Goal: Task Accomplishment & Management: Manage account settings

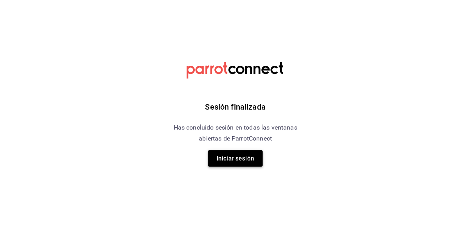
click at [244, 164] on button "Iniciar sesión" at bounding box center [235, 158] width 55 height 16
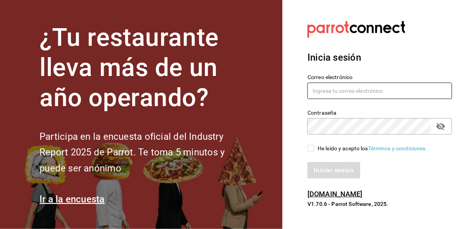
click at [334, 99] on input "text" at bounding box center [380, 91] width 145 height 16
type input "[PERSON_NAME][EMAIL_ADDRESS][DOMAIN_NAME]"
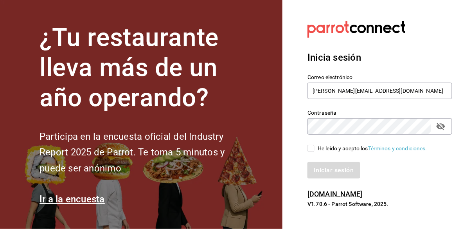
click at [313, 152] on input "He leído y acepto los Términos y condiciones." at bounding box center [311, 148] width 7 height 7
checkbox input "true"
click at [334, 179] on button "Iniciar sesión" at bounding box center [334, 170] width 53 height 16
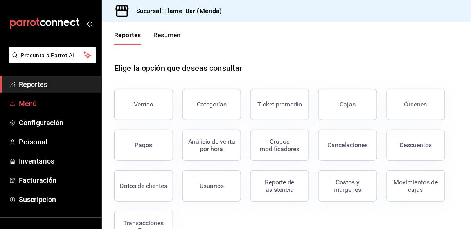
click at [51, 105] on span "Menú" at bounding box center [57, 103] width 76 height 11
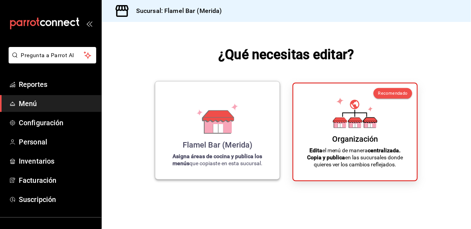
click at [227, 122] on icon at bounding box center [218, 115] width 31 height 11
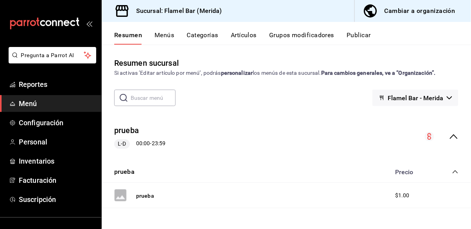
scroll to position [38, 0]
click at [452, 191] on div "$1.00" at bounding box center [423, 195] width 71 height 8
click at [397, 191] on span "$1.00" at bounding box center [402, 195] width 14 height 8
click at [149, 192] on button "prueba" at bounding box center [145, 196] width 18 height 8
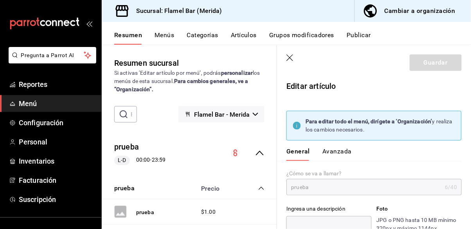
click at [284, 57] on header "Guardar" at bounding box center [374, 61] width 194 height 32
click at [289, 56] on icon "button" at bounding box center [291, 58] width 8 height 8
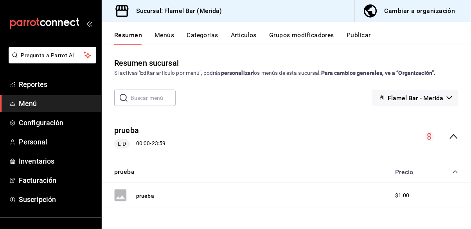
scroll to position [38, 0]
click at [145, 119] on div "prueba L-D 00:00 - 23:59" at bounding box center [287, 137] width 370 height 36
click at [149, 139] on div "L-D 00:00 - 23:59" at bounding box center [139, 143] width 51 height 9
click at [175, 37] on div "Resumen Menús Categorías Artículos Grupos modificadores Publicar" at bounding box center [292, 37] width 357 height 13
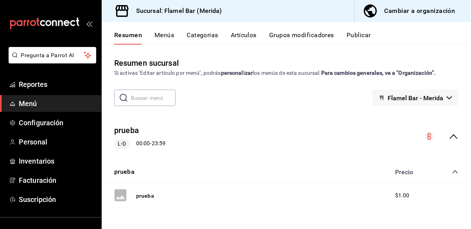
click at [156, 38] on button "Menús" at bounding box center [165, 37] width 20 height 13
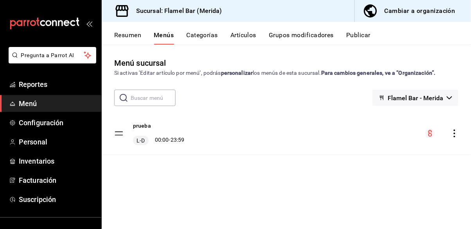
click at [458, 134] on icon "actions" at bounding box center [455, 134] width 8 height 8
click at [382, 168] on span "Eliminar menú y contenido relacionado" at bounding box center [394, 167] width 96 height 6
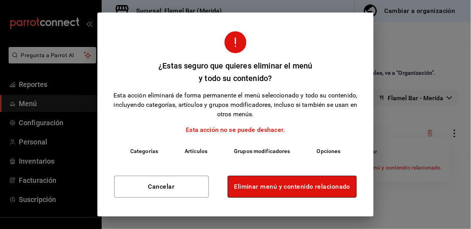
click at [306, 187] on button "Eliminar menú y contenido relacionado" at bounding box center [293, 187] width 130 height 22
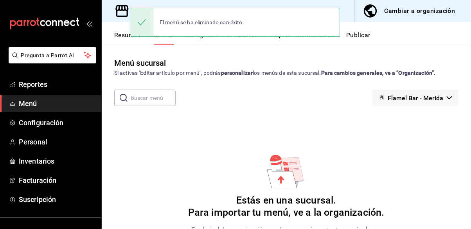
click at [289, 116] on div "Menú sucursal Si activas ‘Editar artículo por menú’, podrás personalizar los me…" at bounding box center [287, 143] width 370 height 172
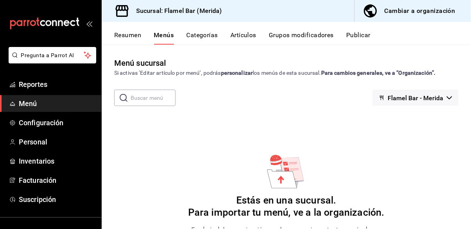
click at [206, 37] on button "Categorías" at bounding box center [203, 37] width 32 height 13
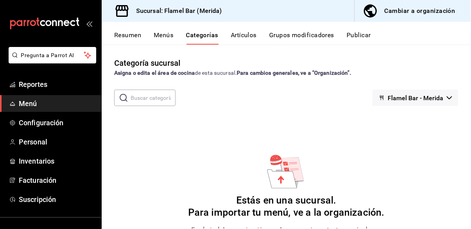
click at [260, 41] on div "Resumen Menús Categorías Artículos Grupos modificadores Publicar" at bounding box center [292, 37] width 357 height 13
click at [246, 39] on button "Artículos" at bounding box center [244, 37] width 26 height 13
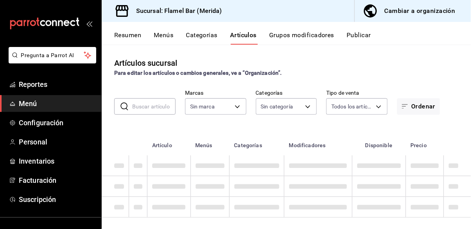
type input "cb6b2c3d-d8e0-40bf-a537-023e6a52f462"
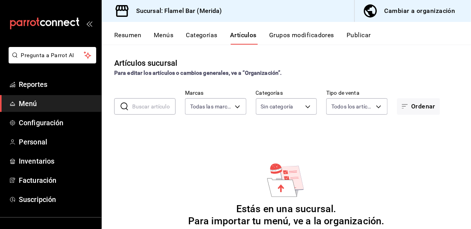
click at [129, 38] on button "Resumen" at bounding box center [127, 37] width 27 height 13
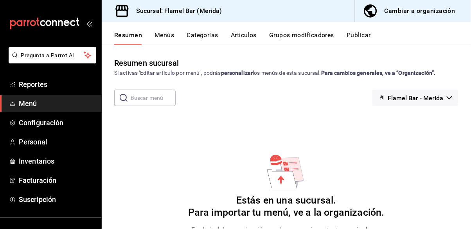
click at [164, 37] on button "Menús" at bounding box center [165, 37] width 20 height 13
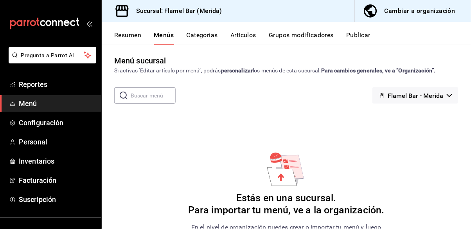
scroll to position [38, 0]
click at [48, 119] on span "Configuración" at bounding box center [57, 122] width 76 height 11
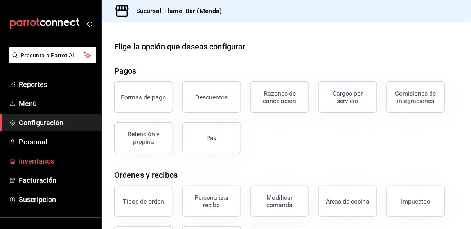
click at [51, 157] on span "Inventarios" at bounding box center [57, 161] width 76 height 11
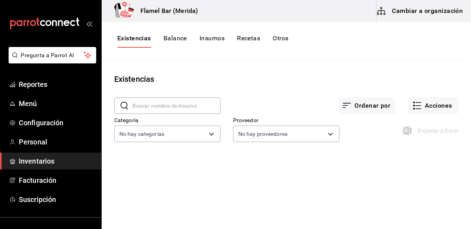
click at [208, 41] on button "Insumos" at bounding box center [212, 40] width 25 height 13
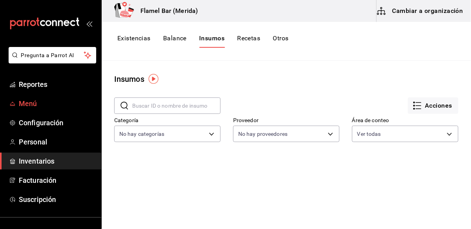
click at [38, 99] on span "Menú" at bounding box center [57, 103] width 76 height 11
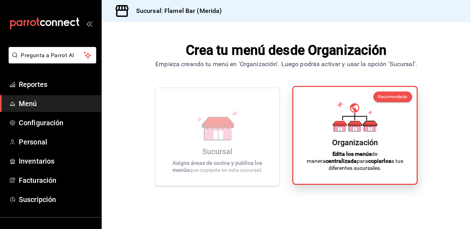
click at [340, 132] on icon at bounding box center [355, 116] width 45 height 31
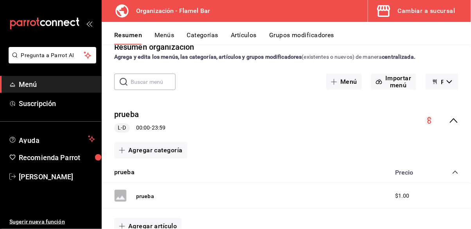
scroll to position [38, 0]
click at [142, 192] on button "prueba" at bounding box center [145, 196] width 18 height 8
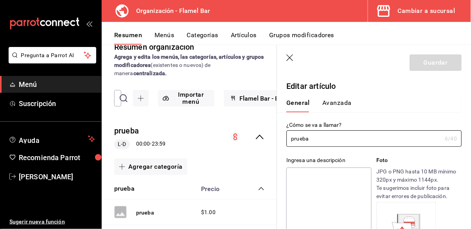
click at [291, 57] on icon "button" at bounding box center [291, 58] width 8 height 8
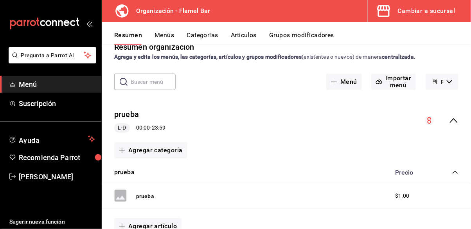
click at [443, 78] on span "Flamel Bar - Borrador" at bounding box center [443, 81] width 2 height 7
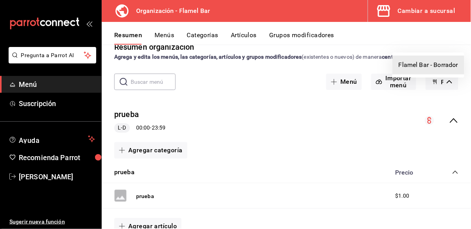
click at [433, 66] on li "Flamel Bar - Borrador" at bounding box center [429, 65] width 72 height 19
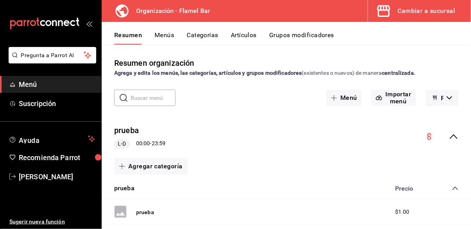
click at [169, 37] on button "Menús" at bounding box center [165, 37] width 20 height 13
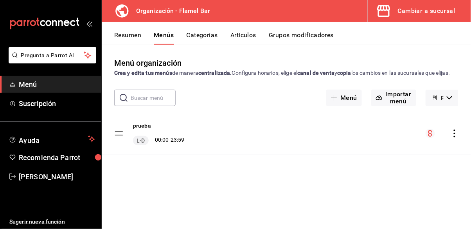
click at [457, 137] on icon "actions" at bounding box center [455, 134] width 8 height 8
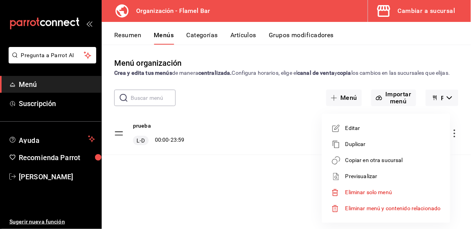
click at [374, 206] on span "Eliminar menú y contenido relacionado" at bounding box center [394, 208] width 96 height 6
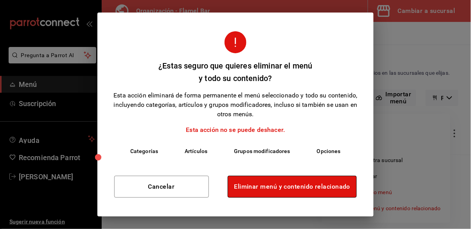
click at [305, 186] on button "Eliminar menú y contenido relacionado" at bounding box center [293, 187] width 130 height 22
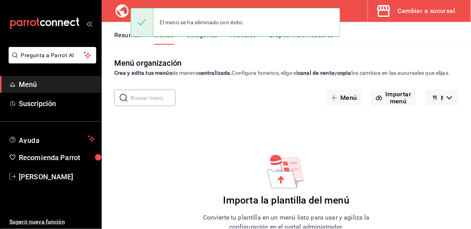
click at [231, 106] on div "​ ​ Menú Importar menú Flamel Bar - Borrador" at bounding box center [287, 98] width 370 height 16
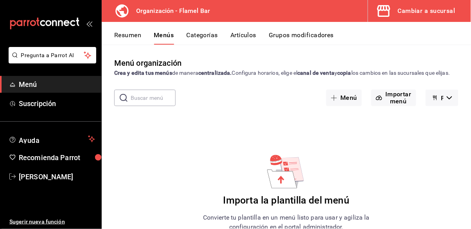
click at [136, 37] on button "Resumen" at bounding box center [127, 37] width 27 height 13
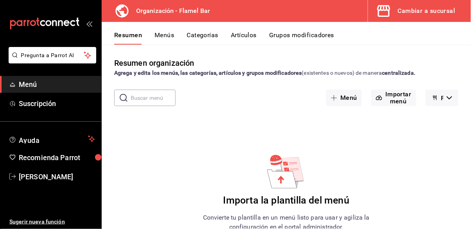
click at [175, 40] on div "Resumen Menús Categorías Artículos Grupos modificadores" at bounding box center [292, 37] width 357 height 13
click at [439, 7] on div "Cambiar a sucursal" at bounding box center [427, 10] width 58 height 11
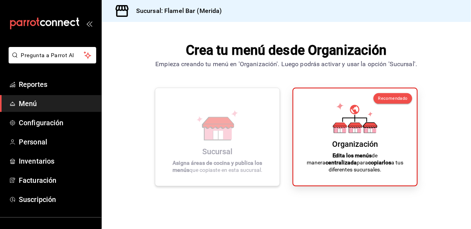
click at [264, 139] on div "Sucursal Asigna áreas de cocina y publica los menús que copiaste en esta sucurs…" at bounding box center [218, 136] width 106 height 85
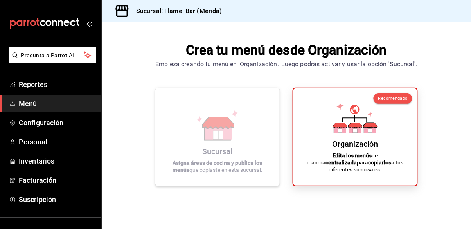
click at [233, 140] on icon at bounding box center [217, 125] width 45 height 31
click at [228, 128] on icon at bounding box center [218, 122] width 31 height 11
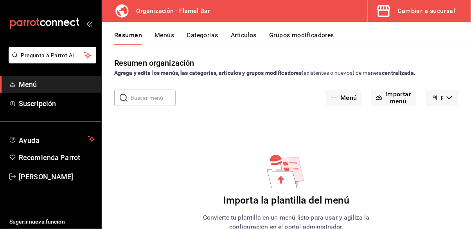
click at [171, 37] on button "Menús" at bounding box center [165, 37] width 20 height 13
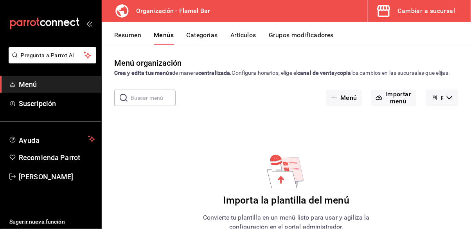
click at [211, 39] on button "Categorías" at bounding box center [203, 37] width 32 height 13
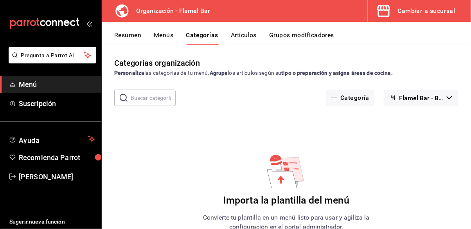
click at [169, 37] on button "Menús" at bounding box center [164, 37] width 20 height 13
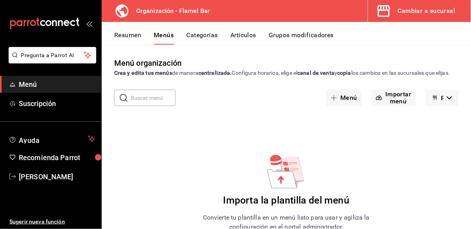
click at [130, 35] on button "Resumen" at bounding box center [127, 37] width 27 height 13
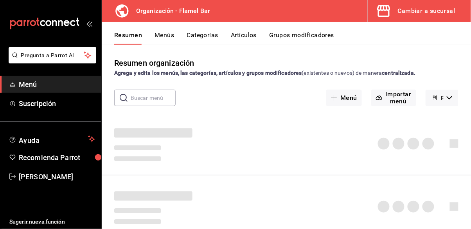
click at [53, 81] on span "Menú" at bounding box center [57, 84] width 76 height 11
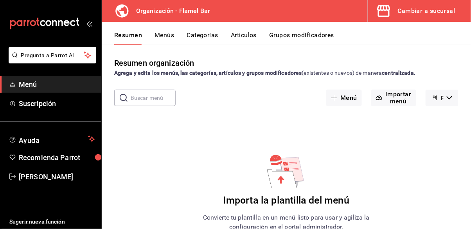
click at [441, 16] on button "Cambiar a sucursal" at bounding box center [416, 11] width 97 height 22
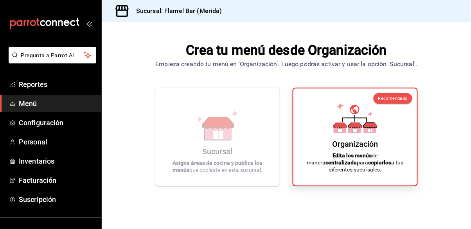
click at [40, 103] on span "Menú" at bounding box center [57, 103] width 76 height 11
click at [217, 139] on icon at bounding box center [218, 135] width 10 height 9
click at [220, 139] on icon at bounding box center [218, 135] width 10 height 9
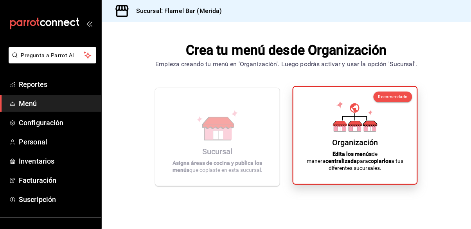
click at [348, 132] on icon at bounding box center [355, 116] width 45 height 31
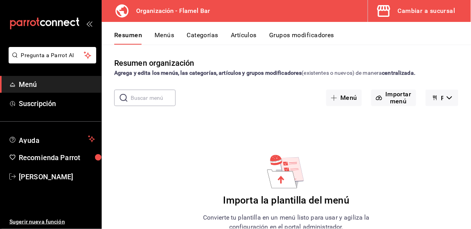
click at [240, 35] on button "Artículos" at bounding box center [244, 37] width 26 height 13
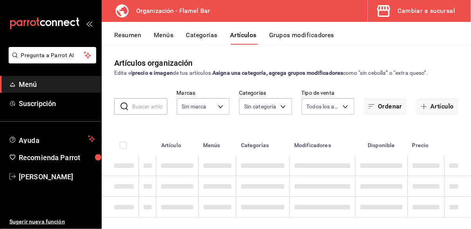
type input "c7d0e0e9-6ef6-4cf7-b8ad-472501af49aa"
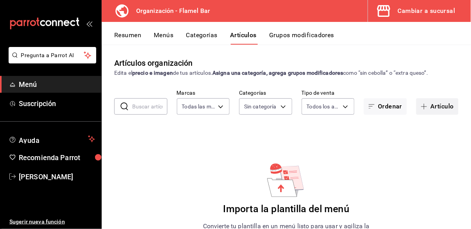
click at [433, 108] on button "Artículo" at bounding box center [438, 106] width 42 height 16
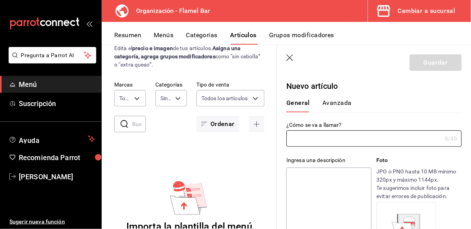
scroll to position [25, 0]
click at [352, 140] on input "text" at bounding box center [364, 139] width 155 height 16
type input "Coca Cola Regular"
click at [341, 184] on textarea at bounding box center [329, 215] width 85 height 94
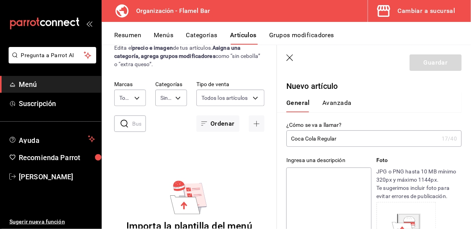
type textarea "R"
type textarea "x"
type textarea "Re"
type textarea "x"
type textarea "Ref"
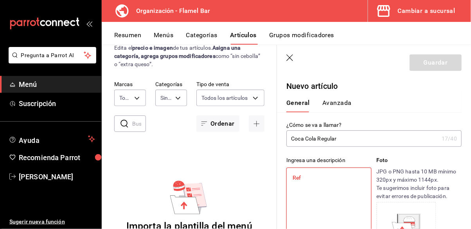
type textarea "x"
type textarea "Refr"
type textarea "x"
type textarea "Ref"
type textarea "x"
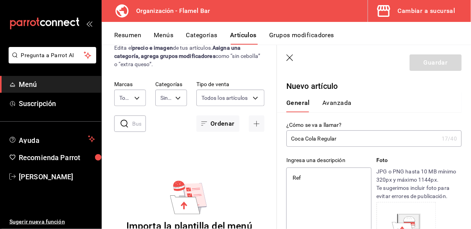
type textarea "Refr"
type textarea "x"
type textarea "Refre"
type textarea "x"
type textarea "Refres"
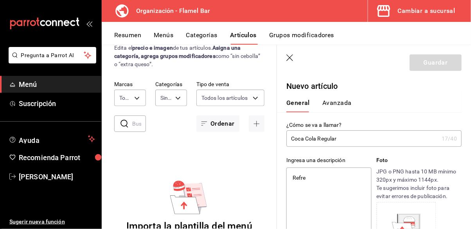
type textarea "x"
type textarea "Refresc"
type textarea "x"
type textarea "Refresco"
type textarea "x"
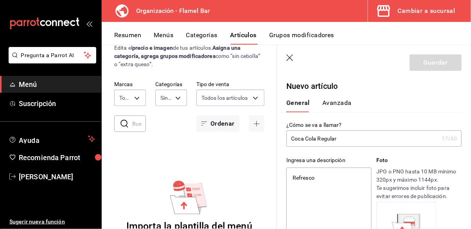
type textarea "Refresco"
type textarea "x"
type textarea "Refresco C"
type textarea "x"
type textarea "Refresco Co"
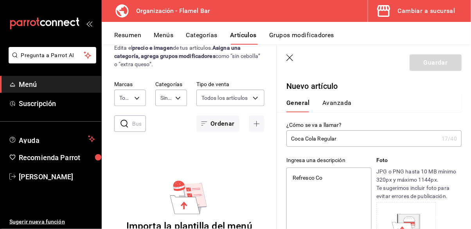
type textarea "x"
type textarea "Refresco Coc"
type textarea "x"
type textarea "Refresco Coca"
type textarea "x"
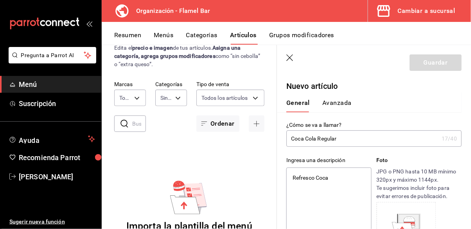
type textarea "Refresco Coca"
type textarea "x"
type textarea "Refresco Coca C"
type textarea "x"
type textarea "Refresco Coca Co"
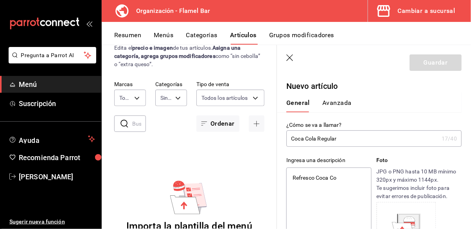
type textarea "x"
type textarea "Refresco Coca Col"
type textarea "x"
type textarea "Refresco Coca Cola"
type textarea "x"
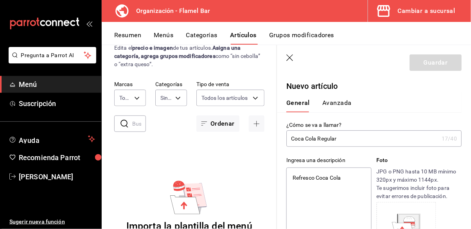
type textarea "Refresco Coca Cola"
type textarea "x"
type textarea "Refresco Coca Cola R"
type textarea "x"
type textarea "Refresco Coca Cola Re"
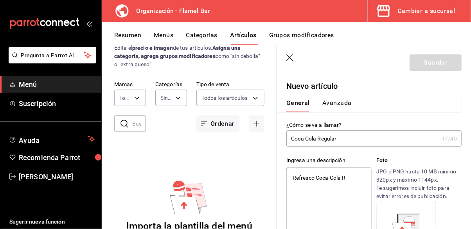
type textarea "x"
type textarea "Refresco Coca Cola Reg"
type textarea "x"
type textarea "Refresco Coca Cola Regu"
type textarea "x"
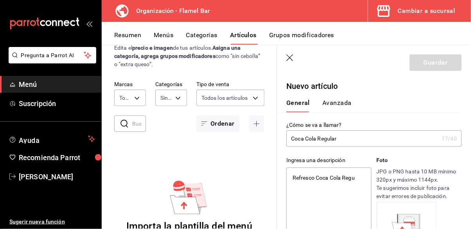
type textarea "Refresco Coca Cola Regul"
type textarea "x"
type textarea "Refresco Coca Cola Regula"
type textarea "x"
type textarea "Refresco Coca Cola Regula"
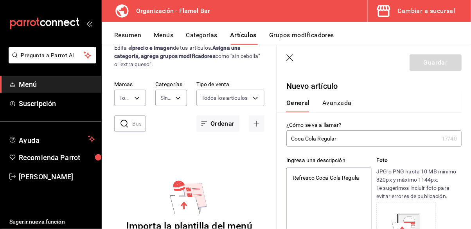
type textarea "x"
type textarea "Refresco Coca Cola Regula d"
type textarea "x"
type textarea "Refresco Coca Cola Regula de"
type textarea "x"
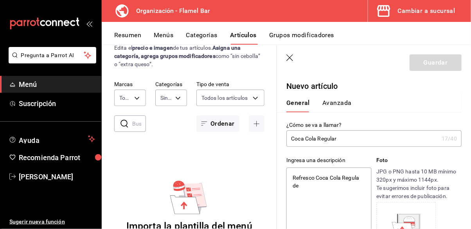
type textarea "Refresco Coca Cola Regula de"
type textarea "x"
type textarea "Refresco Coca Cola Regula de L"
type textarea "x"
type textarea "Refresco Coca Cola Regula de La"
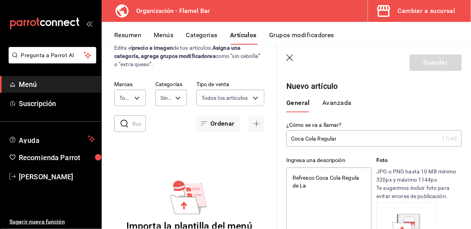
type textarea "x"
type textarea "Refresco Coca Cola Regula de Lat"
type textarea "x"
type textarea "Refresco Coca Cola Regula de Lata"
type textarea "x"
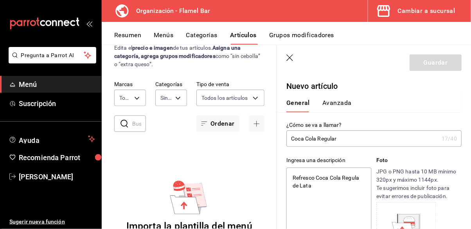
type textarea "Refresco Coca Cola Regula de Lata"
type textarea "x"
type textarea "Refresco Coca Cola Regula de Lata 3"
type textarea "x"
type textarea "Refresco Coca Cola Regula de Lata 35"
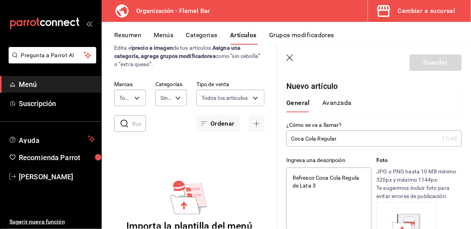
type textarea "x"
type textarea "Refresco Coca Cola Regula de Lata 35m"
type textarea "x"
type textarea "Refresco Coca Cola Regula de Lata 35ml"
type textarea "x"
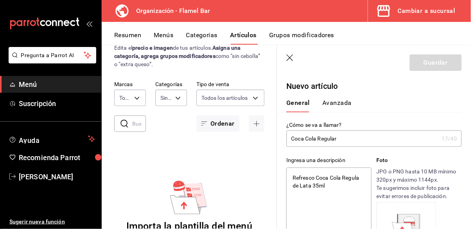
type textarea "Refresco Coca Cola Regula de Lata 35ml."
type textarea "x"
type textarea "Refresco Coca Cola Regula de Lata 35ml"
type textarea "x"
type textarea "Refresco Coca Cola Regula de Lata 35m"
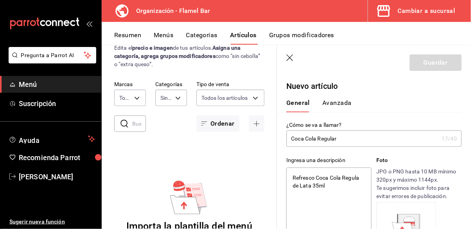
type textarea "x"
type textarea "Refresco Coca Cola Regula de Lata 35"
type textarea "x"
type textarea "Refresco Coca Cola Regula de Lata 355"
type textarea "x"
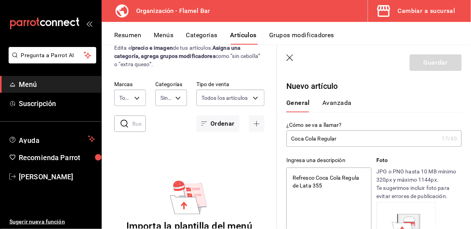
type textarea "Refresco Coca Cola Regula de Lata 355m"
type textarea "x"
type textarea "Refresco Coca Cola Regula de Lata 355ml"
type textarea "x"
type textarea "Refresco Coca Cola Regula de Lata 355ml."
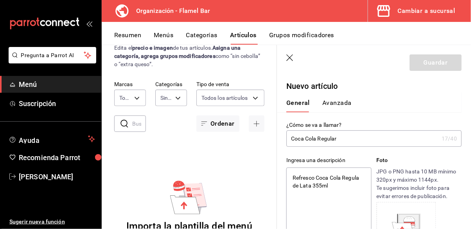
type textarea "x"
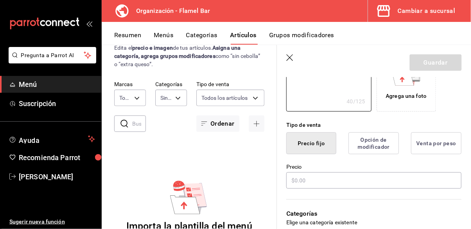
scroll to position [150, 0]
type textarea "Refresco Coca Cola Regula de Lata 355ml."
click at [409, 144] on div "Precio fijo Opción de modificador Venta por peso" at bounding box center [374, 143] width 175 height 22
click at [382, 146] on button "Opción de modificador" at bounding box center [374, 143] width 51 height 22
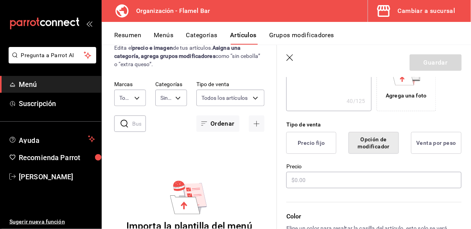
click at [313, 147] on button "Precio fijo" at bounding box center [312, 143] width 50 height 22
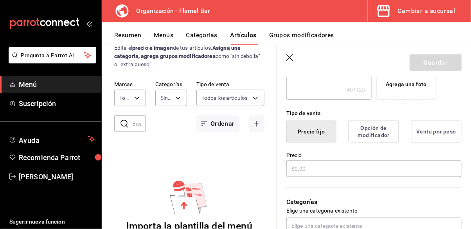
scroll to position [175, 0]
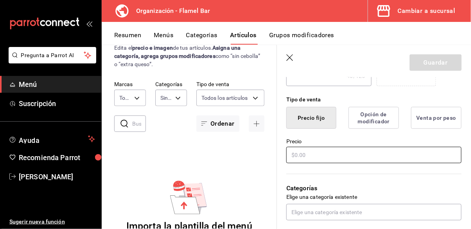
click at [331, 156] on input "text" at bounding box center [374, 155] width 175 height 16
type textarea "x"
type input "$5.00"
type textarea "x"
type input "$55.00"
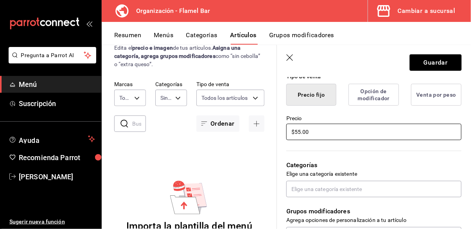
scroll to position [200, 0]
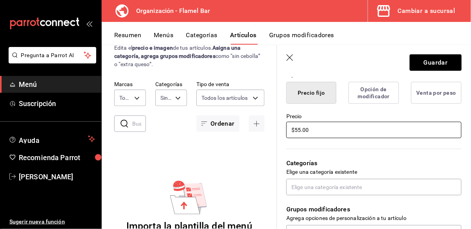
type textarea "x"
type input "$5.00"
type textarea "x"
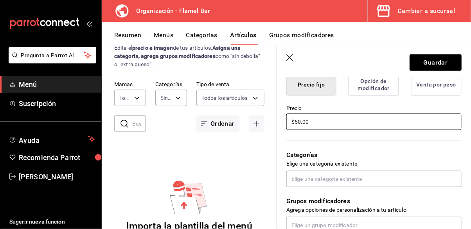
scroll to position [226, 0]
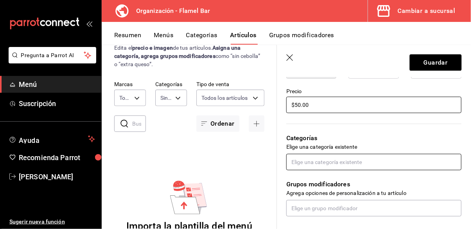
type input "$50.00"
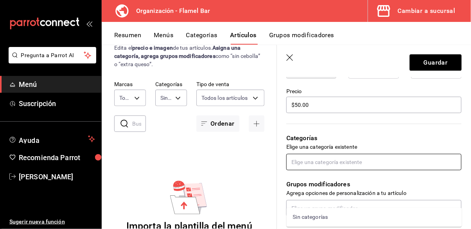
click at [347, 163] on input "text" at bounding box center [374, 162] width 175 height 16
click at [347, 158] on input "text" at bounding box center [374, 162] width 175 height 16
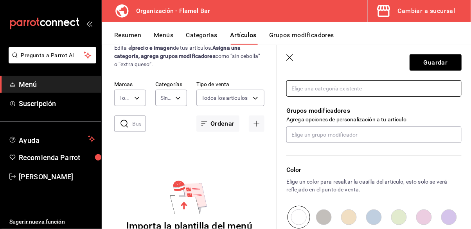
scroll to position [301, 0]
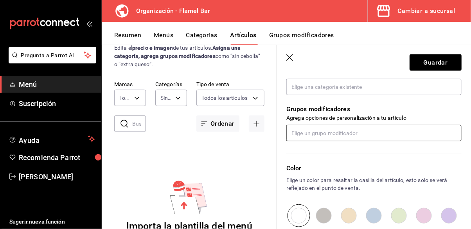
click at [355, 133] on input "text" at bounding box center [374, 133] width 175 height 16
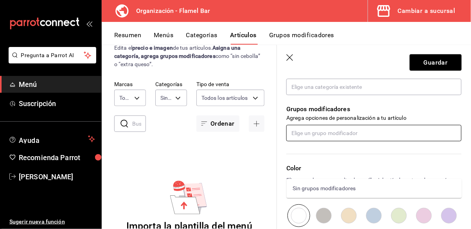
click at [355, 133] on input "text" at bounding box center [374, 133] width 175 height 16
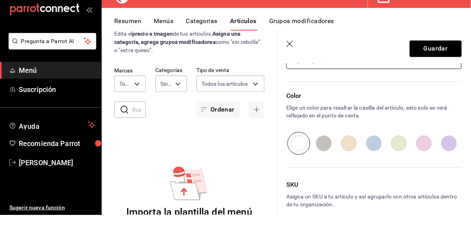
scroll to position [38, 0]
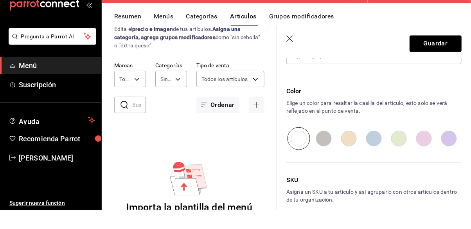
click at [428, 176] on div "SKU Asigna un SKU a tu artículo y así agruparlo con otros artículos dentro de t…" at bounding box center [369, 210] width 185 height 83
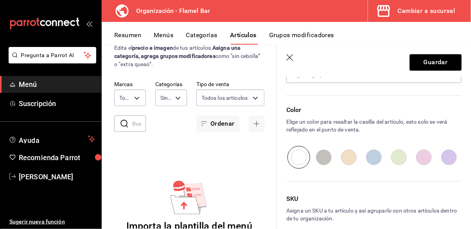
type textarea "x"
click at [326, 210] on p "Asigna un SKU a tu artículo y así agruparlo con otros artículos dentro de tu or…" at bounding box center [374, 215] width 175 height 16
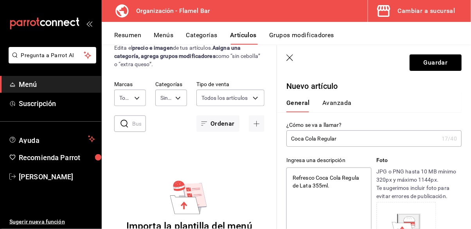
scroll to position [0, 0]
click at [339, 107] on button "Avanzada" at bounding box center [337, 105] width 29 height 13
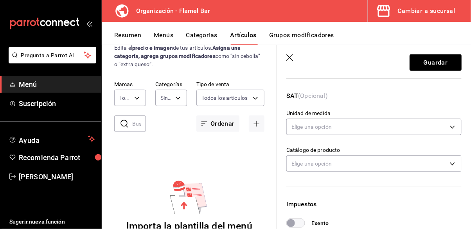
scroll to position [107, 0]
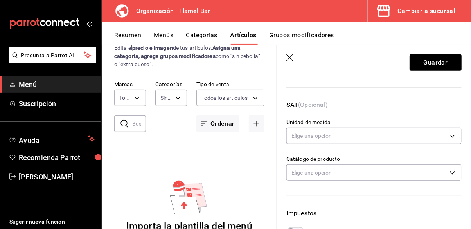
click at [288, 59] on icon "button" at bounding box center [291, 58] width 8 height 8
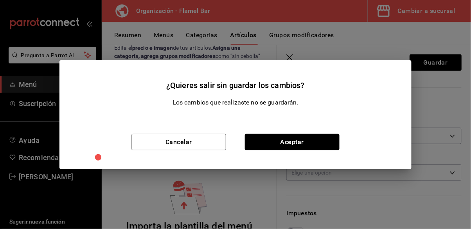
drag, startPoint x: 431, startPoint y: 98, endPoint x: 432, endPoint y: 93, distance: 4.8
click at [431, 96] on div "¿Quieres salir sin guardar los cambios? Los cambios que realizaste no se guarda…" at bounding box center [235, 114] width 471 height 229
click at [195, 140] on button "Cancelar" at bounding box center [179, 142] width 95 height 16
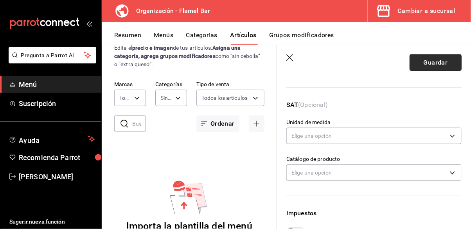
click at [439, 67] on button "Guardar" at bounding box center [436, 62] width 52 height 16
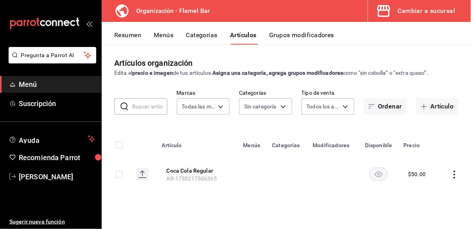
click at [451, 174] on icon "actions" at bounding box center [455, 175] width 8 height 8
click at [425, 178] on span "Editar" at bounding box center [432, 176] width 20 height 8
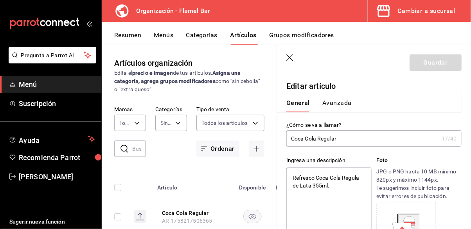
type textarea "x"
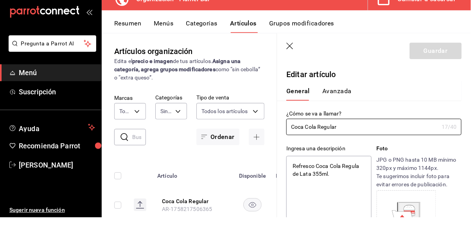
scroll to position [31, 0]
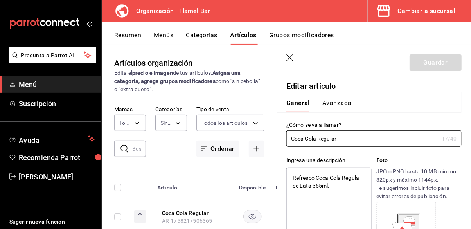
click at [289, 55] on icon "button" at bounding box center [291, 58] width 8 height 8
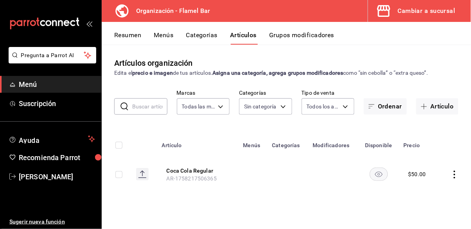
click at [207, 35] on button "Categorías" at bounding box center [202, 37] width 32 height 13
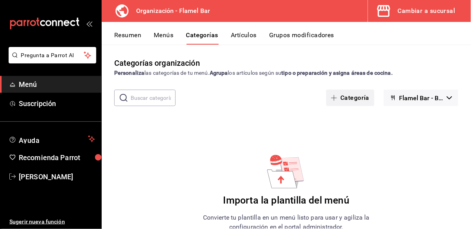
click at [355, 98] on button "Categoría" at bounding box center [351, 98] width 48 height 16
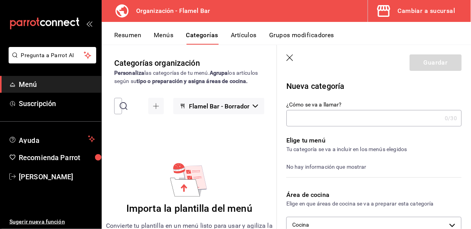
click at [340, 120] on input "¿Cómo se va a llamar?" at bounding box center [364, 118] width 155 height 16
type input "R"
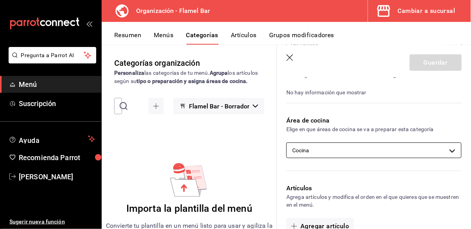
scroll to position [75, 0]
type input "Sin Alcohol"
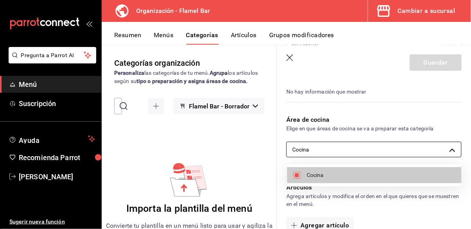
click at [371, 148] on body "Pregunta a Parrot AI Menú Suscripción Ayuda Recomienda Parrot Ernesto Arce Suge…" at bounding box center [235, 114] width 471 height 229
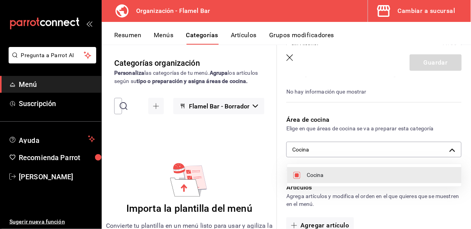
click at [362, 149] on div at bounding box center [235, 114] width 471 height 229
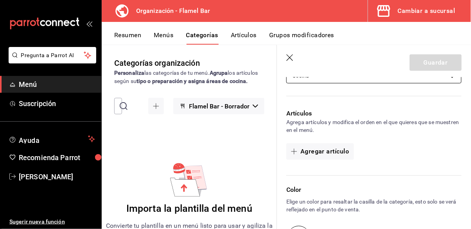
scroll to position [150, 0]
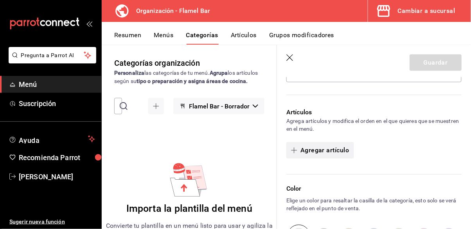
click at [341, 150] on button "Agregar artículo" at bounding box center [320, 150] width 67 height 16
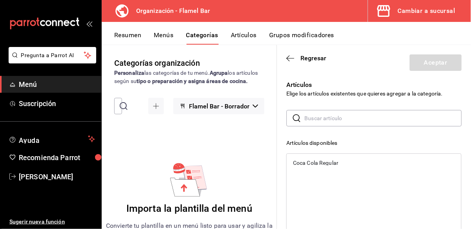
click at [346, 117] on input "text" at bounding box center [383, 118] width 157 height 16
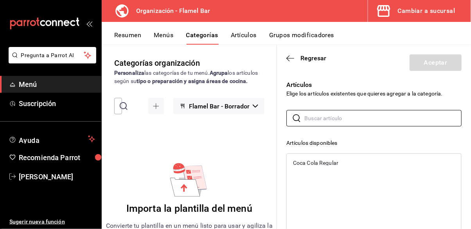
click at [336, 164] on div "Coca Cola Regular" at bounding box center [315, 162] width 45 height 5
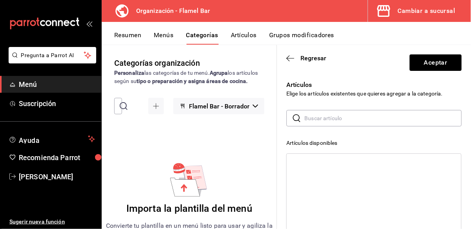
scroll to position [0, 0]
click at [287, 61] on icon "button" at bounding box center [291, 58] width 8 height 7
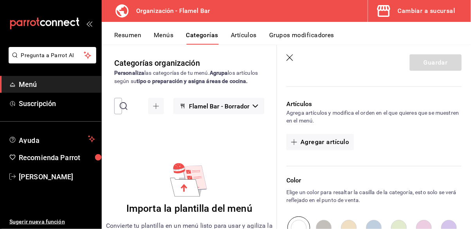
scroll to position [175, 0]
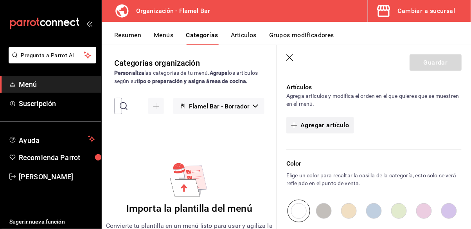
click at [329, 122] on button "Agregar artículo" at bounding box center [320, 125] width 67 height 16
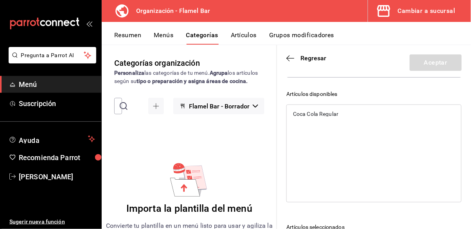
scroll to position [75, 0]
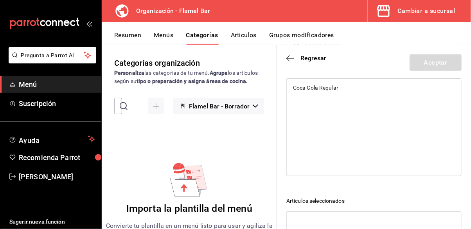
click at [316, 82] on div "Coca Cola Regular" at bounding box center [374, 88] width 175 height 12
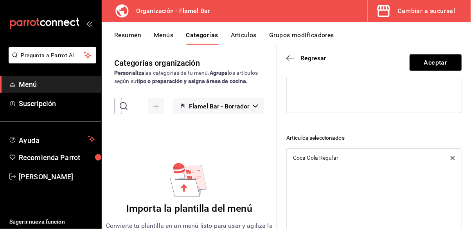
scroll to position [38, 0]
click at [428, 62] on button "Aceptar" at bounding box center [436, 62] width 52 height 16
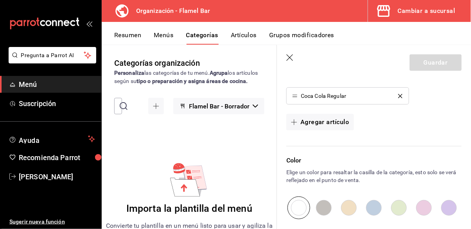
scroll to position [256, 0]
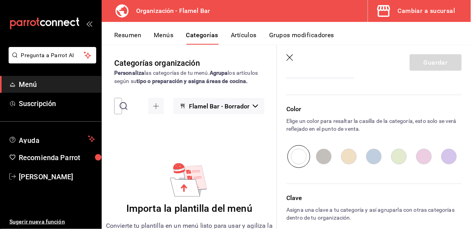
click at [303, 155] on input "radio" at bounding box center [299, 156] width 25 height 23
click at [320, 155] on input "radio" at bounding box center [324, 156] width 25 height 23
radio input "true"
click at [302, 161] on input "radio" at bounding box center [299, 156] width 25 height 23
radio input "true"
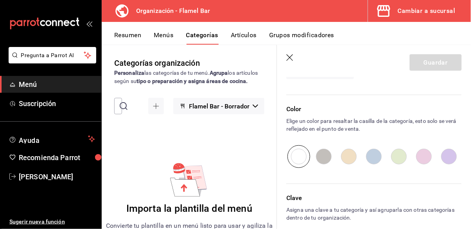
click at [358, 204] on div "Clave Asigna una clave a tu categoría y así agruparla con otras categorías dent…" at bounding box center [369, 217] width 185 height 67
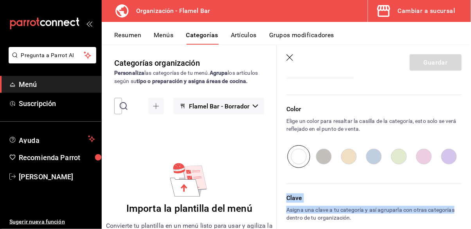
drag, startPoint x: 471, startPoint y: 173, endPoint x: 468, endPoint y: 211, distance: 38.5
click at [468, 211] on div "Nueva categoría ¿Cómo se va a llamar? Sin Alcohol 11 /30 ¿Cómo se va a llamar? …" at bounding box center [374, 44] width 194 height 446
click at [421, 199] on p "Clave" at bounding box center [374, 197] width 175 height 9
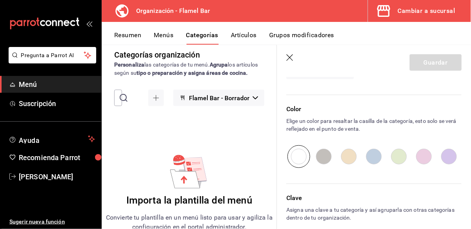
scroll to position [49, 0]
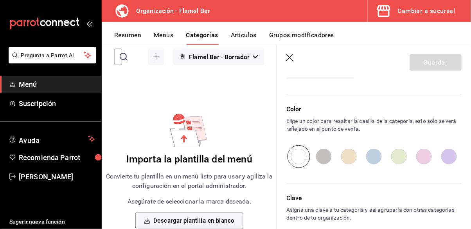
click at [383, 224] on div "Clave Asigna una clave a tu categoría y así agruparla con otras categorías dent…" at bounding box center [369, 217] width 185 height 67
click at [363, 224] on div "Clave Asigna una clave a tu categoría y así agruparla con otras categorías dent…" at bounding box center [369, 217] width 185 height 67
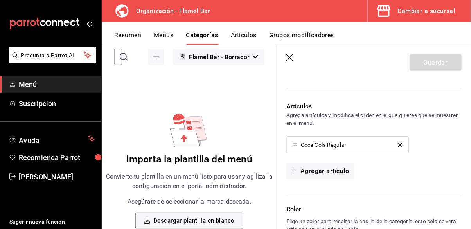
scroll to position [256, 0]
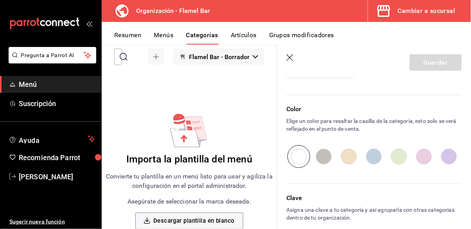
click at [371, 222] on div "Clave Asigna una clave a tu categoría y así agruparla con otras categorías dent…" at bounding box center [369, 217] width 185 height 67
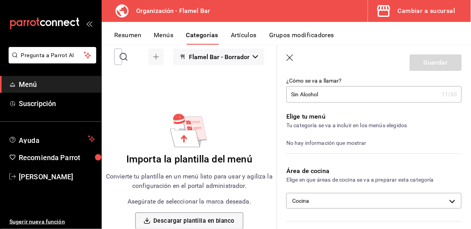
scroll to position [25, 0]
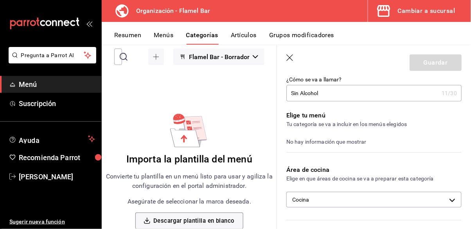
click at [435, 59] on div "Guardar" at bounding box center [436, 62] width 52 height 16
click at [373, 137] on div "No hay información que mostrar" at bounding box center [374, 141] width 175 height 9
click at [357, 144] on div "No hay información que mostrar" at bounding box center [374, 141] width 175 height 9
click at [356, 142] on div "No hay información que mostrar" at bounding box center [374, 141] width 175 height 9
drag, startPoint x: 293, startPoint y: 142, endPoint x: 310, endPoint y: 141, distance: 17.3
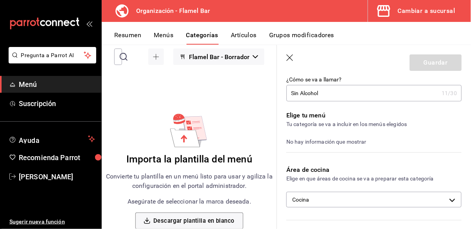
click at [295, 142] on div "No hay información que mostrar" at bounding box center [374, 141] width 175 height 9
click at [310, 141] on div "No hay información que mostrar" at bounding box center [374, 141] width 175 height 9
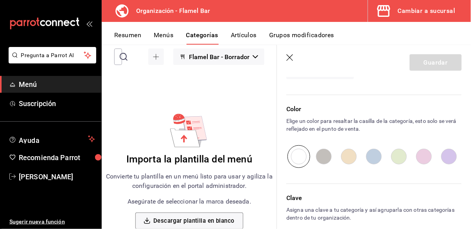
scroll to position [38, 0]
click at [352, 208] on p "Asigna una clave a tu categoría y así agruparla con otras categorías dentro de …" at bounding box center [374, 214] width 175 height 16
click at [356, 211] on p "Asigna una clave a tu categoría y así agruparla con otras categorías dentro de …" at bounding box center [374, 214] width 175 height 16
drag, startPoint x: 372, startPoint y: 215, endPoint x: 377, endPoint y: 218, distance: 6.2
click at [374, 216] on p "Asigna una clave a tu categoría y así agruparla con otras categorías dentro de …" at bounding box center [374, 214] width 175 height 16
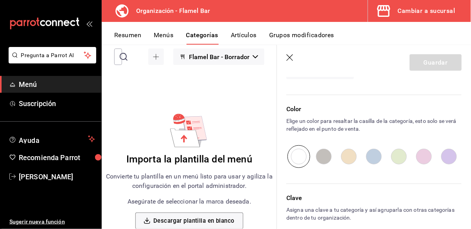
click at [427, 67] on div "Guardar" at bounding box center [436, 62] width 52 height 16
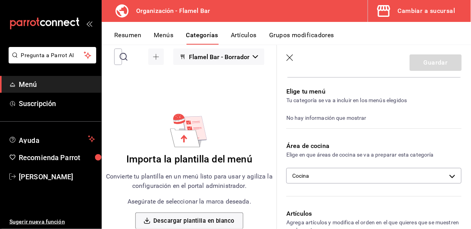
scroll to position [50, 0]
click at [354, 120] on div "No hay información que mostrar" at bounding box center [374, 116] width 175 height 9
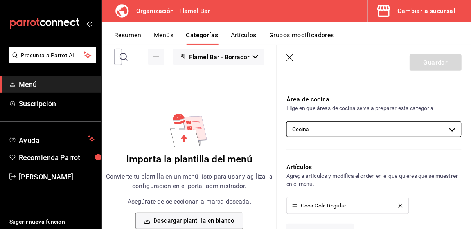
scroll to position [100, 0]
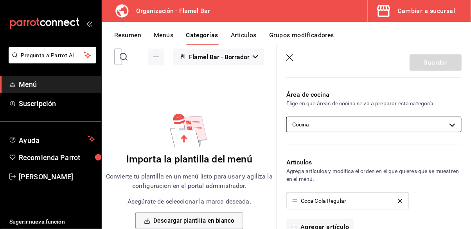
click at [358, 124] on body "Pregunta a Parrot AI Menú Suscripción Ayuda Recomienda Parrot Ernesto Arce Suge…" at bounding box center [235, 114] width 471 height 229
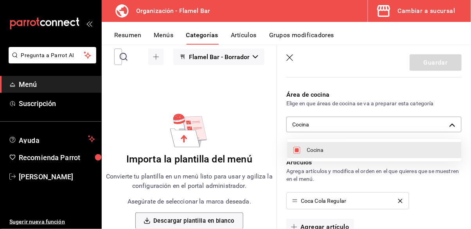
click at [345, 150] on span "Cocina" at bounding box center [381, 150] width 149 height 8
checkbox input "false"
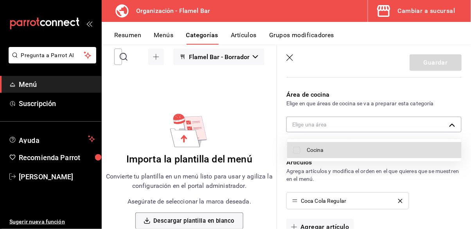
click at [348, 149] on span "Cocina" at bounding box center [381, 150] width 149 height 8
type input "257e5ec5-81a0-4927-a1ae-e92f44d17853"
checkbox input "true"
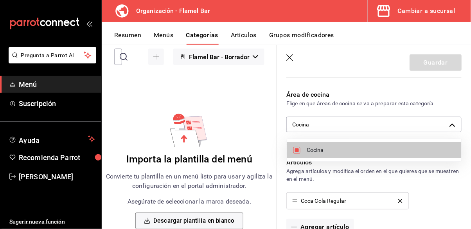
click at [417, 187] on div at bounding box center [235, 114] width 471 height 229
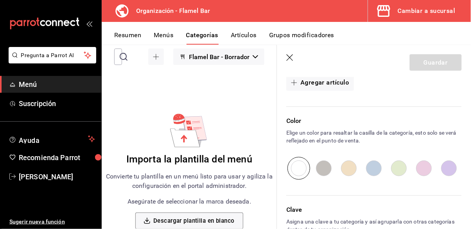
scroll to position [251, 0]
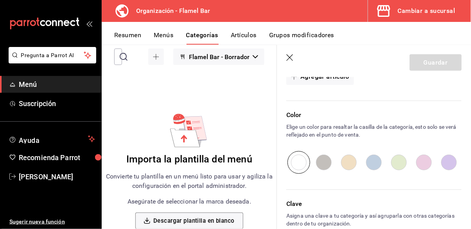
click at [374, 164] on input "radio" at bounding box center [374, 162] width 25 height 23
radio input "true"
click at [297, 160] on input "radio" at bounding box center [299, 162] width 25 height 23
radio input "true"
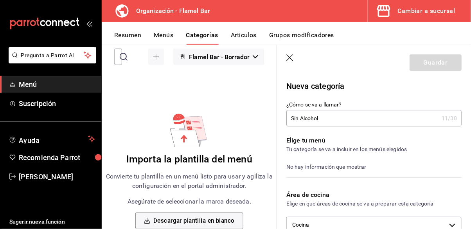
scroll to position [0, 0]
click at [286, 59] on header "Guardar" at bounding box center [374, 61] width 194 height 32
click at [289, 58] on icon "button" at bounding box center [290, 57] width 7 height 7
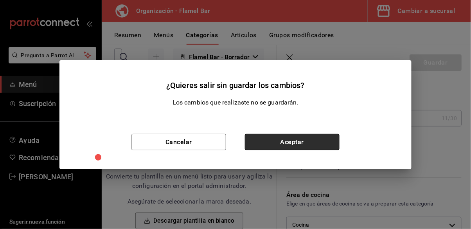
click at [279, 139] on button "Aceptar" at bounding box center [292, 142] width 95 height 16
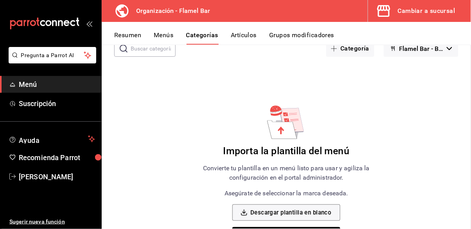
scroll to position [41, 0]
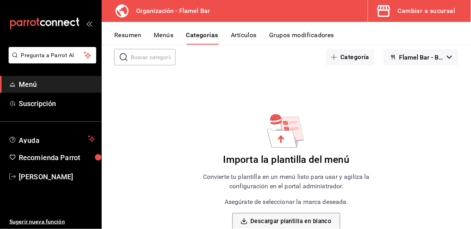
click at [161, 37] on button "Menús" at bounding box center [164, 37] width 20 height 13
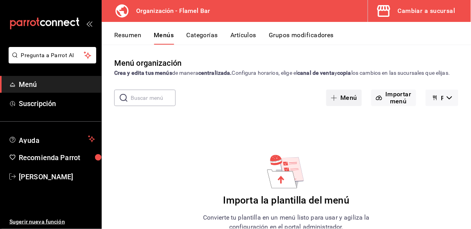
click at [350, 106] on button "Menú" at bounding box center [345, 98] width 36 height 16
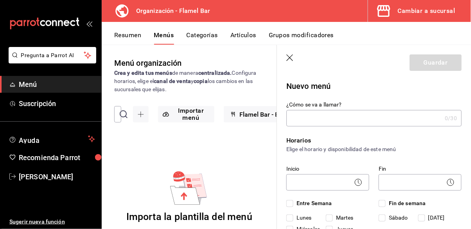
click at [337, 119] on input "¿Cómo se va a llamar?" at bounding box center [364, 118] width 155 height 16
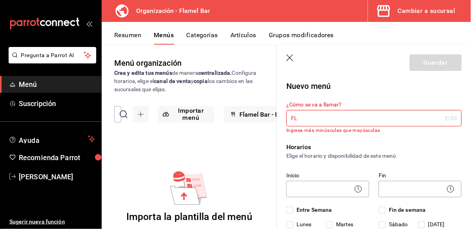
type input "F"
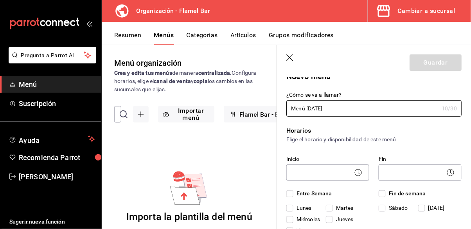
scroll to position [25, 0]
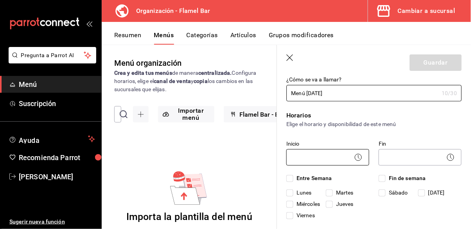
type input "Menú [DATE]"
click at [324, 157] on body "Pregunta a Parrot AI Menú Suscripción Ayuda Recomienda Parrot Ernesto Arce Suge…" at bounding box center [235, 114] width 471 height 229
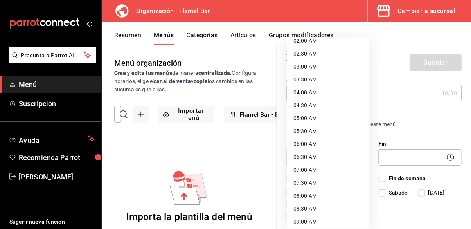
scroll to position [75, 0]
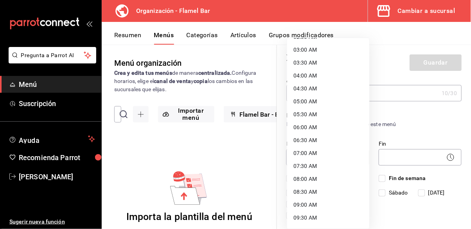
click at [312, 129] on li "06:00 AM" at bounding box center [328, 127] width 82 height 13
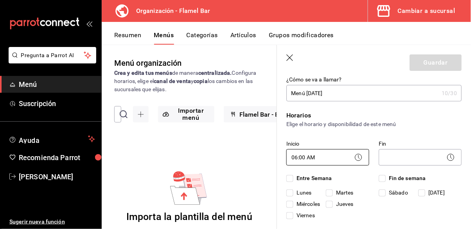
click at [325, 157] on body "Pregunta a Parrot AI Menú Suscripción Ayuda Recomienda Parrot Ernesto Arce Suge…" at bounding box center [235, 114] width 471 height 229
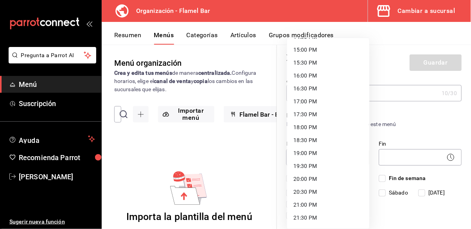
scroll to position [373, 0]
click at [307, 141] on li "18:00 PM" at bounding box center [328, 139] width 82 height 13
type input "18:00"
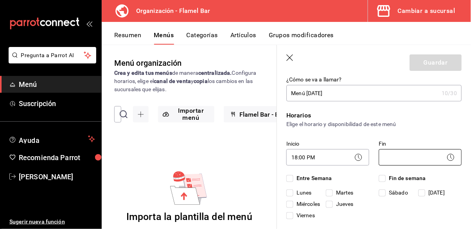
click at [406, 160] on body "Pregunta a Parrot AI Menú Suscripción Ayuda Recomienda Parrot Ernesto Arce Suge…" at bounding box center [235, 114] width 471 height 229
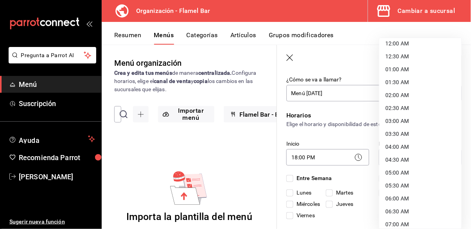
scroll to position [0, 0]
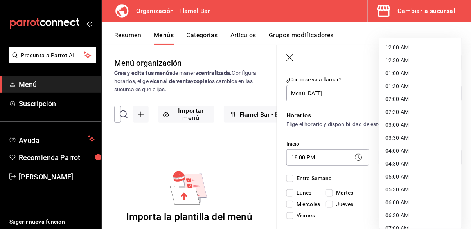
click at [404, 138] on li "03:30 AM" at bounding box center [421, 138] width 82 height 13
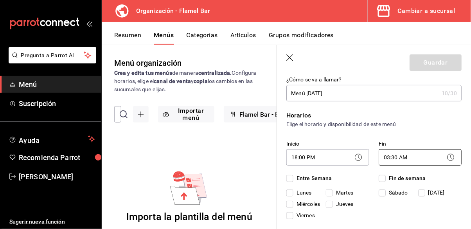
click at [409, 159] on body "Pregunta a Parrot AI Menú Suscripción Ayuda Recomienda Parrot Ernesto Arce Suge…" at bounding box center [235, 114] width 471 height 229
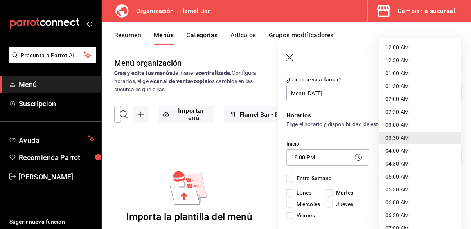
click at [404, 125] on li "03:00 AM" at bounding box center [421, 125] width 82 height 13
type input "03:00"
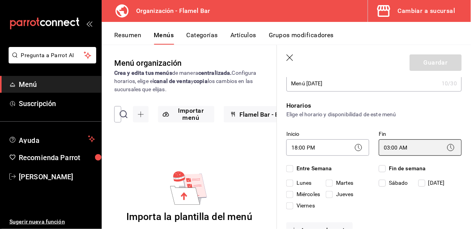
scroll to position [50, 0]
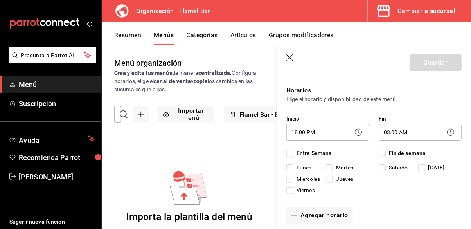
click at [330, 167] on input "Martes" at bounding box center [329, 167] width 7 height 7
checkbox input "true"
click at [292, 179] on input "Miércoles" at bounding box center [290, 179] width 7 height 7
checkbox input "true"
click at [329, 182] on input "Jueves" at bounding box center [329, 179] width 7 height 7
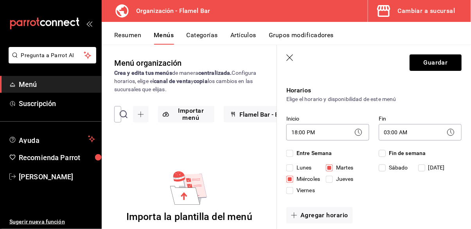
checkbox input "true"
drag, startPoint x: 293, startPoint y: 193, endPoint x: 298, endPoint y: 192, distance: 5.2
click at [294, 193] on label "Viernes" at bounding box center [306, 190] width 38 height 8
click at [294, 193] on input "Viernes" at bounding box center [290, 190] width 7 height 7
checkbox input "true"
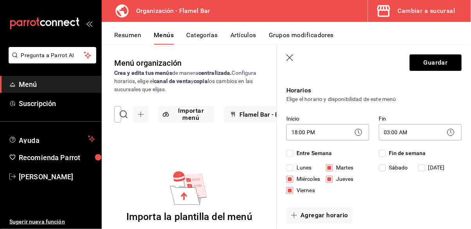
click at [383, 169] on input "Sábado" at bounding box center [382, 167] width 7 height 7
checkbox input "true"
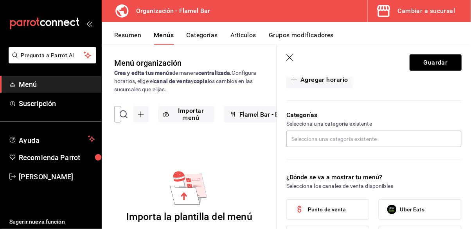
scroll to position [200, 0]
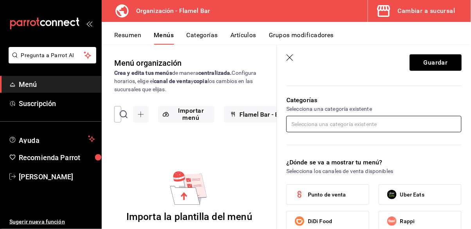
click at [346, 126] on input "text" at bounding box center [374, 124] width 175 height 16
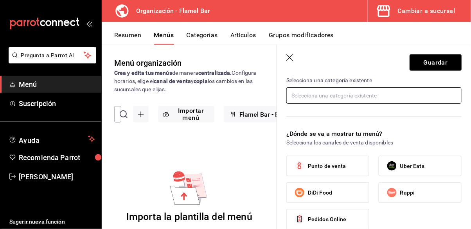
scroll to position [251, 0]
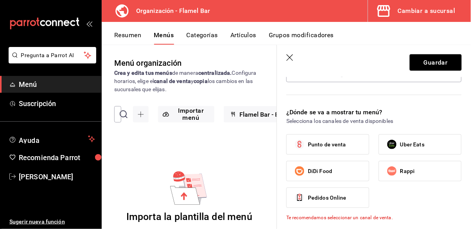
click at [346, 145] on label "Punto de venta" at bounding box center [328, 145] width 82 height 20
click at [308, 145] on input "Punto de venta" at bounding box center [300, 144] width 16 height 16
checkbox input "true"
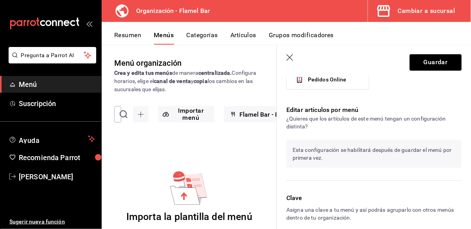
scroll to position [38, 0]
click at [422, 61] on button "Guardar" at bounding box center [436, 62] width 52 height 16
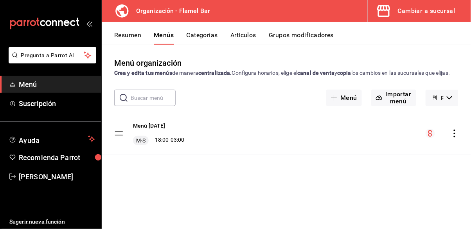
click at [201, 35] on button "Categorías" at bounding box center [203, 37] width 32 height 13
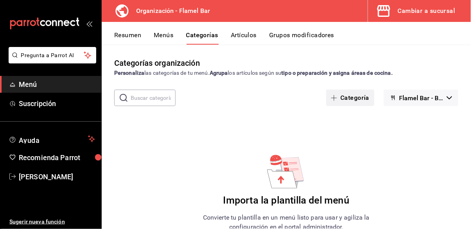
click at [359, 99] on button "Categoría" at bounding box center [351, 98] width 48 height 16
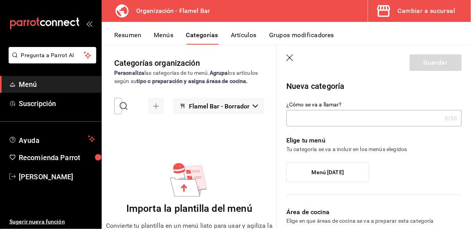
click at [343, 118] on input "¿Cómo se va a llamar?" at bounding box center [364, 118] width 155 height 16
type input "s"
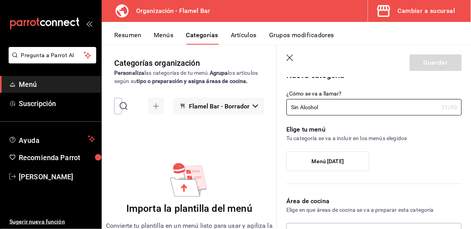
scroll to position [25, 0]
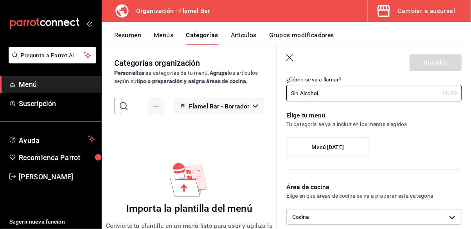
type input "Sin Alcohol"
click at [341, 150] on span "Menú [DATE]" at bounding box center [328, 147] width 32 height 7
click at [0, 0] on input "Menú [DATE]" at bounding box center [0, 0] width 0 height 0
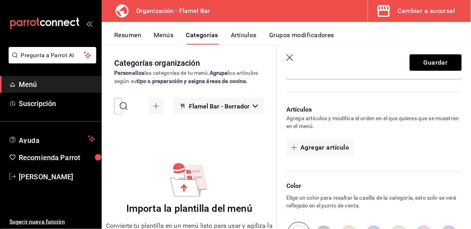
scroll to position [175, 0]
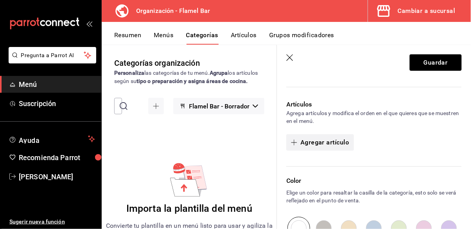
click at [333, 148] on button "Agregar artículo" at bounding box center [320, 142] width 67 height 16
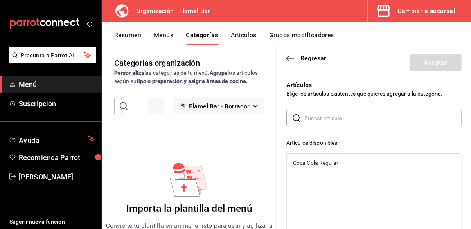
click at [328, 163] on div "Coca Cola Regular" at bounding box center [315, 162] width 45 height 5
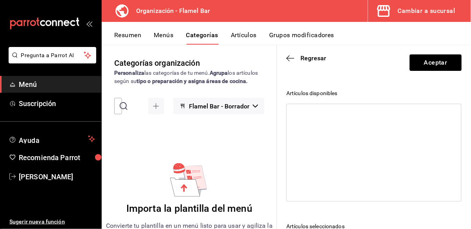
scroll to position [50, 0]
click at [422, 63] on button "Aceptar" at bounding box center [436, 62] width 52 height 16
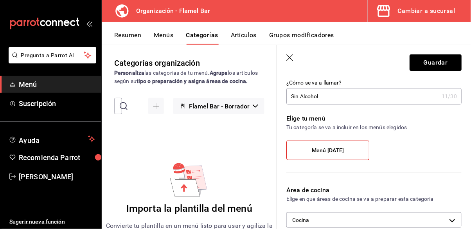
scroll to position [0, 0]
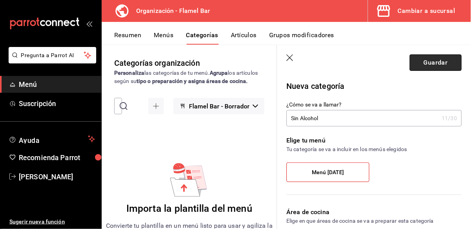
click at [428, 64] on button "Guardar" at bounding box center [436, 62] width 52 height 16
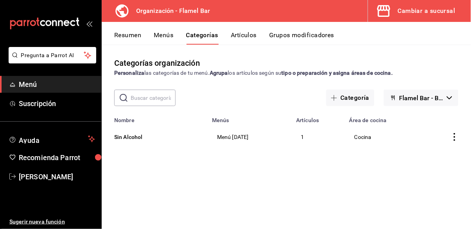
click at [299, 34] on button "Grupos modificadores" at bounding box center [301, 37] width 65 height 13
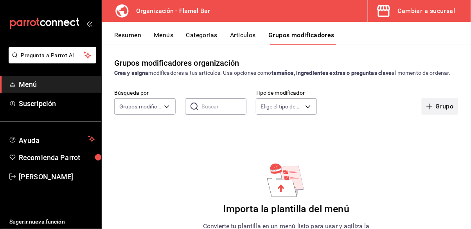
click at [439, 107] on button "Grupo" at bounding box center [440, 106] width 37 height 16
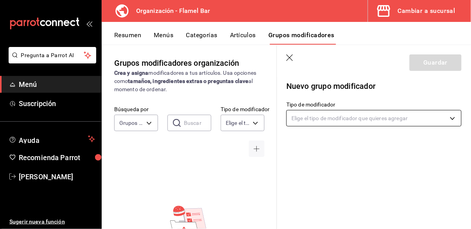
scroll to position [38, 0]
click at [358, 116] on body "Pregunta a Parrot AI Menú Suscripción Ayuda Recomienda Parrot Ernesto Arce Suge…" at bounding box center [235, 114] width 471 height 229
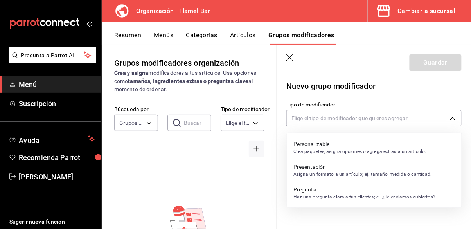
click at [340, 51] on div at bounding box center [235, 114] width 471 height 229
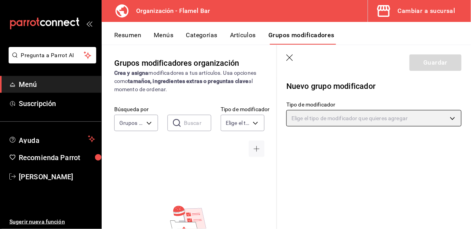
scroll to position [0, 0]
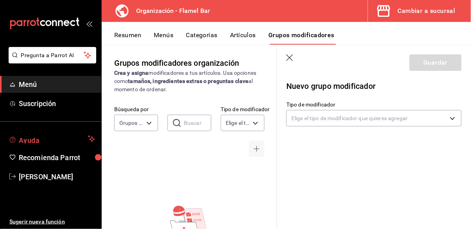
click at [71, 142] on span "Ayuda" at bounding box center [52, 138] width 66 height 9
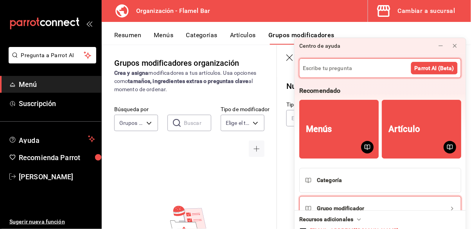
click at [364, 196] on button "Grupo modificador" at bounding box center [381, 208] width 162 height 25
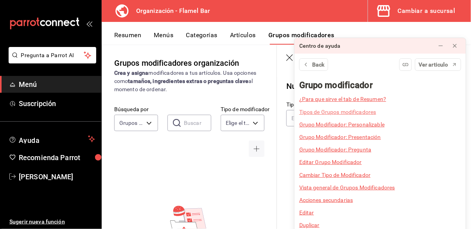
click at [363, 109] on link "Tipos de Grupos modificadores" at bounding box center [338, 112] width 77 height 6
click at [359, 109] on link "Tipos de Grupos modificadores" at bounding box center [338, 112] width 77 height 6
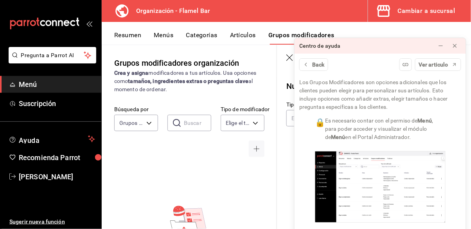
scroll to position [139, 0]
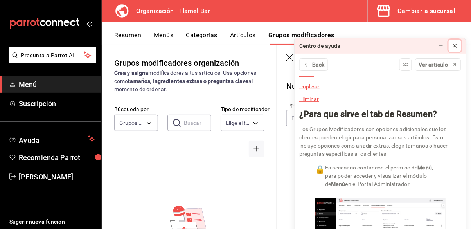
click at [450, 40] on button at bounding box center [455, 46] width 13 height 13
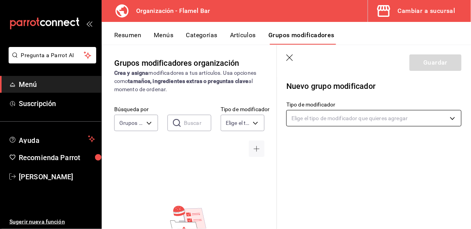
click at [360, 123] on body "Pregunta a Parrot AI Menú Suscripción Ayuda Recomienda Parrot Ernesto Arce Suge…" at bounding box center [235, 114] width 471 height 229
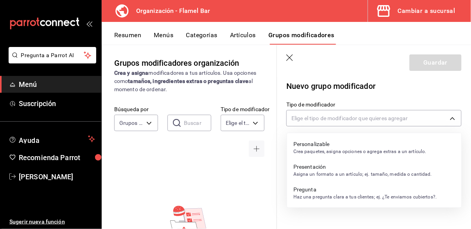
click at [347, 149] on p "Crea paquetes, asigna opciones o agrega extras a un artículo." at bounding box center [360, 151] width 133 height 7
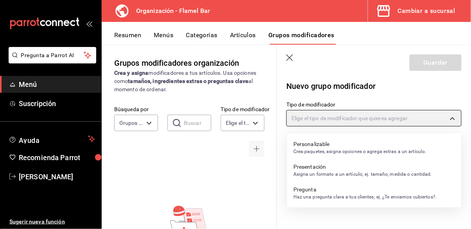
type input "CUSTOMIZABLE"
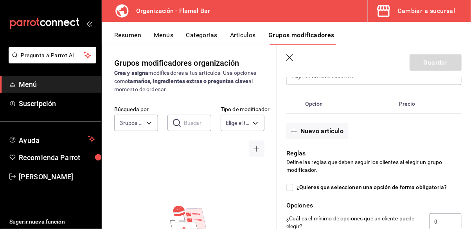
scroll to position [200, 0]
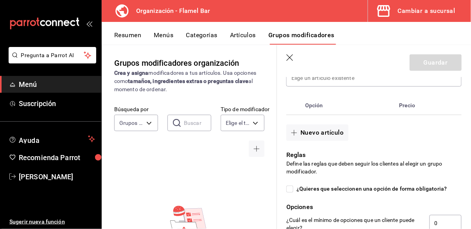
click at [293, 62] on header "Guardar" at bounding box center [374, 61] width 194 height 32
click at [289, 60] on icon "button" at bounding box center [291, 58] width 8 height 8
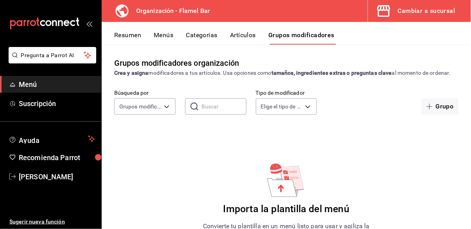
click at [206, 38] on button "Categorías" at bounding box center [202, 37] width 32 height 13
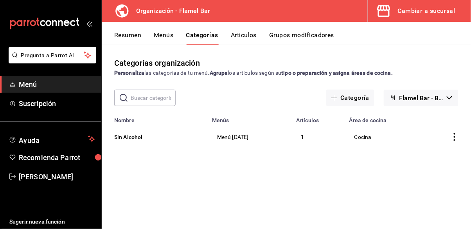
click at [249, 36] on button "Artículos" at bounding box center [244, 37] width 26 height 13
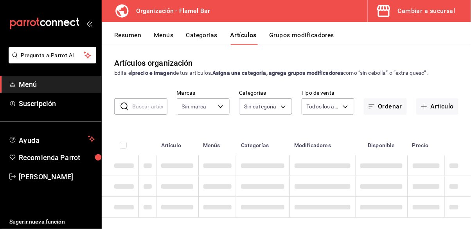
type input "c7d0e0e9-6ef6-4cf7-b8ad-472501af49aa"
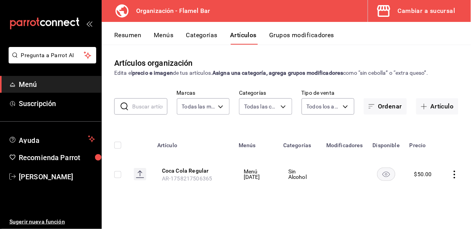
type input "910d1680-6d86-4fe2-8740-b4018fcfce71"
click at [432, 105] on button "Artículo" at bounding box center [438, 106] width 42 height 16
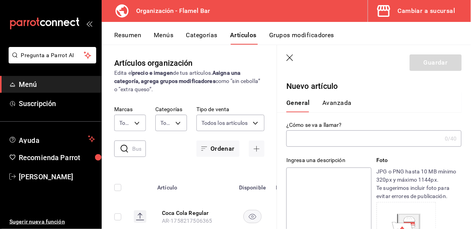
click at [344, 139] on input "text" at bounding box center [364, 139] width 155 height 16
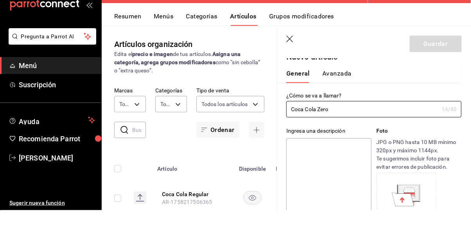
scroll to position [25, 0]
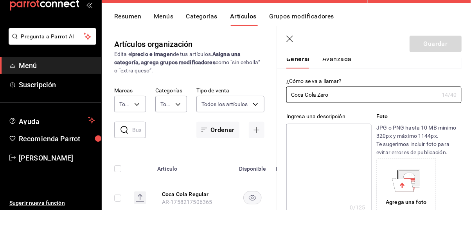
type input "Coca Cola Zero"
click at [314, 146] on textarea at bounding box center [329, 190] width 85 height 94
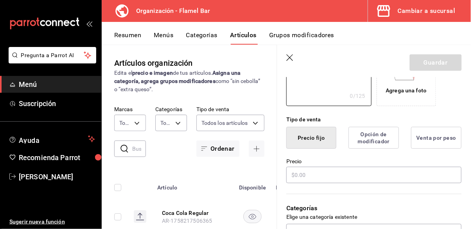
scroll to position [175, 0]
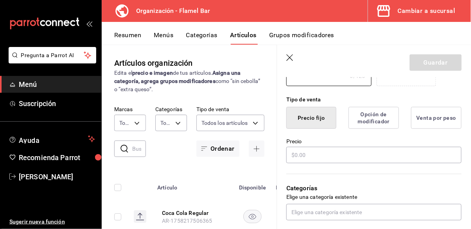
click at [306, 121] on button "Precio fijo" at bounding box center [312, 118] width 50 height 22
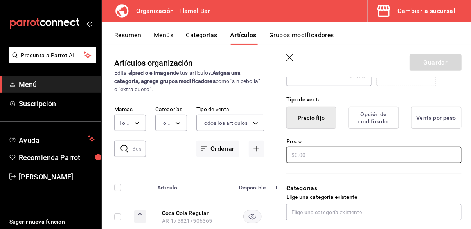
click at [298, 153] on input "text" at bounding box center [374, 155] width 175 height 16
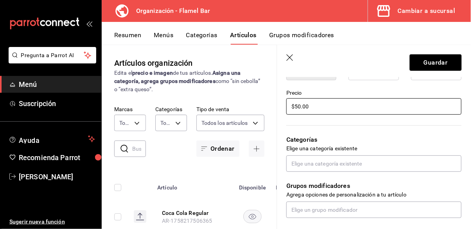
scroll to position [226, 0]
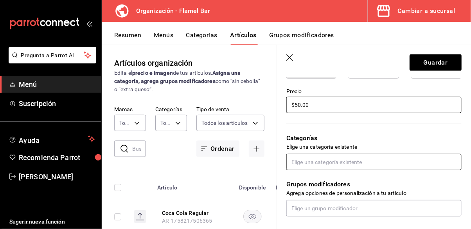
type input "$50.00"
click at [347, 164] on input "text" at bounding box center [374, 162] width 175 height 16
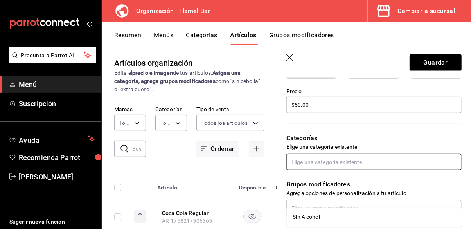
click at [325, 211] on li "Sin Alcohol" at bounding box center [374, 217] width 175 height 13
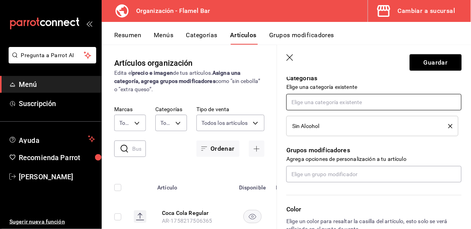
scroll to position [326, 0]
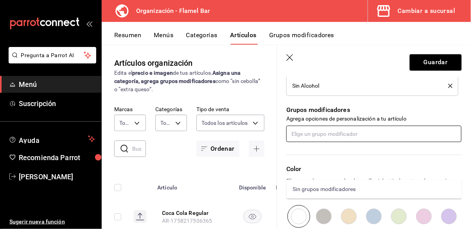
click at [336, 138] on input "text" at bounding box center [374, 134] width 175 height 16
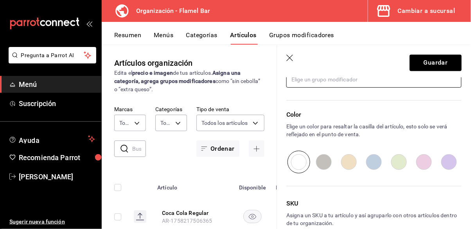
scroll to position [385, 0]
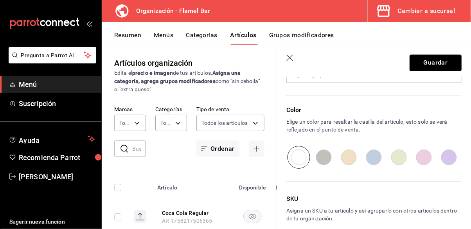
click at [305, 155] on input "radio" at bounding box center [299, 157] width 25 height 23
click at [434, 63] on button "Guardar" at bounding box center [436, 62] width 52 height 16
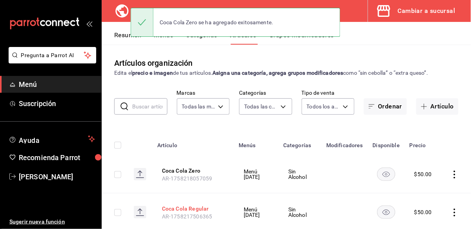
click at [197, 205] on button "Coca Cola Regular" at bounding box center [193, 209] width 63 height 8
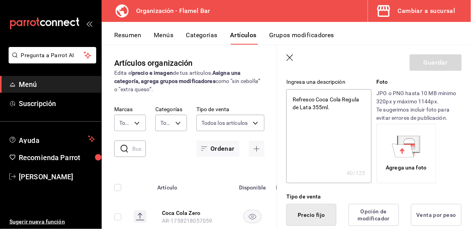
scroll to position [75, 0]
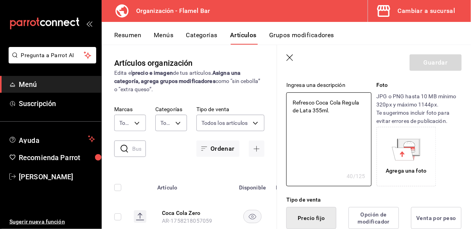
drag, startPoint x: 346, startPoint y: 118, endPoint x: 261, endPoint y: 99, distance: 87.2
click at [261, 99] on main "Artículos organización Edita el precio e imagen de tus artículos. Asigna una ca…" at bounding box center [287, 137] width 370 height 184
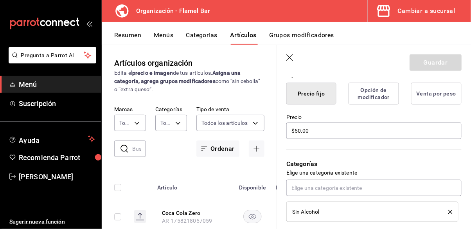
scroll to position [200, 0]
click at [334, 213] on div "Sin Alcohol" at bounding box center [365, 210] width 144 height 5
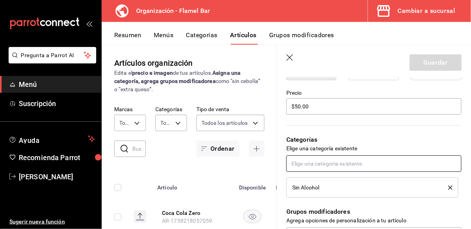
scroll to position [226, 0]
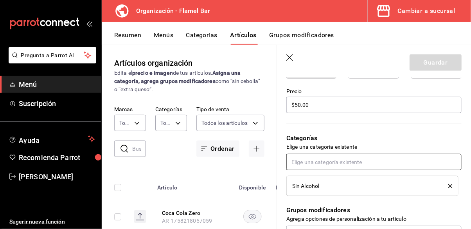
click at [333, 161] on input "text" at bounding box center [374, 162] width 175 height 16
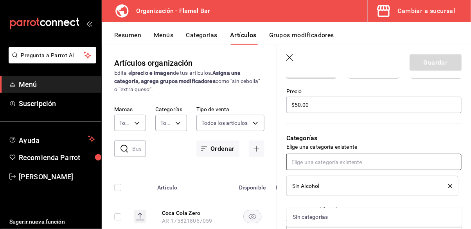
click at [323, 208] on div "Sin categorías" at bounding box center [374, 217] width 175 height 19
click at [331, 168] on input "text" at bounding box center [374, 162] width 175 height 16
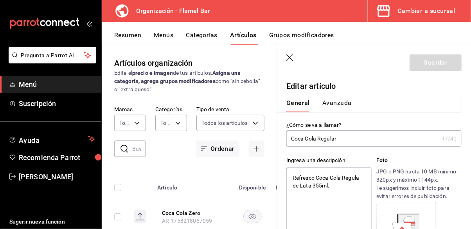
scroll to position [0, 0]
click at [292, 62] on header "Guardar" at bounding box center [374, 61] width 194 height 32
type textarea "x"
click at [289, 63] on header "Guardar" at bounding box center [374, 61] width 194 height 32
click at [289, 58] on icon "button" at bounding box center [290, 57] width 7 height 7
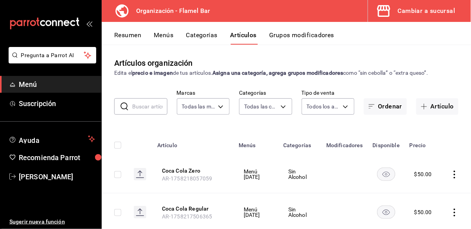
click at [191, 175] on span "AR-1758218057059" at bounding box center [187, 178] width 50 height 6
click at [195, 171] on button "Coca Cola Zero" at bounding box center [193, 171] width 63 height 8
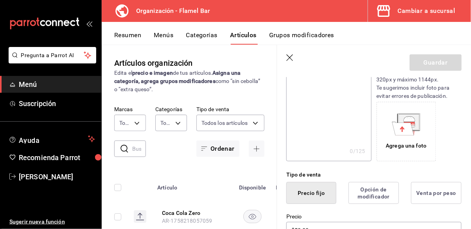
click at [323, 119] on textarea at bounding box center [329, 114] width 85 height 94
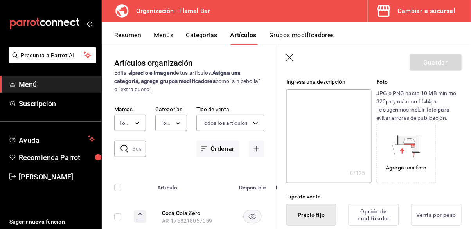
scroll to position [28, 0]
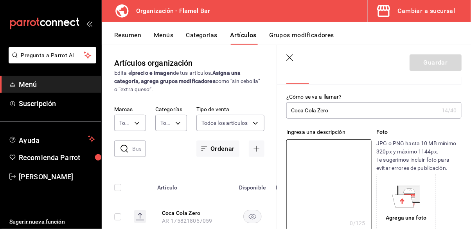
paste textarea "Refresco Coca Cola Regula de Lata 355ml."
type textarea "Refresco Coca Cola Regula de Lata 355ml."
type textarea "x"
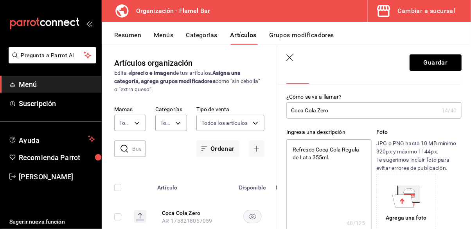
drag, startPoint x: 357, startPoint y: 152, endPoint x: 365, endPoint y: 150, distance: 8.0
click at [358, 152] on textarea "Refresco Coca Cola Regula de Lata 355ml." at bounding box center [329, 186] width 85 height 94
type textarea "Refresco Coca Cola Regul de Lata 355ml."
type textarea "x"
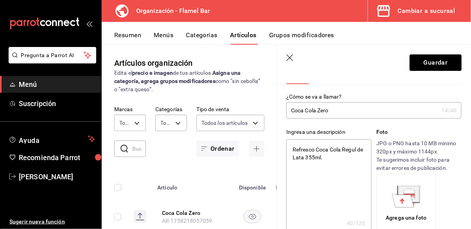
type textarea "Refresco Coca Cola Regu de Lata 355ml."
type textarea "x"
type textarea "Refresco Coca Cola Reg de Lata 355ml."
type textarea "x"
type textarea "Refresco Coca Cola Re de Lata 355ml."
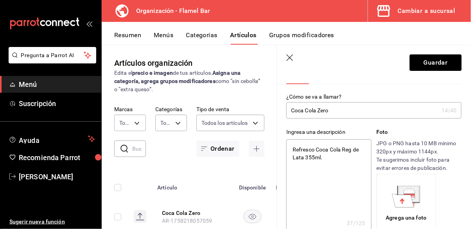
type textarea "x"
type textarea "Refresco Coca Cola R de Lata 355ml."
type textarea "x"
type textarea "Refresco Coca Cola de Lata 355ml."
type textarea "x"
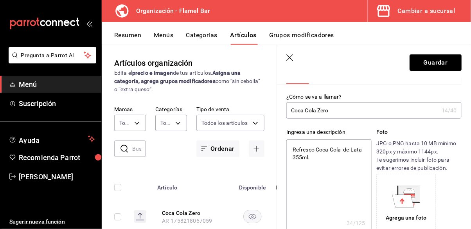
type textarea "Refresco Coca Cola Z de Lata 355ml."
type textarea "x"
type textarea "Refresco Coca Cola Ze de Lata 355ml."
type textarea "x"
type textarea "Refresco Coca Cola Zer de Lata 355ml."
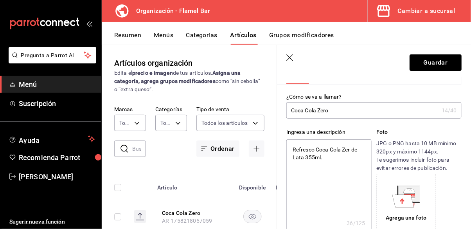
type textarea "x"
type textarea "Refresco Coca Cola Zero de Lata 355ml."
type textarea "x"
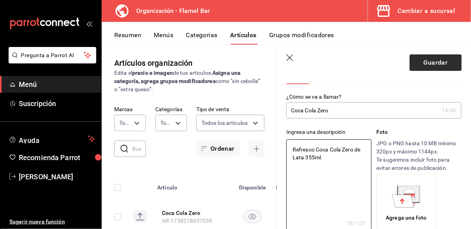
type textarea "Refresco Coca Cola Zero de Lata 355ml."
click at [423, 61] on button "Guardar" at bounding box center [436, 62] width 52 height 16
type textarea "x"
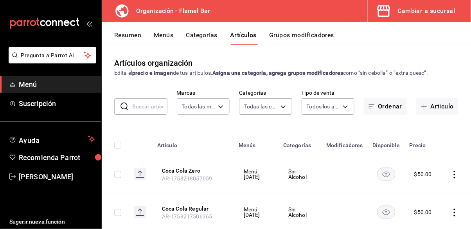
click at [162, 34] on button "Menús" at bounding box center [164, 37] width 20 height 13
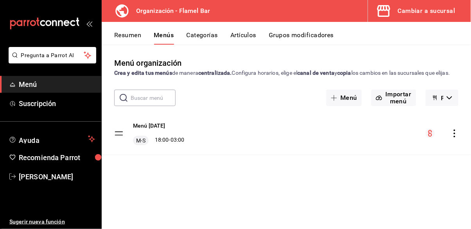
click at [132, 36] on button "Resumen" at bounding box center [127, 37] width 27 height 13
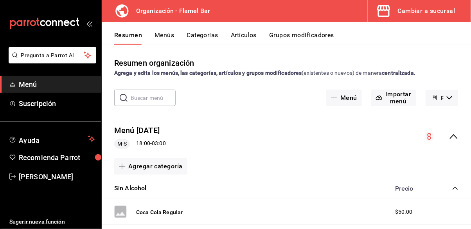
click at [302, 36] on button "Grupos modificadores" at bounding box center [301, 37] width 65 height 13
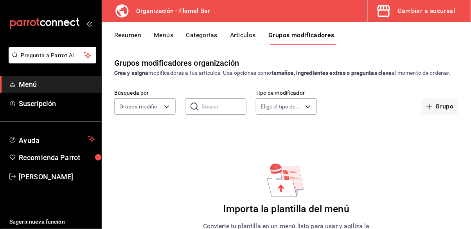
click at [52, 81] on span "Menú" at bounding box center [57, 84] width 76 height 11
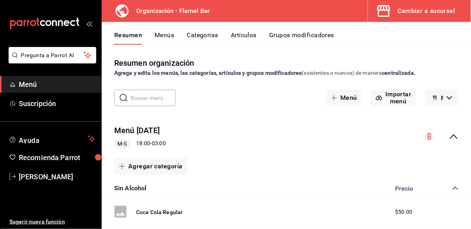
click at [423, 14] on div "Cambiar a sucursal" at bounding box center [427, 10] width 58 height 11
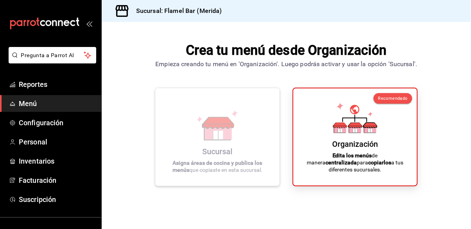
click at [235, 159] on div "Sucursal Asigna áreas de cocina y publica los menús que copiaste en esta sucurs…" at bounding box center [218, 136] width 106 height 85
click at [236, 141] on icon at bounding box center [217, 125] width 45 height 31
click at [222, 164] on div "Sucursal Asigna áreas de cocina y publica los menús que copiaste en esta sucurs…" at bounding box center [218, 136] width 106 height 85
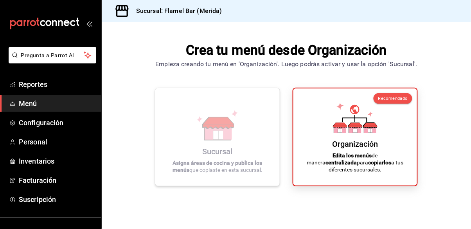
click at [222, 164] on div "Sucursal Asigna áreas de cocina y publica los menús que copiaste en esta sucurs…" at bounding box center [218, 136] width 106 height 85
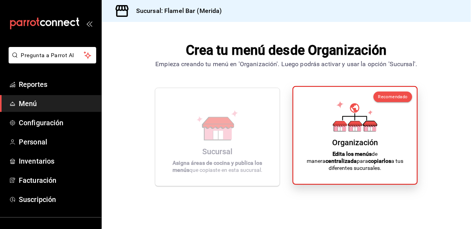
click at [356, 131] on icon at bounding box center [356, 129] width 4 height 4
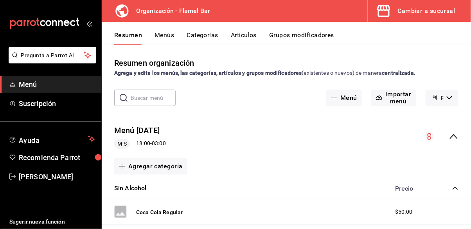
click at [167, 38] on button "Menús" at bounding box center [165, 37] width 20 height 13
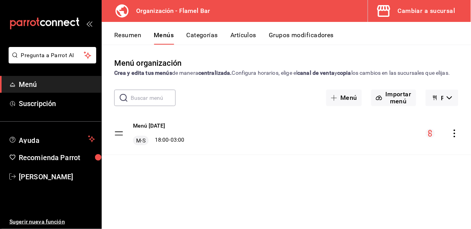
scroll to position [38, 0]
click at [190, 112] on div "Menú Oct25 M-S 18:00 - 03:00" at bounding box center [287, 133] width 370 height 42
click at [155, 136] on div "M-S 18:00 - 03:00" at bounding box center [159, 140] width 52 height 9
click at [147, 122] on button "Menú [DATE]" at bounding box center [149, 126] width 33 height 8
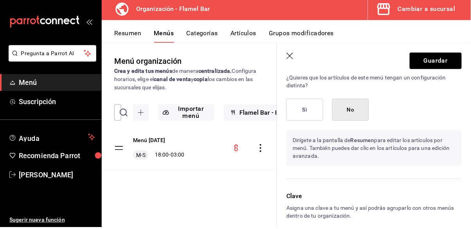
scroll to position [38, 0]
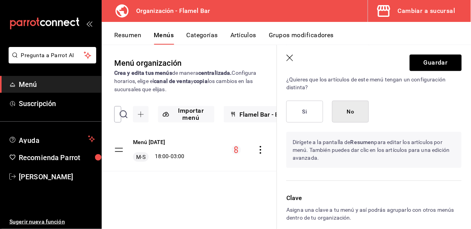
click at [451, 199] on div "Clave Asigna una clave a tu menú y así podrás agruparlo con otros menús dentro …" at bounding box center [369, 217] width 185 height 67
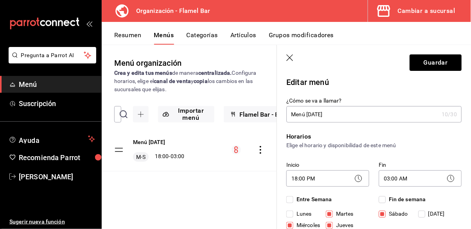
scroll to position [0, 0]
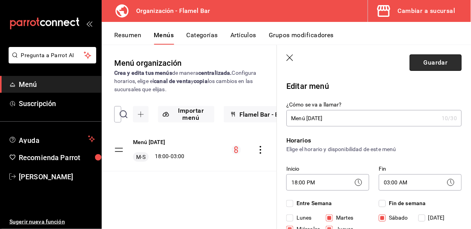
click at [433, 64] on button "Guardar" at bounding box center [436, 62] width 52 height 16
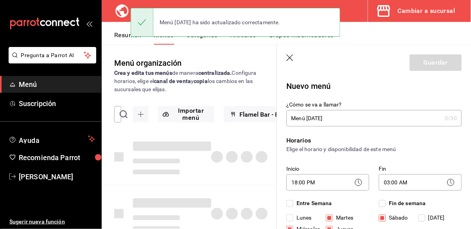
checkbox input "false"
type input "1758218277614"
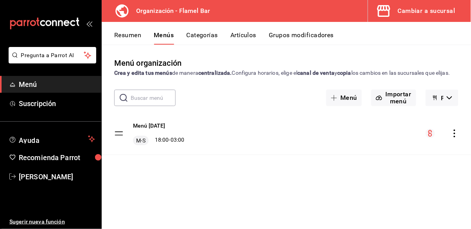
click at [446, 90] on button "Flamel Bar - Borrador" at bounding box center [442, 98] width 33 height 16
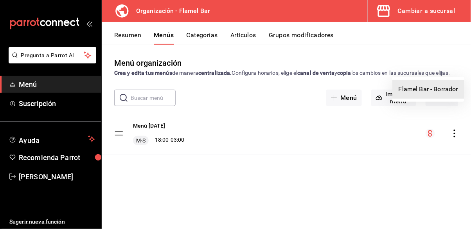
click at [446, 72] on div at bounding box center [235, 114] width 471 height 229
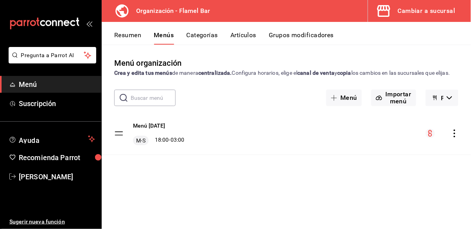
click at [455, 129] on div "menu-maker-table" at bounding box center [442, 133] width 33 height 9
click at [457, 130] on icon "actions" at bounding box center [455, 134] width 8 height 8
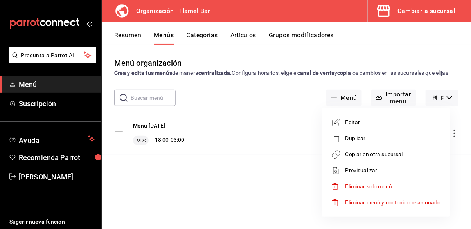
click at [299, 160] on div at bounding box center [235, 114] width 471 height 229
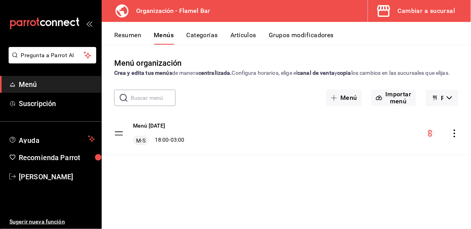
click at [437, 9] on div "Cambiar a sucursal" at bounding box center [427, 10] width 58 height 11
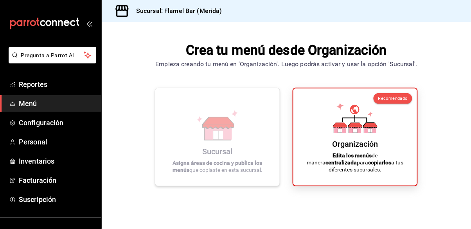
click at [211, 140] on icon at bounding box center [218, 131] width 27 height 17
click at [61, 124] on span "Configuración" at bounding box center [57, 122] width 76 height 11
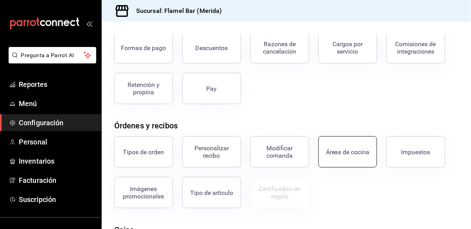
scroll to position [50, 0]
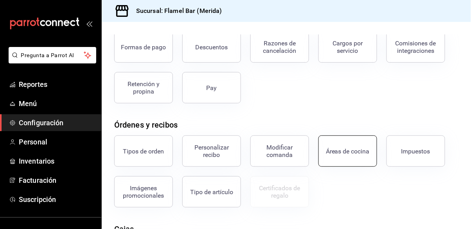
click at [339, 135] on button "Áreas de cocina" at bounding box center [348, 150] width 59 height 31
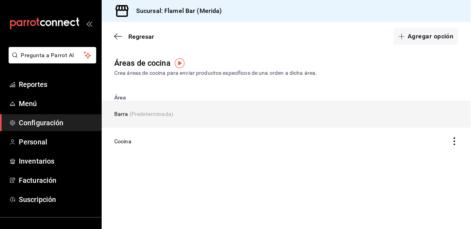
click at [215, 111] on td "Barra (Predeterminada)" at bounding box center [237, 114] width 271 height 27
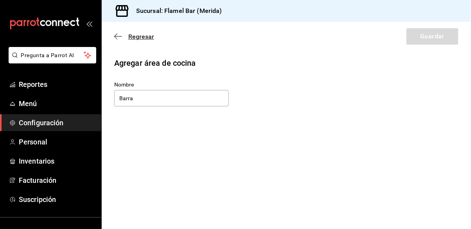
click at [117, 37] on icon "button" at bounding box center [118, 36] width 8 height 7
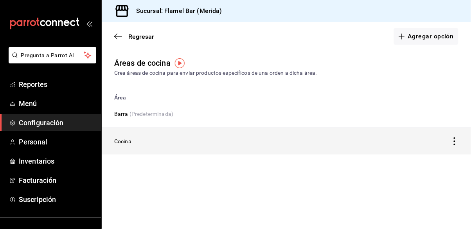
click at [237, 141] on td "Cocina" at bounding box center [237, 141] width 271 height 27
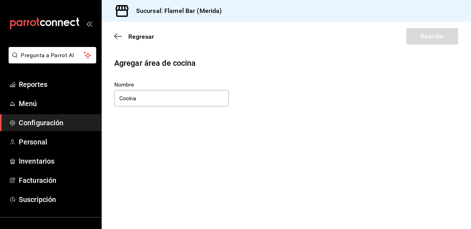
click at [116, 32] on div "Regresar Guardar" at bounding box center [287, 36] width 370 height 29
click at [128, 38] on span "Regresar" at bounding box center [141, 36] width 26 height 7
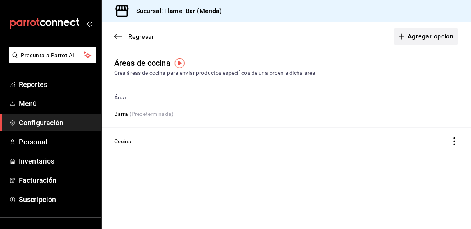
click at [417, 39] on button "Agregar opción" at bounding box center [426, 36] width 65 height 16
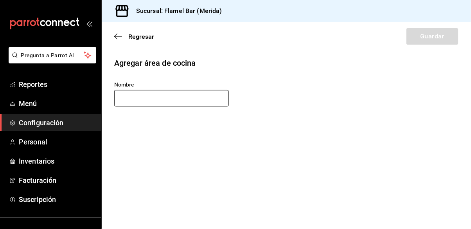
click at [170, 95] on input "text" at bounding box center [171, 98] width 115 height 16
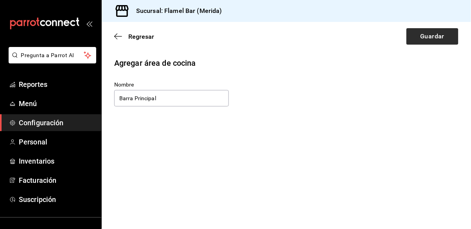
type input "Barra Principal"
click at [424, 37] on button "Guardar" at bounding box center [433, 36] width 52 height 16
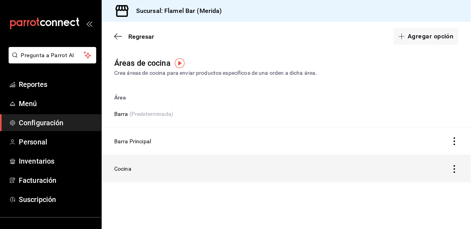
click at [457, 170] on icon "discountsTable" at bounding box center [455, 169] width 8 height 8
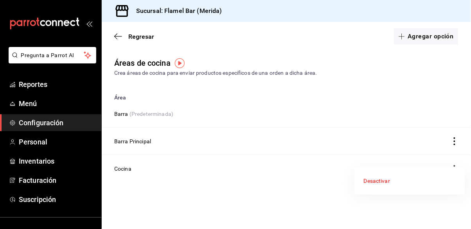
drag, startPoint x: 240, startPoint y: 187, endPoint x: 181, endPoint y: 171, distance: 61.0
click at [238, 185] on div at bounding box center [235, 114] width 471 height 229
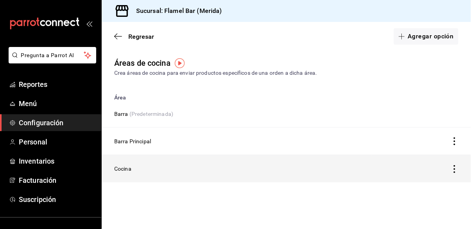
click at [121, 168] on td "Cocina" at bounding box center [237, 168] width 271 height 27
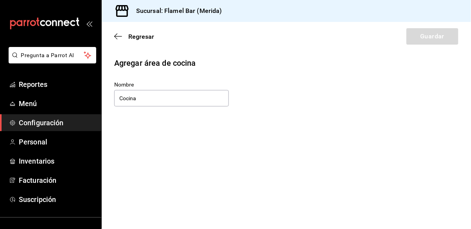
click at [242, 123] on main "Regresar Guardar Agregar área de cocina Nombre Cocina" at bounding box center [287, 125] width 370 height 207
click at [118, 38] on icon "button" at bounding box center [118, 36] width 8 height 7
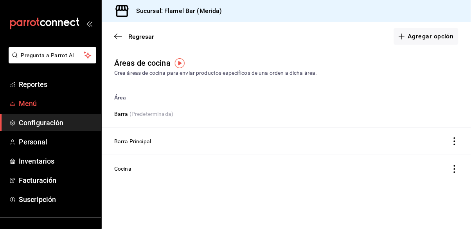
click at [36, 102] on span "Menú" at bounding box center [57, 103] width 76 height 11
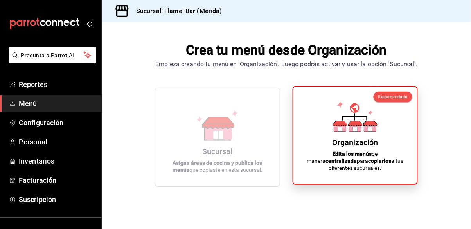
click at [361, 131] on icon at bounding box center [356, 127] width 12 height 7
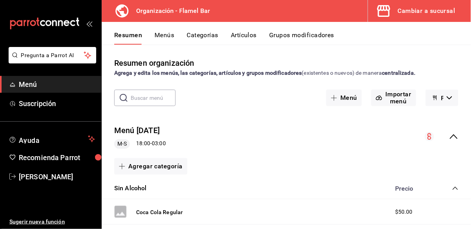
click at [159, 36] on button "Menús" at bounding box center [165, 37] width 20 height 13
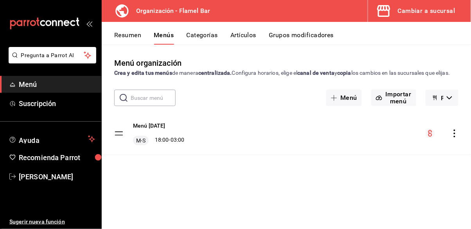
click at [198, 31] on button "Categorías" at bounding box center [203, 37] width 32 height 13
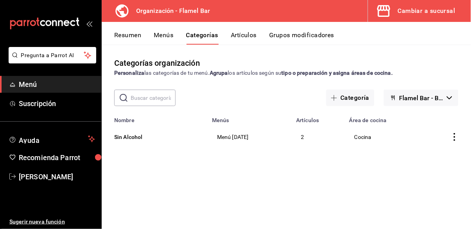
click at [457, 136] on icon "actions" at bounding box center [455, 137] width 8 height 8
click at [432, 152] on span "Editar" at bounding box center [432, 155] width 20 height 8
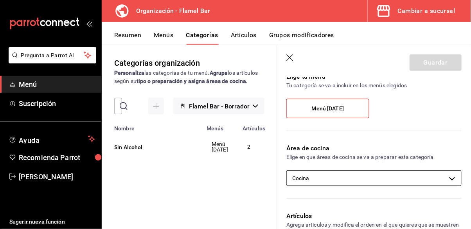
scroll to position [75, 0]
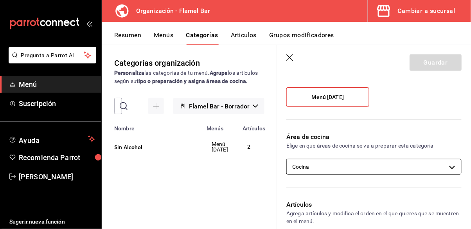
click at [355, 166] on body "Pregunta a Parrot AI Menú Suscripción Ayuda Recomienda Parrot Ernesto Arce Suge…" at bounding box center [235, 114] width 471 height 229
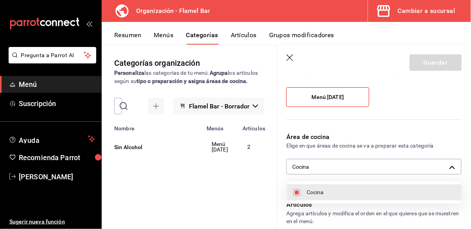
click at [355, 170] on div at bounding box center [235, 114] width 471 height 229
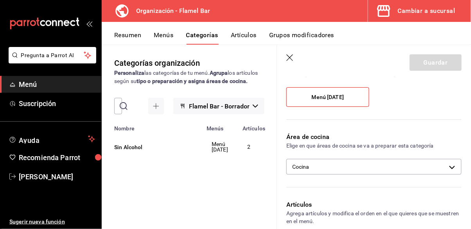
click at [356, 170] on body "Pregunta a Parrot AI Menú Suscripción Ayuda Recomienda Parrot Ernesto Arce Suge…" at bounding box center [235, 114] width 471 height 229
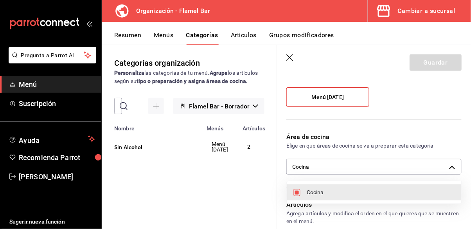
click at [350, 186] on li "Cocina" at bounding box center [374, 192] width 175 height 16
checkbox input "false"
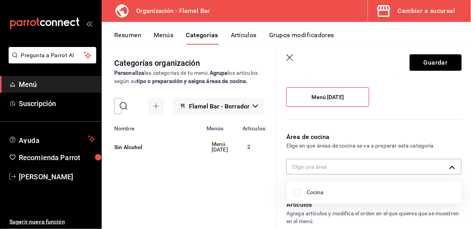
click at [349, 167] on div at bounding box center [235, 114] width 471 height 229
click at [350, 167] on body "Pregunta a Parrot AI Menú Suscripción Ayuda Recomienda Parrot Ernesto Arce Suge…" at bounding box center [235, 114] width 471 height 229
click at [452, 166] on div at bounding box center [235, 114] width 471 height 229
click at [452, 166] on body "Pregunta a Parrot AI Menú Suscripción Ayuda Recomienda Parrot Ernesto Arce Suge…" at bounding box center [235, 114] width 471 height 229
click at [364, 193] on span "Cocina" at bounding box center [381, 192] width 149 height 8
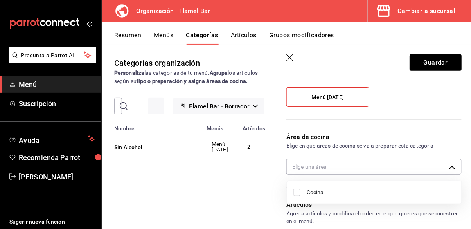
type input "257e5ec5-81a0-4927-a1ae-e92f44d17853"
checkbox input "true"
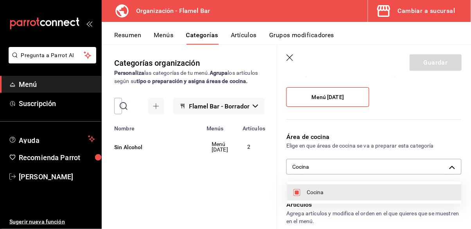
click at [91, 25] on div at bounding box center [235, 114] width 471 height 229
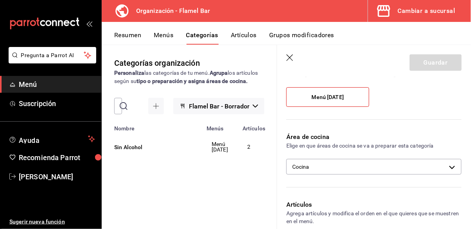
click at [290, 58] on icon "button" at bounding box center [291, 58] width 8 height 8
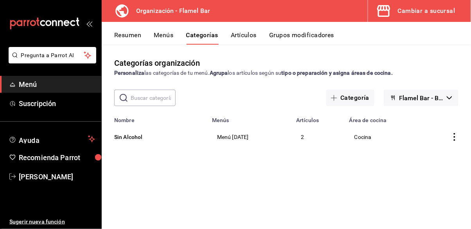
click at [92, 23] on div "mailbox folders" at bounding box center [50, 23] width 101 height 47
click at [85, 24] on div "mailbox folders" at bounding box center [50, 23] width 101 height 47
click at [90, 24] on icon "open_drawer_menu" at bounding box center [89, 23] width 6 height 6
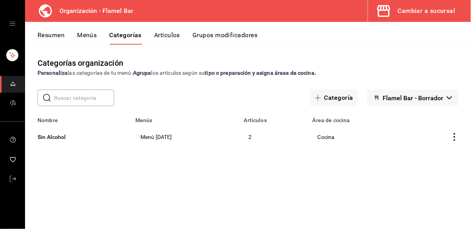
drag, startPoint x: 13, startPoint y: 24, endPoint x: 40, endPoint y: 15, distance: 28.1
click icon "open drawer"
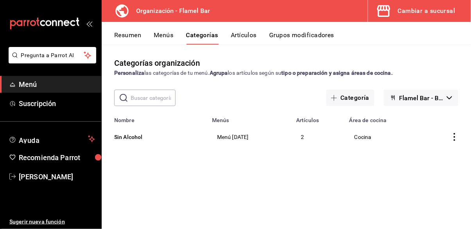
click span "Menú"
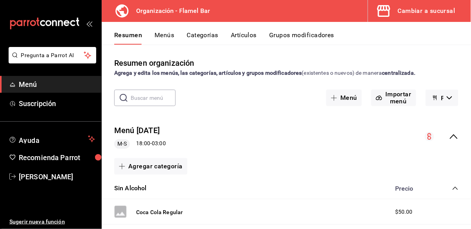
click div "Cambiar a sucursal"
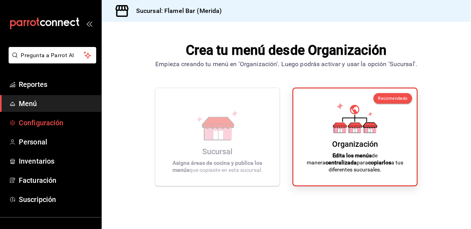
click span "Configuración"
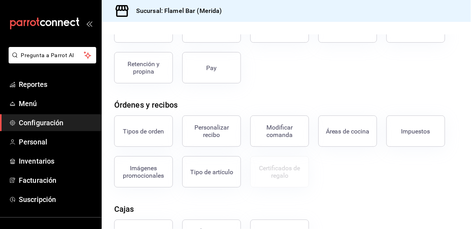
scroll to position [55, 0]
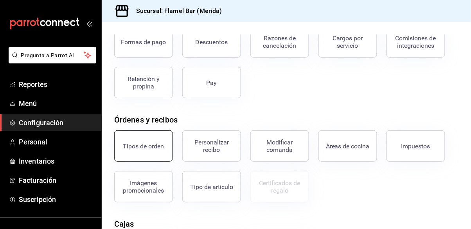
click div "Tipos de orden"
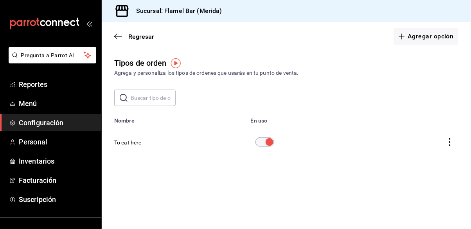
click icon "actions"
click div
click button "To eat here"
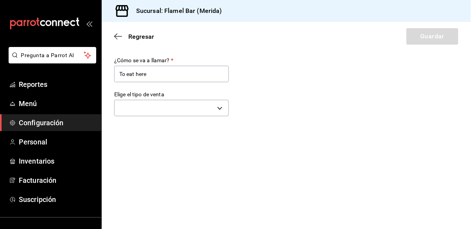
type input "DINE_IN"
click body "Pregunta a Parrot AI Reportes Menú Configuración Personal Inventarios Facturaci…"
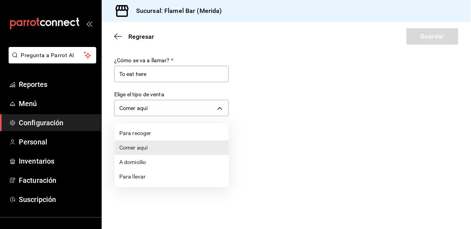
click div
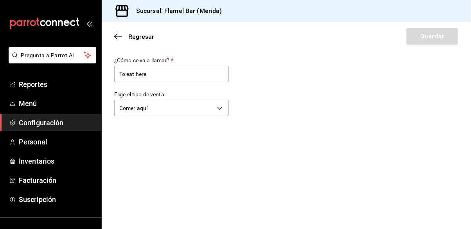
click div "Regresar Guardar"
click span "Regresar"
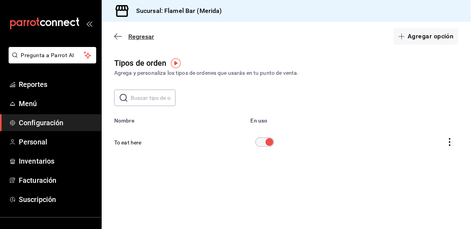
click span "Regresar"
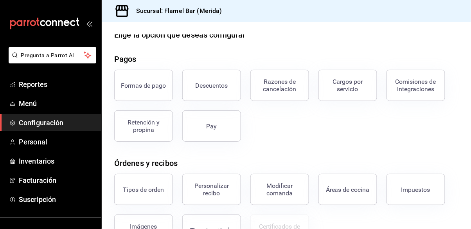
scroll to position [50, 0]
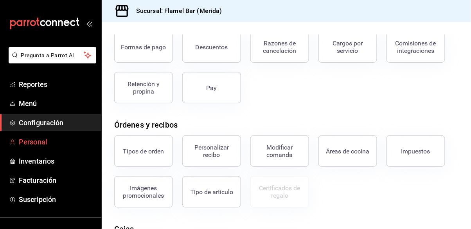
click span "Personal"
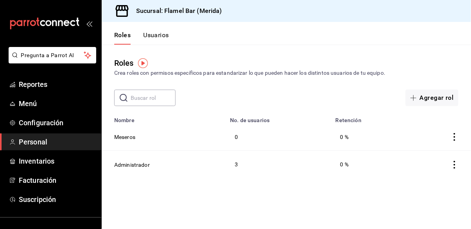
click button "Usuarios"
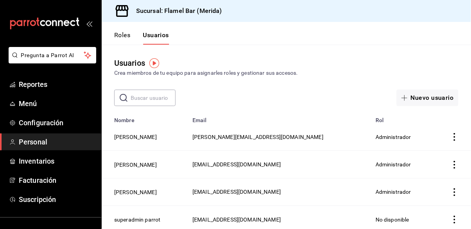
click button "Roles"
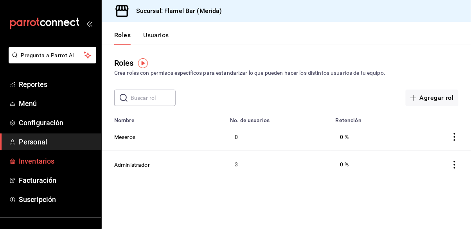
click span "Inventarios"
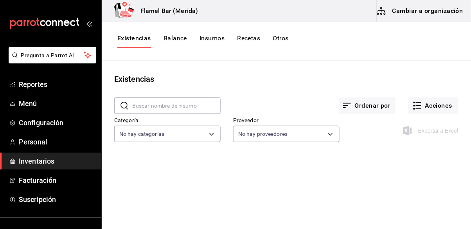
click button "Balance"
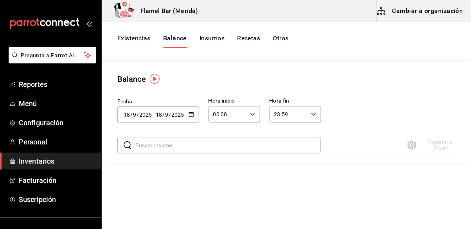
click button "Existencias"
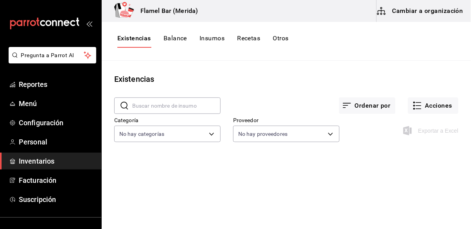
click button "Balance"
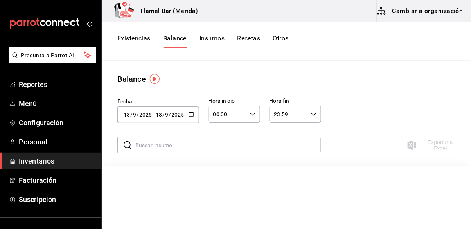
click button "Insumos"
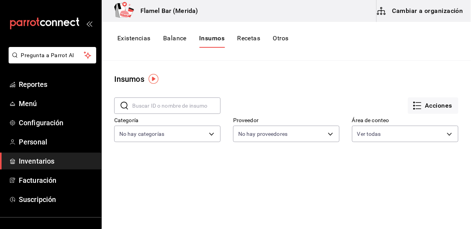
click button "Recetas"
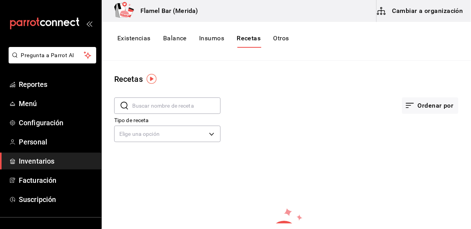
click button "Otros"
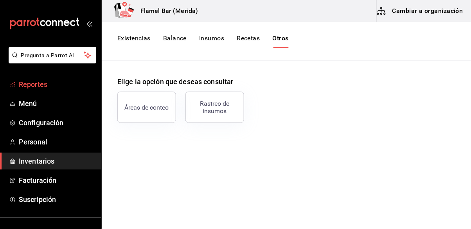
click span "Reportes"
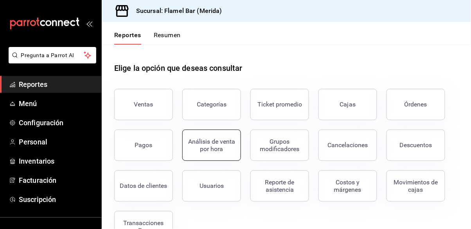
scroll to position [25, 0]
click span "Menú"
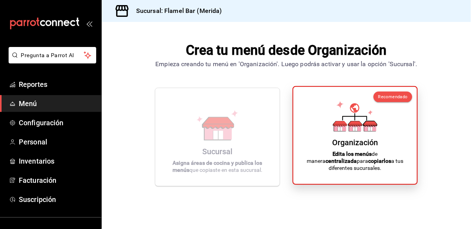
click icon
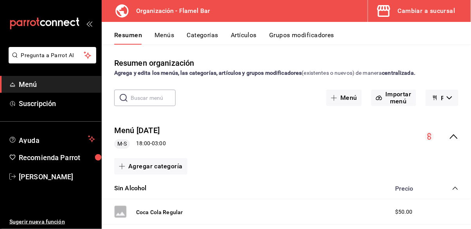
click button "Menús"
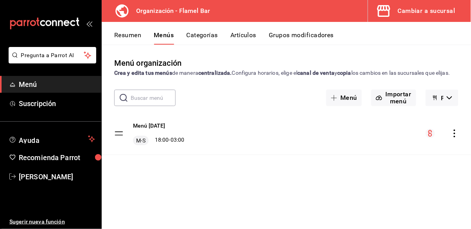
click span "M-S"
click button "Menú [DATE]"
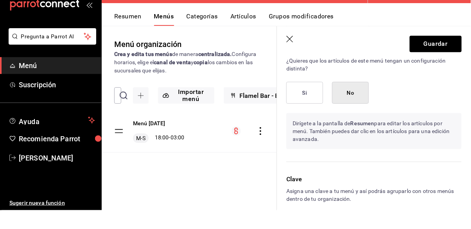
scroll to position [38, 0]
click header "Guardar"
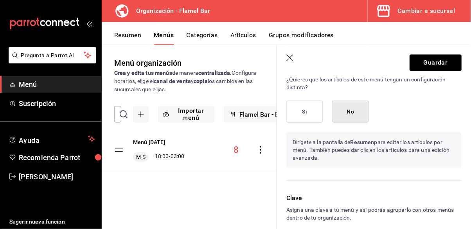
click header "Guardar"
click icon "button"
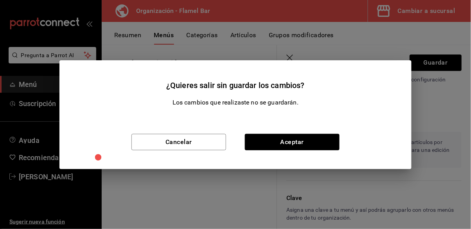
drag, startPoint x: 399, startPoint y: 100, endPoint x: 425, endPoint y: 92, distance: 27.0
click div "Los cambios que realizaste no se guardarán."
click div "¿Quieres salir sin guardar los cambios? Los cambios que realizaste no se guarda…"
click button "Cancelar"
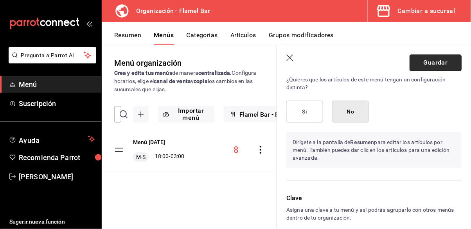
click button "Guardar"
checkbox input "false"
type input "1758218515966"
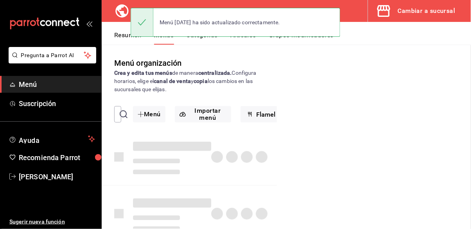
checkbox input "false"
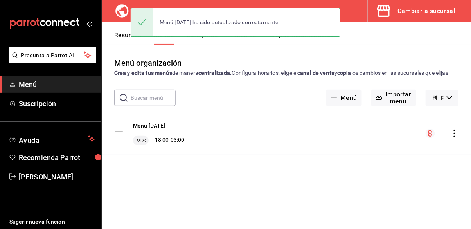
click div "Cambiar a sucursal"
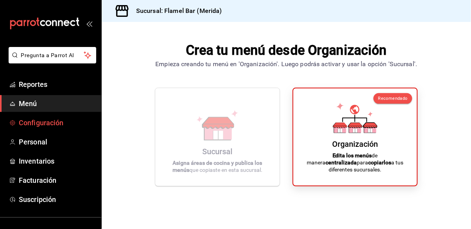
scroll to position [25, 0]
click span "Personal"
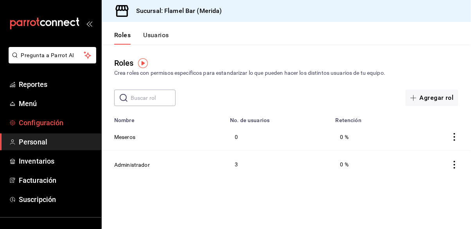
click span "Configuración"
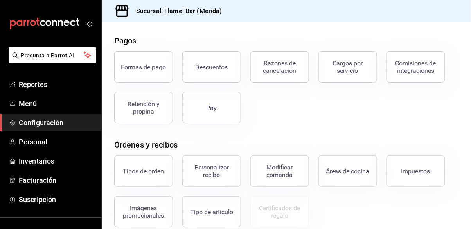
scroll to position [50, 0]
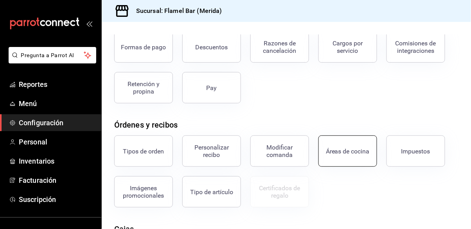
click button "Áreas de cocina"
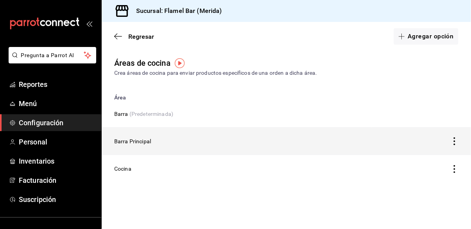
click icon "discountsTable"
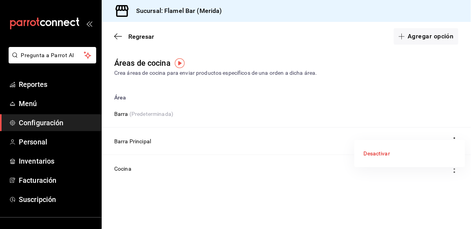
click div
click icon "discountsTable"
click div
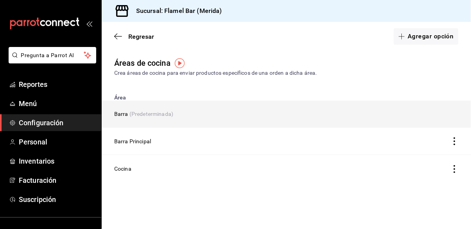
click td "Barra (Predeterminada)"
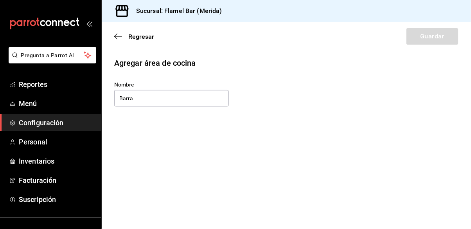
click div "Regresar Guardar"
click span "Regresar"
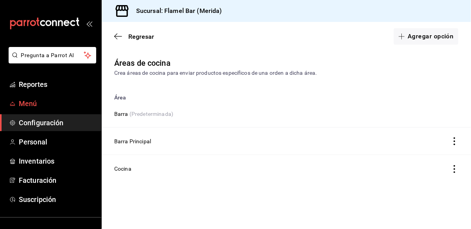
click at [62, 105] on span "Menú" at bounding box center [57, 103] width 76 height 11
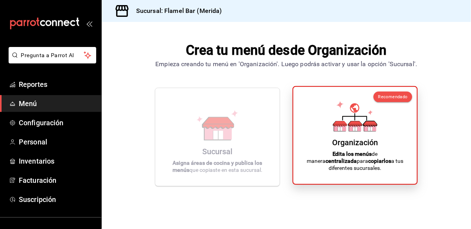
click at [363, 162] on div "Organización Edita los menús de manera centralizada para copiarlos a tus difere…" at bounding box center [355, 135] width 105 height 85
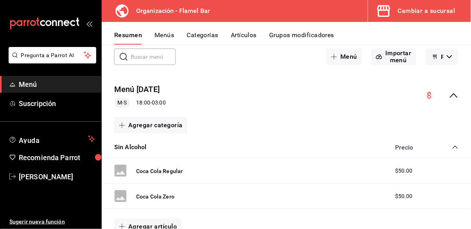
scroll to position [42, 0]
click at [237, 38] on button "Artículos" at bounding box center [244, 37] width 26 height 13
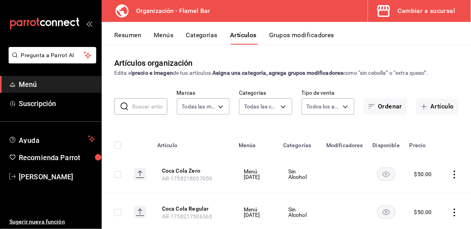
type input "c7d0e0e9-6ef6-4cf7-b8ad-472501af49aa"
type input "910d1680-6d86-4fe2-8740-b4018fcfce71"
click at [453, 171] on icon "actions" at bounding box center [455, 175] width 8 height 8
click at [435, 168] on span "Editar" at bounding box center [432, 167] width 20 height 8
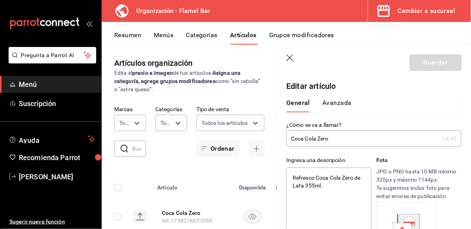
type textarea "x"
type input "$50.00"
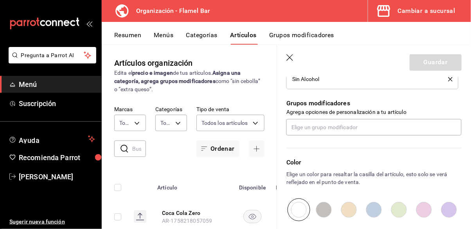
scroll to position [347, 0]
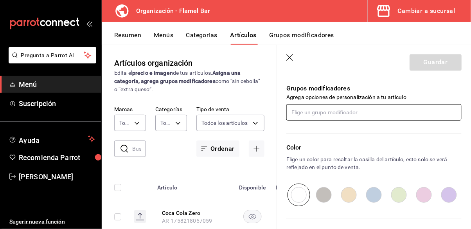
click at [374, 110] on input "text" at bounding box center [374, 112] width 175 height 16
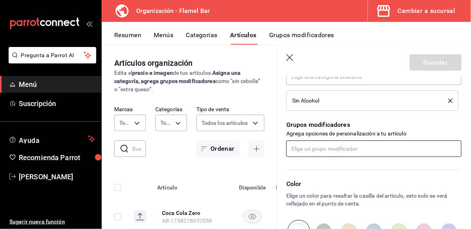
scroll to position [310, 0]
click at [393, 125] on p "Grupos modificadores" at bounding box center [374, 125] width 175 height 9
type textarea "x"
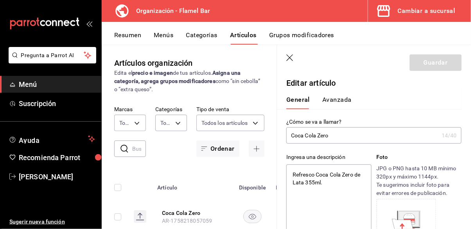
scroll to position [0, 0]
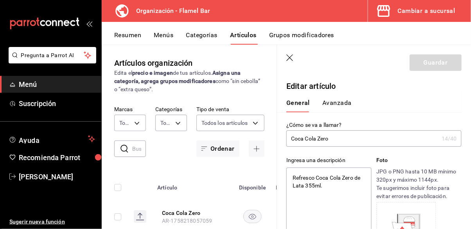
click at [289, 58] on icon "button" at bounding box center [290, 57] width 7 height 7
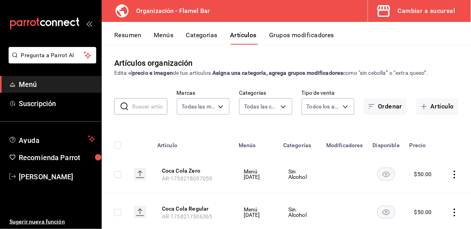
click at [211, 37] on button "Categorías" at bounding box center [202, 37] width 32 height 13
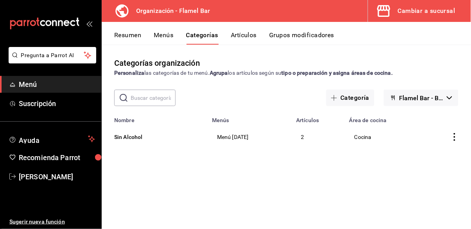
click at [171, 37] on button "Menús" at bounding box center [164, 37] width 20 height 13
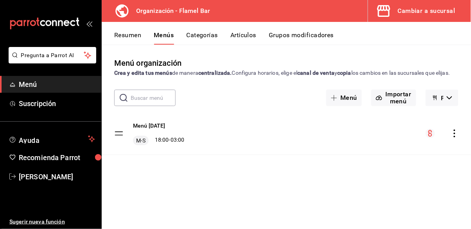
click at [455, 137] on icon "actions" at bounding box center [455, 134] width 8 height 8
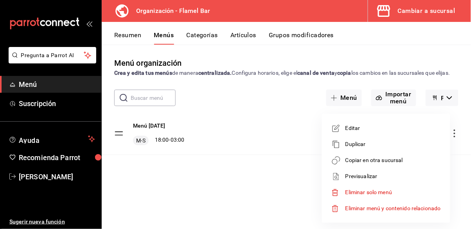
click at [373, 132] on span "Editar" at bounding box center [394, 128] width 96 height 8
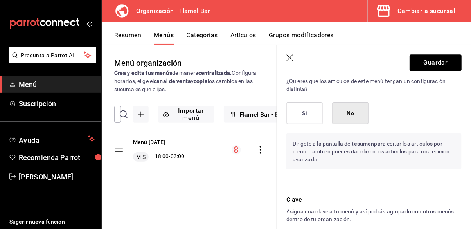
scroll to position [434, 0]
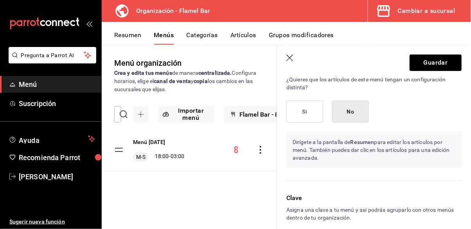
click at [293, 59] on icon "button" at bounding box center [291, 58] width 8 height 8
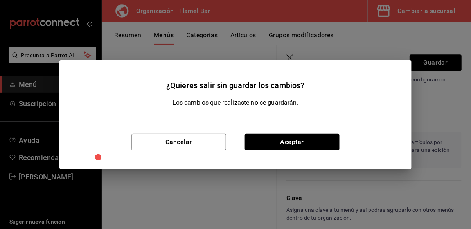
click at [424, 78] on div "¿Quieres salir sin guardar los cambios? Los cambios que realizaste no se guarda…" at bounding box center [235, 114] width 471 height 229
click at [184, 138] on button "Cancelar" at bounding box center [179, 142] width 95 height 16
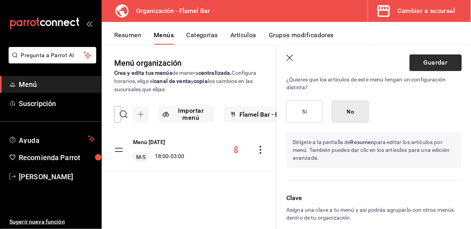
click at [430, 62] on button "Guardar" at bounding box center [436, 62] width 52 height 16
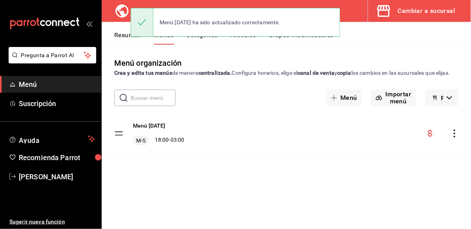
click at [125, 36] on button "Resumen" at bounding box center [127, 37] width 27 height 13
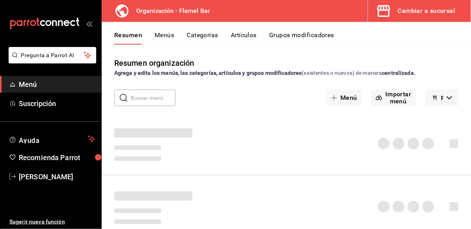
click at [205, 35] on button "Categorías" at bounding box center [203, 37] width 32 height 13
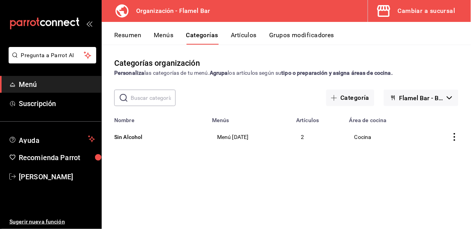
click at [457, 138] on icon "actions" at bounding box center [455, 137] width 8 height 8
click at [439, 154] on span "Editar" at bounding box center [432, 155] width 20 height 8
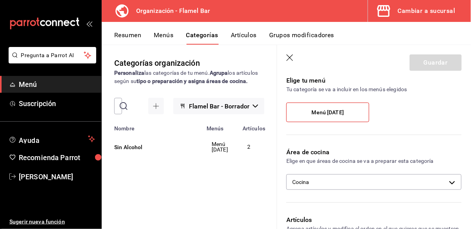
scroll to position [100, 0]
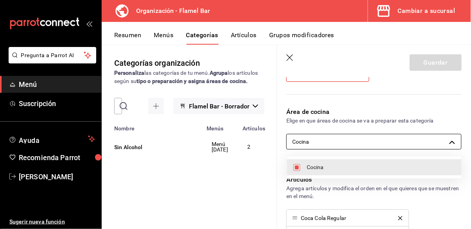
click at [400, 139] on body "Pregunta a Parrot AI Menú Suscripción Ayuda Recomienda Parrot [PERSON_NAME] Sug…" at bounding box center [235, 114] width 471 height 229
click at [400, 139] on div at bounding box center [235, 114] width 471 height 229
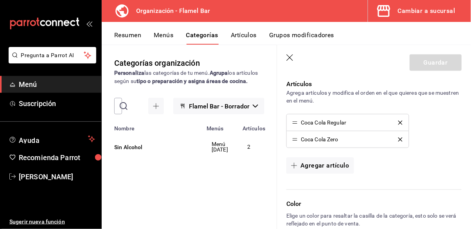
scroll to position [190, 0]
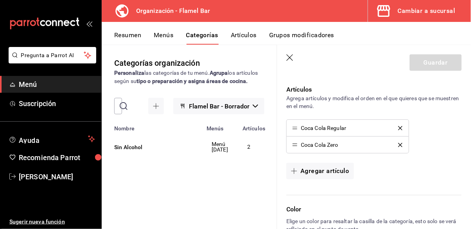
click at [288, 58] on icon "button" at bounding box center [291, 58] width 8 height 8
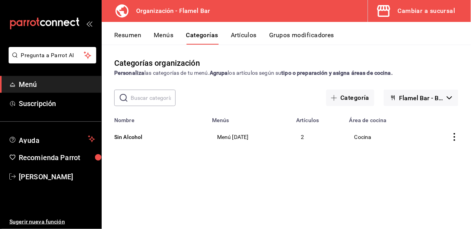
click at [167, 36] on button "Menús" at bounding box center [164, 37] width 20 height 13
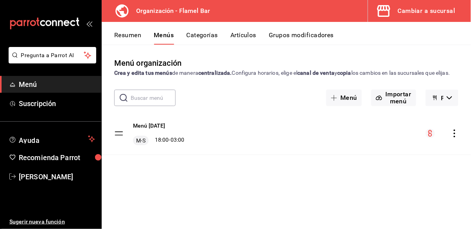
click at [453, 137] on icon "actions" at bounding box center [455, 134] width 8 height 8
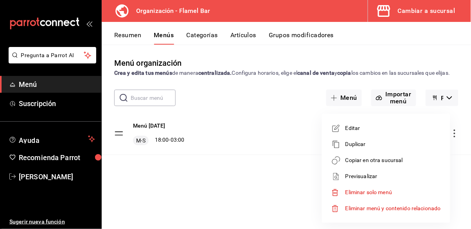
click at [350, 127] on span "Editar" at bounding box center [394, 128] width 96 height 8
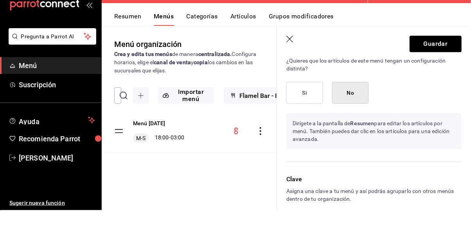
scroll to position [38, 0]
click at [431, 45] on main "Menú organización Crea y edita tus menús de manera centralizada. Configura hora…" at bounding box center [287, 137] width 370 height 184
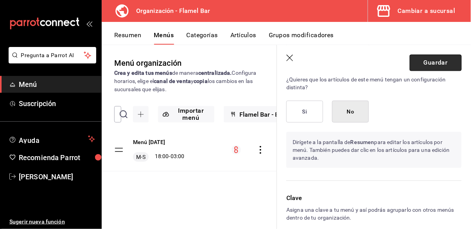
click at [427, 62] on button "Guardar" at bounding box center [436, 62] width 52 height 16
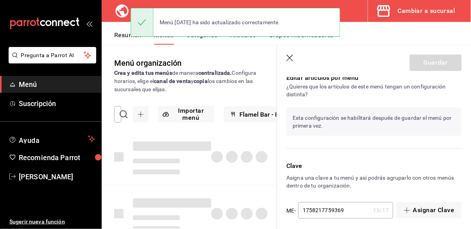
checkbox input "false"
type input "1758218683502"
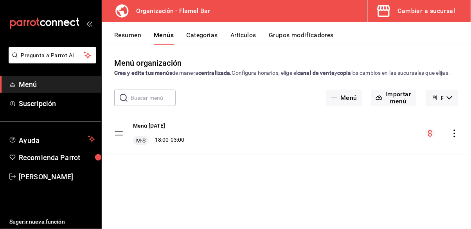
click at [417, 8] on div "Cambiar a sucursal" at bounding box center [427, 10] width 58 height 11
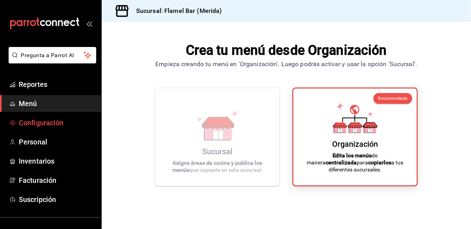
click at [52, 125] on span "Configuración" at bounding box center [57, 122] width 76 height 11
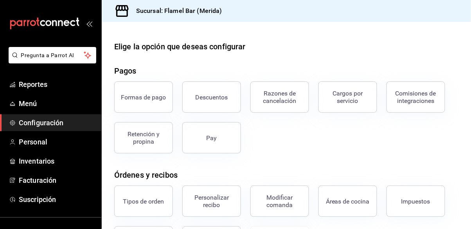
scroll to position [38, 0]
click at [68, 147] on span "Personal" at bounding box center [57, 142] width 76 height 11
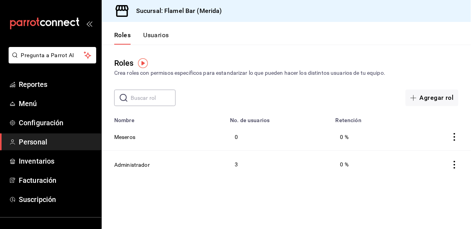
click at [157, 38] on button "Usuarios" at bounding box center [156, 37] width 26 height 13
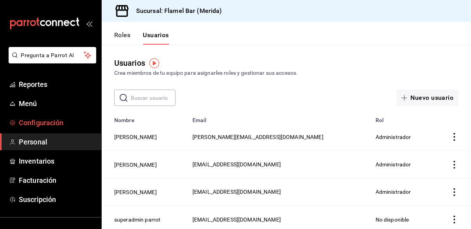
click at [57, 123] on span "Configuración" at bounding box center [57, 122] width 76 height 11
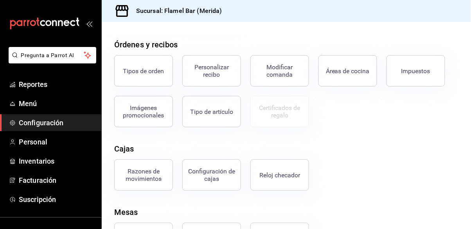
scroll to position [38, 0]
click at [212, 168] on div "Configuración de cajas" at bounding box center [212, 175] width 49 height 15
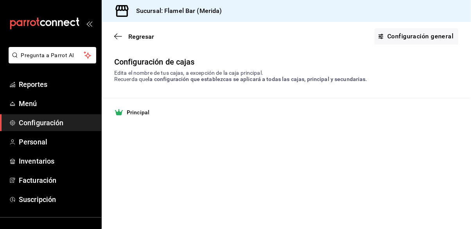
click at [146, 114] on strong "Principal" at bounding box center [138, 112] width 23 height 8
click at [137, 112] on strong "Principal" at bounding box center [138, 112] width 23 height 8
click at [396, 38] on link "Configuración general" at bounding box center [417, 36] width 84 height 16
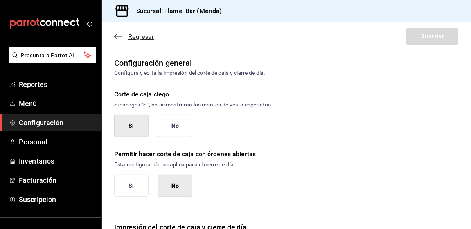
click at [117, 35] on icon "button" at bounding box center [118, 36] width 8 height 7
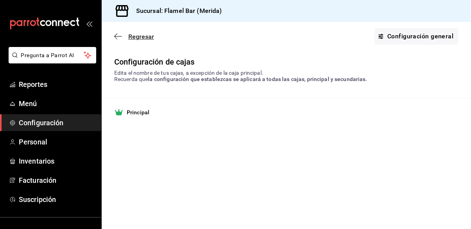
click at [117, 37] on icon "button" at bounding box center [118, 36] width 8 height 7
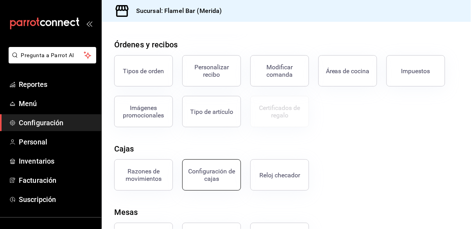
scroll to position [38, 0]
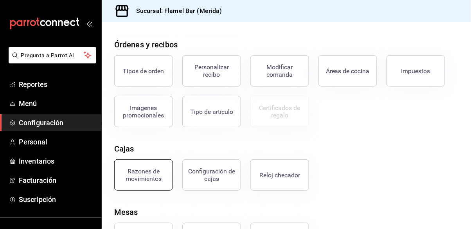
click at [149, 168] on div "Razones de movimientos" at bounding box center [143, 175] width 49 height 15
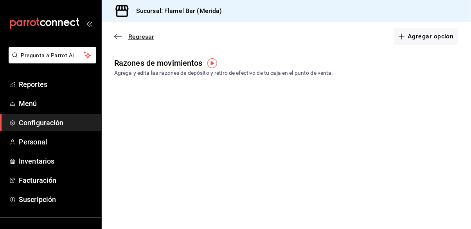
click at [121, 38] on icon "button" at bounding box center [118, 36] width 8 height 7
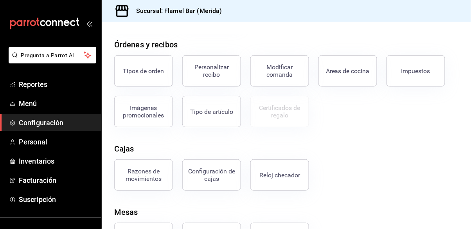
scroll to position [38, 0]
click at [280, 172] on div "Reloj checador" at bounding box center [280, 175] width 41 height 7
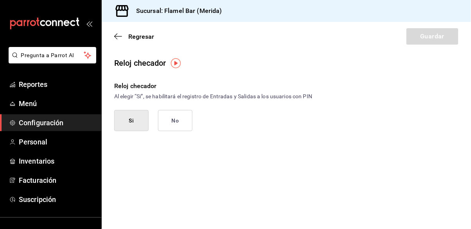
click at [131, 113] on button "Si" at bounding box center [131, 120] width 34 height 21
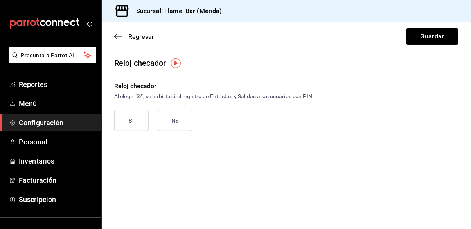
click at [134, 119] on button "Si" at bounding box center [131, 120] width 34 height 21
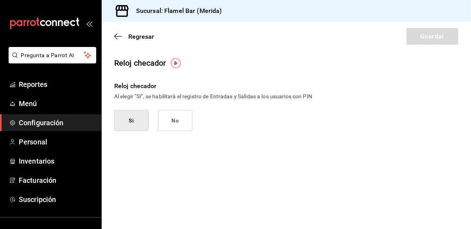
click at [130, 117] on button "Si" at bounding box center [131, 120] width 34 height 21
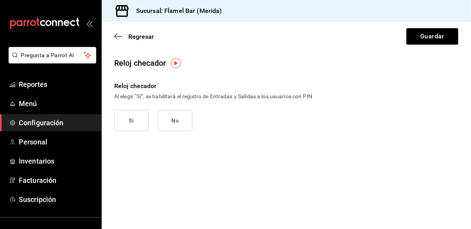
click at [256, 149] on main "Regresar Guardar Reloj checador Reloj checador Al elegir “Si”, se habilitará el…" at bounding box center [287, 125] width 370 height 207
click at [130, 123] on button "Si" at bounding box center [131, 120] width 34 height 21
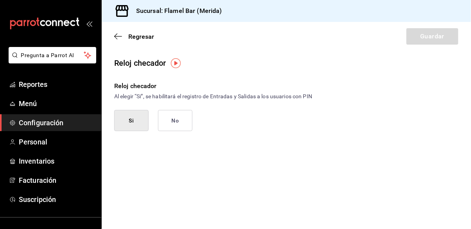
click at [178, 120] on button "No" at bounding box center [175, 120] width 34 height 21
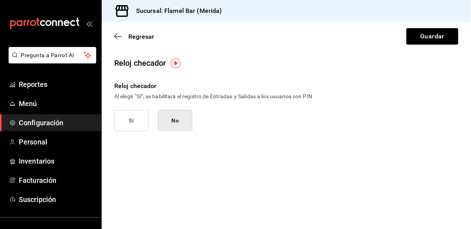
click at [134, 123] on button "Si" at bounding box center [131, 120] width 34 height 21
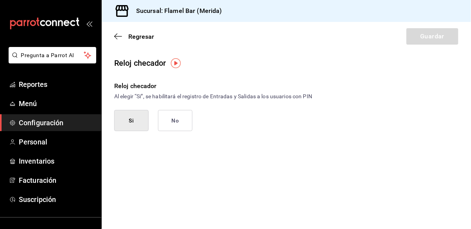
click at [179, 123] on button "No" at bounding box center [175, 120] width 34 height 21
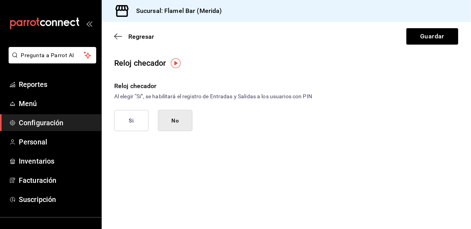
click at [134, 123] on button "Si" at bounding box center [131, 120] width 34 height 21
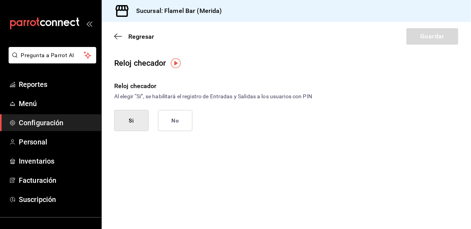
click at [134, 122] on button "Si" at bounding box center [131, 120] width 34 height 21
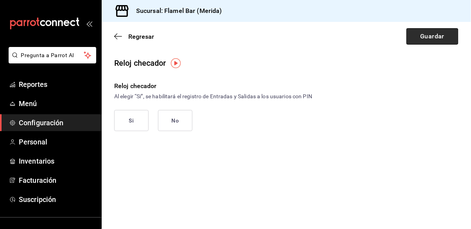
click at [424, 36] on button "Guardar" at bounding box center [433, 36] width 52 height 16
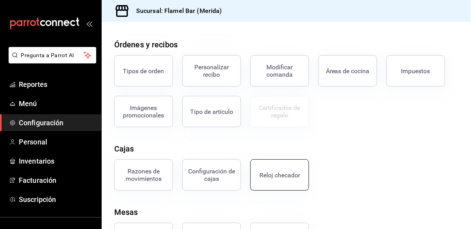
scroll to position [38, 0]
click at [288, 159] on button "Reloj checador" at bounding box center [280, 174] width 59 height 31
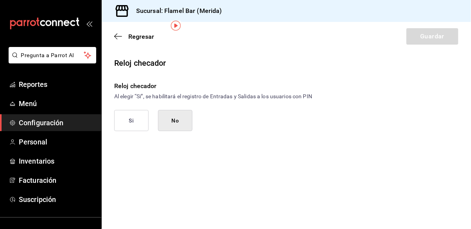
click at [137, 110] on button "Si" at bounding box center [131, 120] width 34 height 21
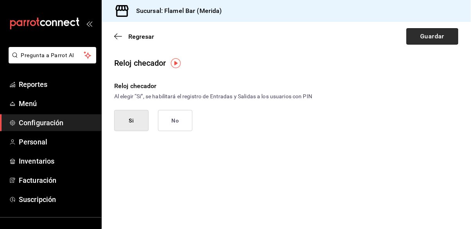
click at [417, 34] on button "Guardar" at bounding box center [433, 36] width 52 height 16
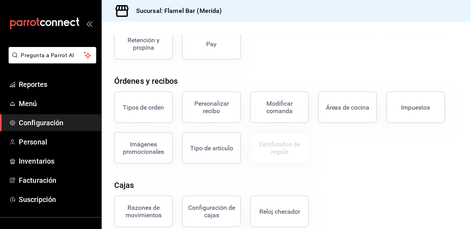
scroll to position [100, 0]
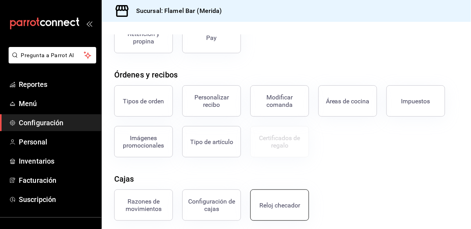
click at [258, 195] on button "Reloj checador" at bounding box center [280, 205] width 59 height 31
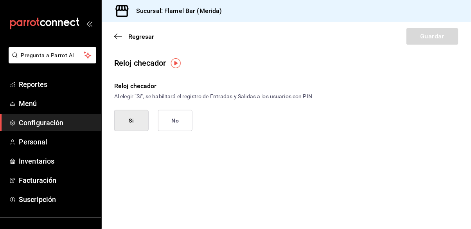
click at [175, 64] on img "button" at bounding box center [176, 63] width 10 height 10
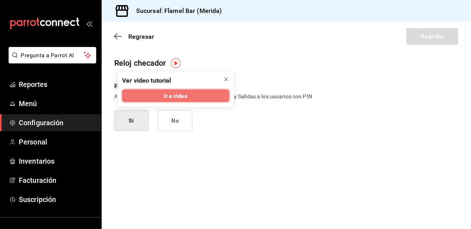
click at [185, 93] on span "Ir a video" at bounding box center [175, 96] width 23 height 8
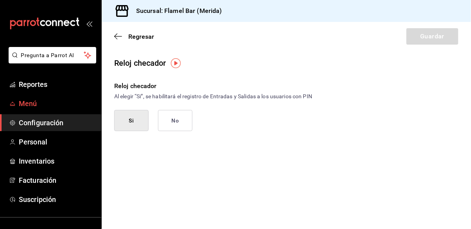
click at [45, 105] on span "Menú" at bounding box center [57, 103] width 76 height 11
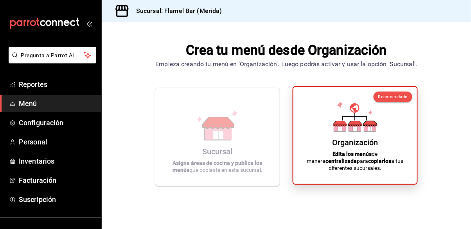
click at [360, 157] on div "Organización Edita los menús de manera centralizada para copiarlos a tus difere…" at bounding box center [355, 135] width 105 height 85
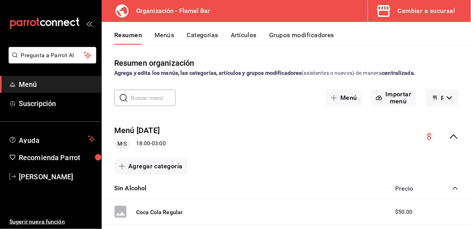
click at [244, 34] on button "Artículos" at bounding box center [244, 37] width 26 height 13
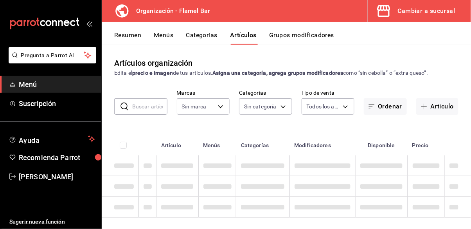
type input "c7d0e0e9-6ef6-4cf7-b8ad-472501af49aa"
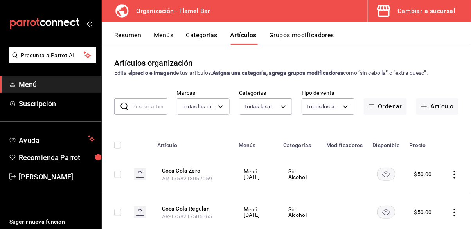
type input "910d1680-6d86-4fe2-8740-b4018fcfce71"
click at [430, 108] on span "button" at bounding box center [425, 106] width 9 height 6
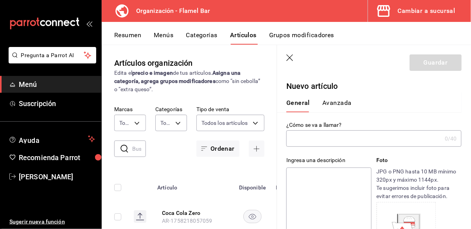
click at [337, 137] on input "text" at bounding box center [364, 139] width 155 height 16
click at [350, 140] on input "text" at bounding box center [364, 139] width 155 height 16
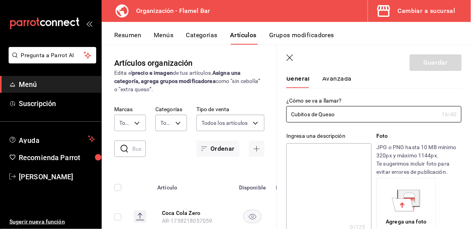
scroll to position [25, 0]
type input "Cubitos de Queso"
click at [320, 170] on textarea at bounding box center [329, 190] width 85 height 94
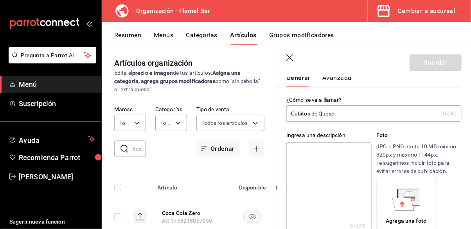
scroll to position [38, 0]
type textarea "C"
type textarea "x"
type textarea "Cu"
type textarea "x"
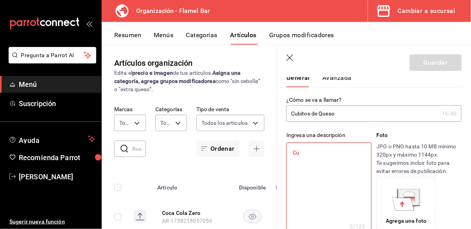
type textarea "Cub"
type textarea "x"
type textarea "Cubi"
type textarea "x"
type textarea "Cubio"
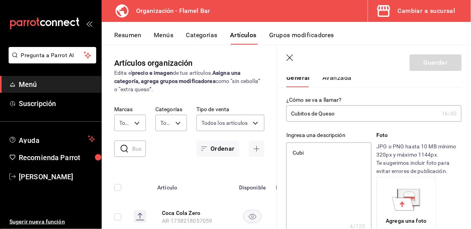
type textarea "x"
type textarea "Cubi"
type textarea "x"
type textarea "Cubit"
type textarea "x"
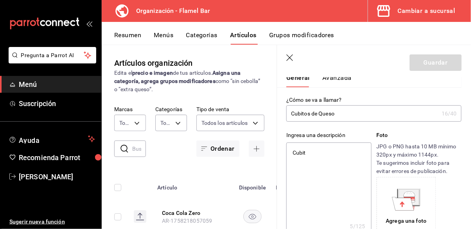
type textarea "Cubi"
type textarea "x"
type textarea "Cub"
type textarea "x"
type textarea "Cu"
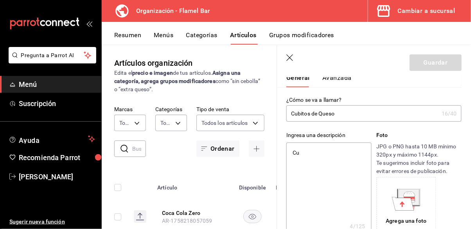
type textarea "x"
type textarea "C"
type textarea "x"
type textarea "S"
type textarea "x"
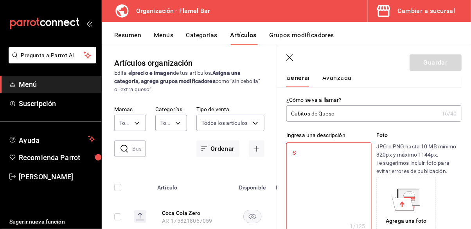
type textarea "Sn"
type textarea "x"
type textarea "Sna"
type textarea "x"
type textarea "Snac"
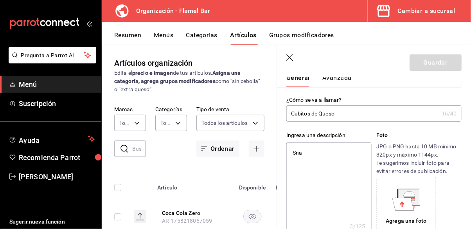
type textarea "x"
type textarea "Snack"
type textarea "x"
type textarea "Snack"
type textarea "x"
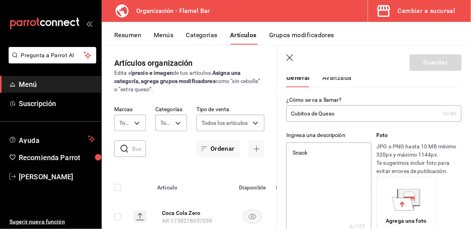
type textarea "Snack d"
type textarea "x"
type textarea "Snack de"
type textarea "x"
type textarea "Snack de"
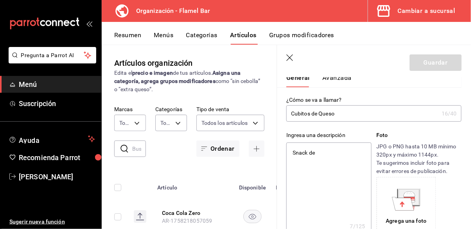
type textarea "x"
type textarea "Snack de c"
type textarea "x"
type textarea "Snack de cu"
type textarea "x"
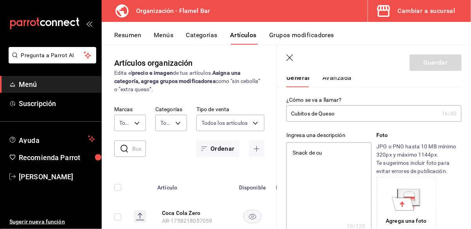
type textarea "Snack de cub"
type textarea "x"
type textarea "Snack [PERSON_NAME]"
type textarea "x"
type textarea "Snack [PERSON_NAME]"
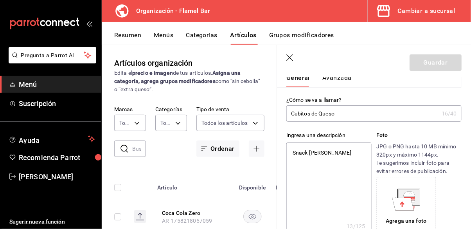
type textarea "x"
type textarea "Snack de cubito"
type textarea "x"
type textarea "Snack de cubitos"
type textarea "x"
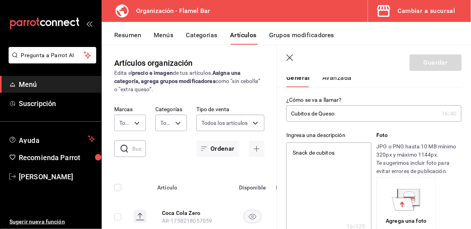
type textarea "Snack de cubitos"
type textarea "x"
type textarea "Snack de cubitos d"
type textarea "x"
type textarea "Snack de cubitos de"
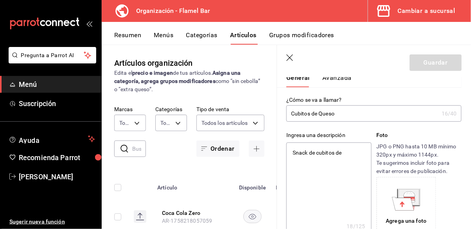
type textarea "x"
type textarea "Snack de cubitos de"
type textarea "x"
type textarea "Snack de cubitos de q"
type textarea "x"
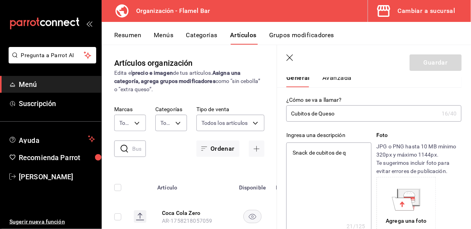
type textarea "Snack de cubitos de qu"
type textarea "x"
type textarea "Snack de cubitos de que"
type textarea "x"
type textarea "Snack de cubitos de ques"
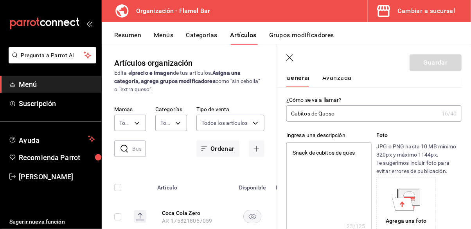
type textarea "x"
type textarea "Snack de cubitos de queso"
type textarea "x"
type textarea "Snack de cubitos de queso"
type textarea "x"
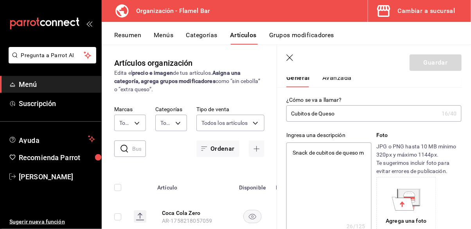
type textarea "Snack de cubitos de queso ma"
type textarea "x"
type textarea "Snack de cubitos de queso man"
type textarea "x"
type textarea "Snack de cubitos de queso manc"
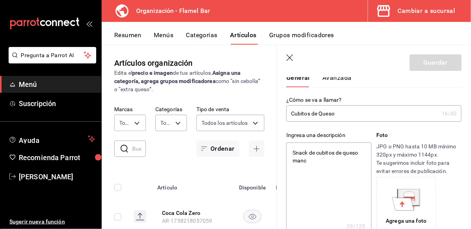
type textarea "x"
type textarea "Snack de cubitos de queso manch"
type textarea "x"
type textarea "Snack de cubitos de queso manche"
type textarea "x"
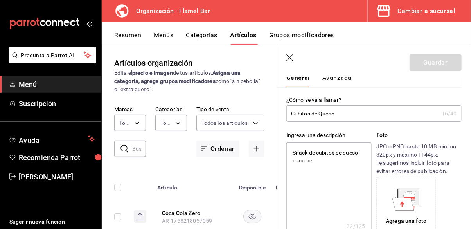
type textarea "Snack de cubitos de queso mancheg"
type textarea "x"
type textarea "Snack de cubitos de queso manchego"
type textarea "x"
type textarea "Snack de cubitos de queso manchego"
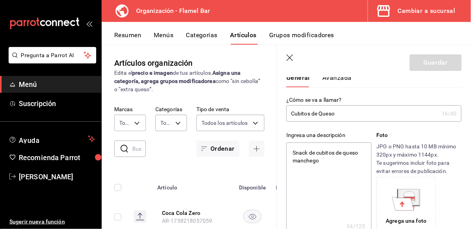
type textarea "x"
type textarea "Snack de cubitos de queso manchego"
type textarea "x"
type textarea "Snack de cubitos de queso manchego,"
type textarea "x"
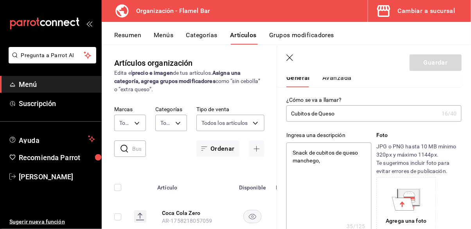
type textarea "Snack de cubitos de queso manchego,"
type textarea "x"
type textarea "Snack de cubitos de queso manchego,"
type textarea "x"
type textarea "Snack de cubitos de queso manchego"
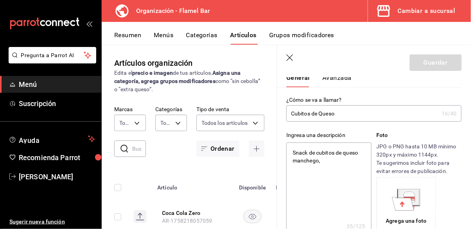
type textarea "x"
type textarea "Snack de cubitos de queso manchego"
type textarea "x"
type textarea "Snack de cubitos de queso manchego 5"
type textarea "x"
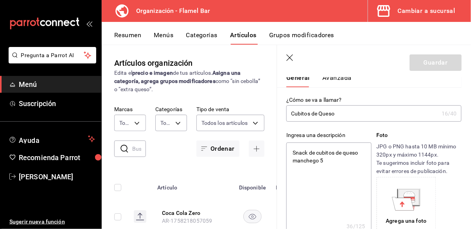
type textarea "Snack de cubitos de queso manchego 50"
type textarea "x"
type textarea "Snack de cubitos de queso manchego 50g"
type textarea "x"
type textarea "Snack de cubitos de queso manchego 50gm"
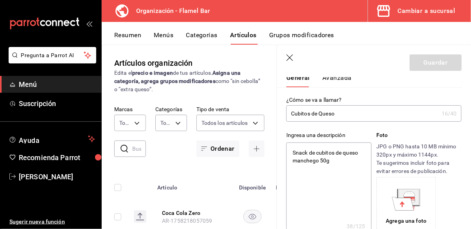
type textarea "x"
type textarea "Snack de cubitos de queso manchego 50gm."
type textarea "x"
type textarea "Snack de cubitos de queso manchego 50gm"
type textarea "x"
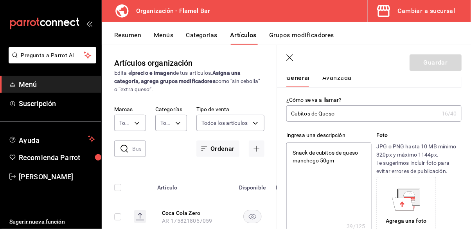
type textarea "Snack de cubitos de queso manchego 50g"
type textarea "x"
type textarea "Snack de cubitos de queso manchego 50g."
type textarea "x"
drag, startPoint x: 327, startPoint y: 162, endPoint x: 278, endPoint y: 152, distance: 49.5
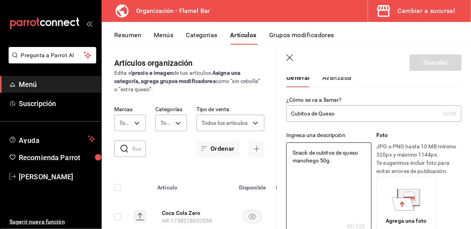
click at [278, 152] on div "Ingresa una descripción Snack de cubitos de queso manchego 50g. x 39 /125 ​ Fot…" at bounding box center [369, 179] width 185 height 115
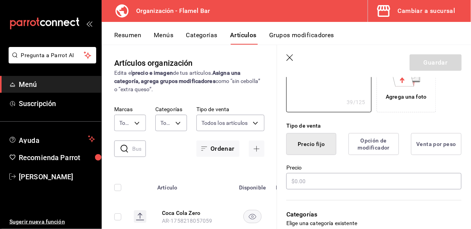
scroll to position [150, 0]
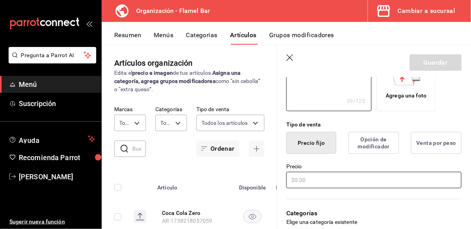
type textarea "Snack de cubitos de queso manchego 50g."
click at [309, 178] on input "text" at bounding box center [374, 180] width 175 height 16
type textarea "x"
type input "$4.00"
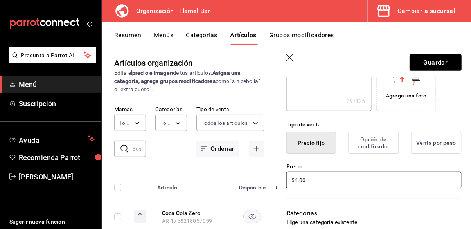
type textarea "x"
type input "$40.00"
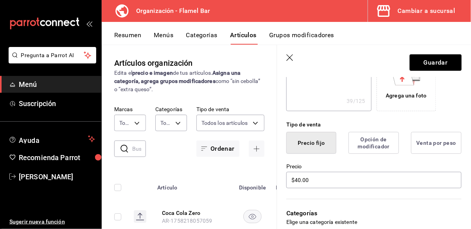
click at [382, 146] on button "Opción de modificador" at bounding box center [374, 143] width 51 height 22
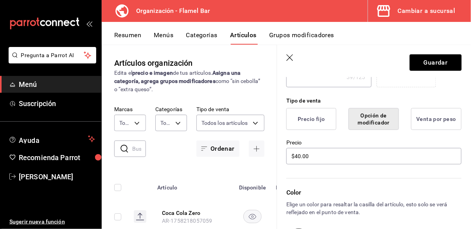
scroll to position [175, 0]
click at [321, 116] on button "Precio fijo" at bounding box center [312, 118] width 50 height 22
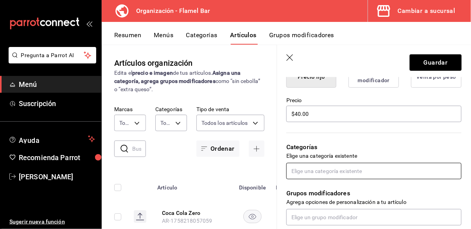
scroll to position [276, 0]
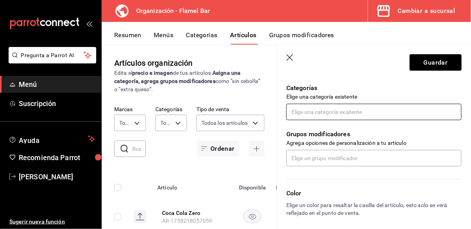
click at [332, 113] on input "text" at bounding box center [374, 112] width 175 height 16
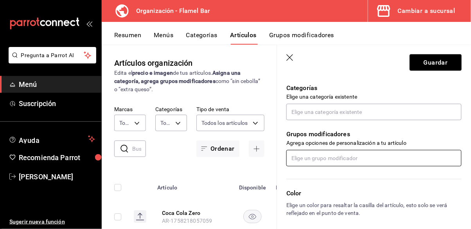
click at [337, 160] on input "text" at bounding box center [374, 158] width 175 height 16
click at [341, 160] on input "text" at bounding box center [374, 158] width 175 height 16
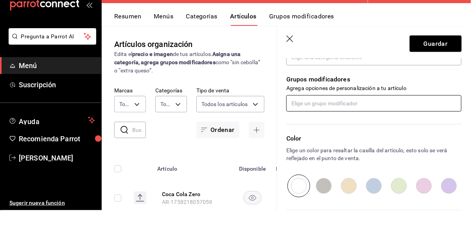
scroll to position [309, 0]
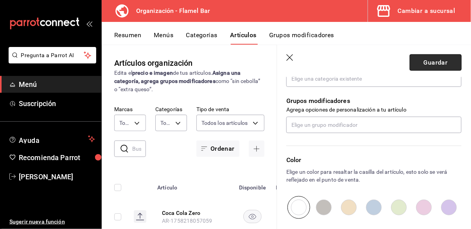
click at [425, 45] on main "Artículos organización Edita el precio e imagen de tus artículos. Asigna una ca…" at bounding box center [287, 137] width 370 height 184
click at [427, 65] on button "Guardar" at bounding box center [436, 62] width 52 height 16
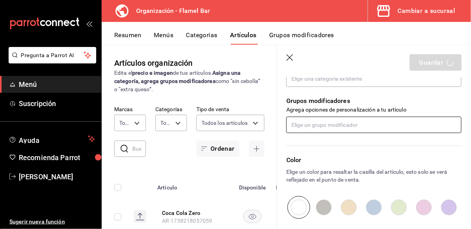
type textarea "x"
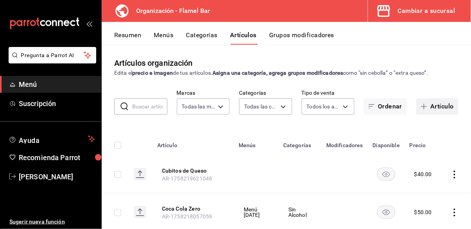
click at [447, 98] on button "Artículo" at bounding box center [438, 106] width 42 height 16
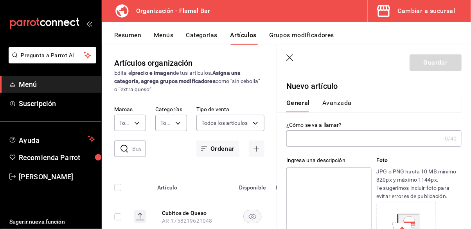
click at [326, 139] on input "text" at bounding box center [364, 139] width 155 height 16
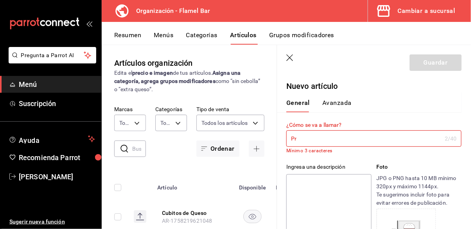
type input "P"
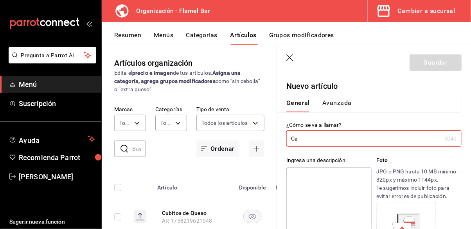
type input "C"
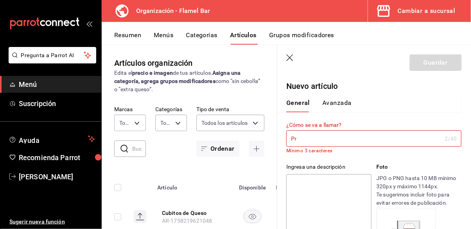
type input "P"
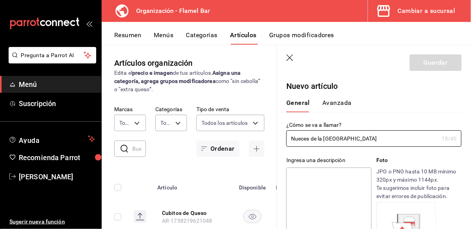
type input "Nueces de la [GEOGRAPHIC_DATA]"
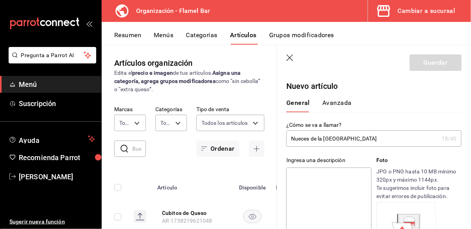
click at [341, 184] on textarea at bounding box center [329, 215] width 85 height 94
paste textarea "Snack de cubitos de queso manchego 50g."
type textarea "Snack de cubitos de queso manchego 50g."
type textarea "x"
click at [364, 179] on textarea "Snack de cubitos de queso manchego 50g." at bounding box center [329, 215] width 85 height 94
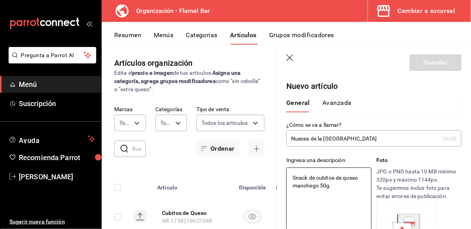
type textarea "Snack de cubitos de quesomanchego 50g."
type textarea "x"
type textarea "Snack de cubitos de quesmanchego 50g."
type textarea "x"
type textarea "Snack de cubitos de qumanchego 50g."
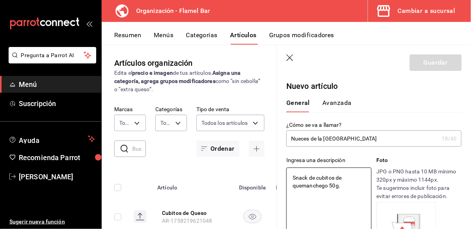
type textarea "x"
type textarea "Snack de cubitos [PERSON_NAME] 50g."
type textarea "x"
type textarea "Snack de cubitos demanchego 50g."
type textarea "x"
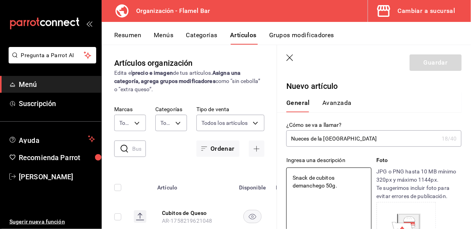
type textarea "Snack de cubitos dmanchego 50g."
type textarea "x"
type textarea "Snack de cubitos manchego 50g."
type textarea "x"
type textarea "Snack de cubitosmanchego 50g."
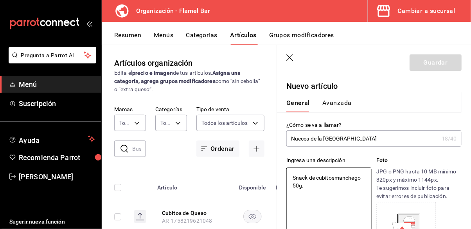
type textarea "x"
type textarea "Snack de cubitomanchego 50g."
type textarea "x"
type textarea "Snack de cubitmanchego 50g."
type textarea "x"
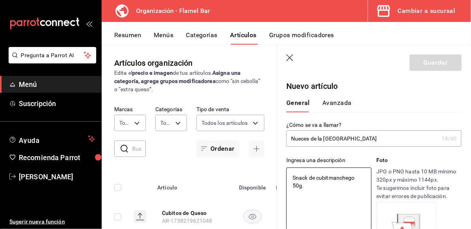
type textarea "Snack de cubimanchego 50g."
type textarea "x"
type textarea "Snack de cubmanchego 50g."
type textarea "x"
type textarea "Snack de cumanchego 50g."
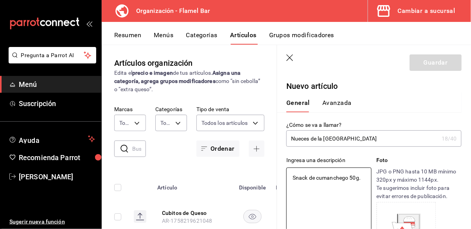
type textarea "x"
type textarea "Snack de cumancheg 50g."
type textarea "x"
type textarea "Snack [PERSON_NAME] 50g."
type textarea "x"
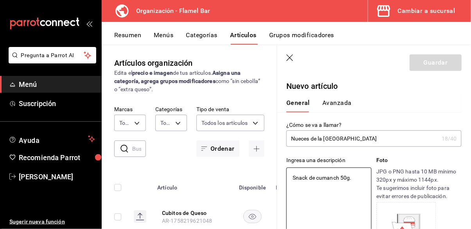
type textarea "Snack de cumanc 50g."
type textarea "x"
type textarea "Snack de cum 50g."
type textarea "x"
type textarea "Snack de cu 50g."
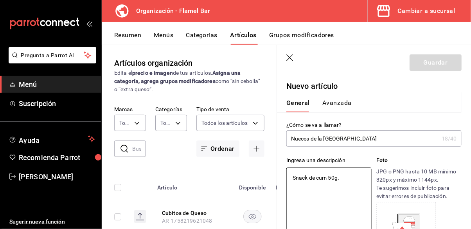
type textarea "x"
type textarea "Snack de 50g."
type textarea "x"
type textarea "Snack de 50g."
type textarea "x"
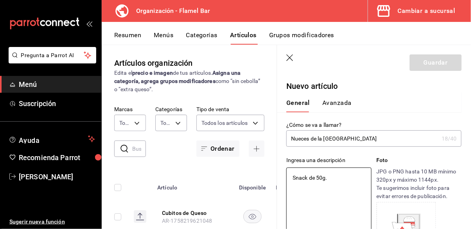
type textarea "Snack de 50g."
type textarea "x"
type textarea "Snack de n 50g."
type textarea "x"
type textarea "Snack de nu 50g."
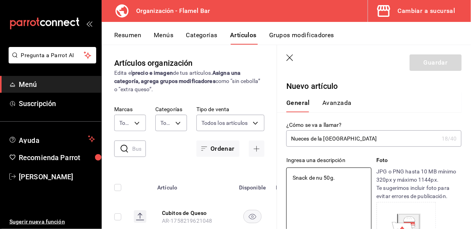
type textarea "x"
type textarea "Snack de nue 50g."
type textarea "x"
type textarea "Snack de nuee 50g."
type textarea "x"
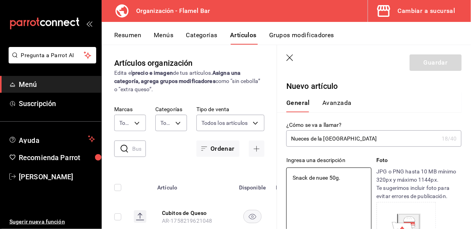
type textarea "Snack de nue 50g."
type textarea "x"
type textarea "Snack de nuec 50g."
type textarea "x"
type textarea "Snack de nuece 50g."
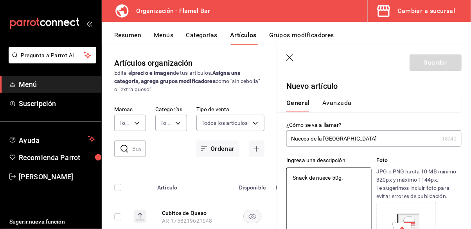
type textarea "x"
type textarea "Snack de nueces 50g."
type textarea "x"
type textarea "Snack de nueces 50g."
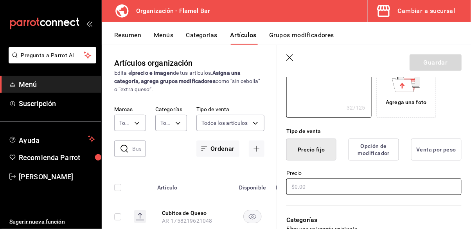
scroll to position [147, 0]
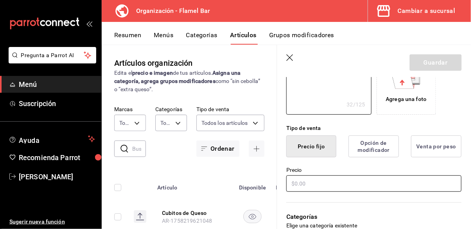
click at [299, 183] on input "text" at bounding box center [374, 183] width 175 height 16
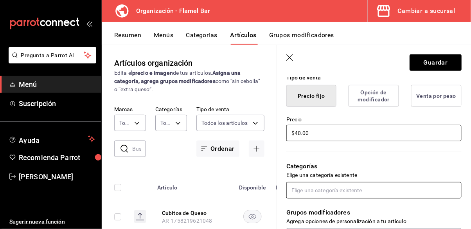
scroll to position [197, 0]
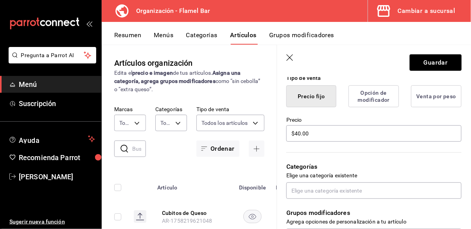
click at [369, 96] on button "Opción de modificador" at bounding box center [374, 96] width 51 height 22
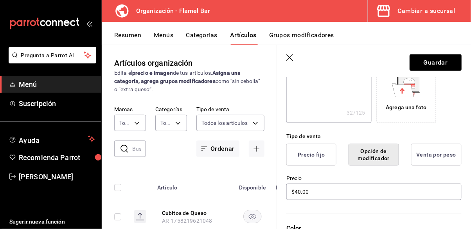
scroll to position [155, 0]
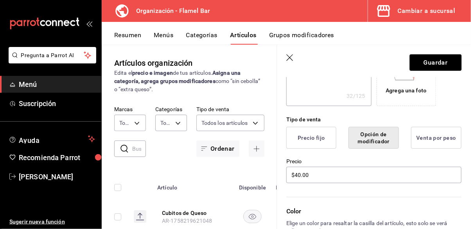
click at [323, 141] on button "Precio fijo" at bounding box center [312, 138] width 50 height 22
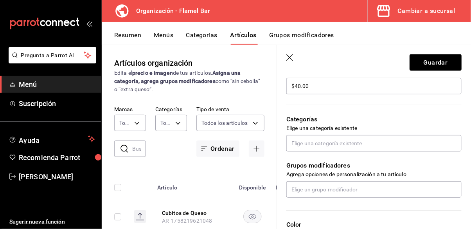
scroll to position [256, 0]
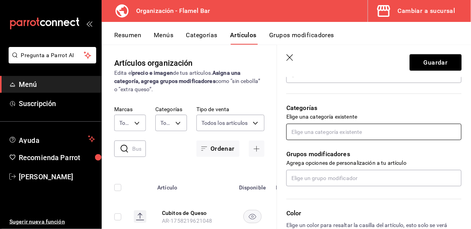
click at [334, 136] on input "text" at bounding box center [374, 132] width 175 height 16
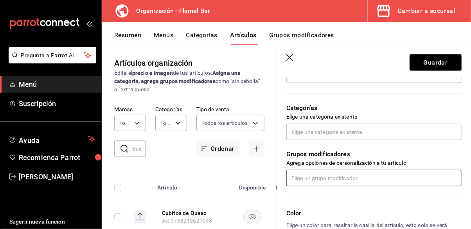
click at [336, 170] on div "Grupos modificadores Agrega opciones de personalización a tu artículo" at bounding box center [369, 163] width 185 height 46
click at [335, 184] on input "text" at bounding box center [374, 178] width 175 height 16
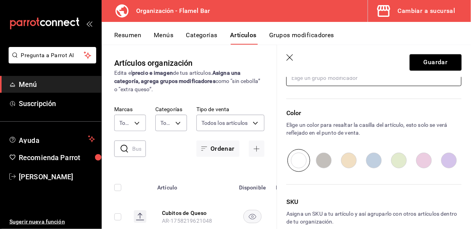
scroll to position [359, 0]
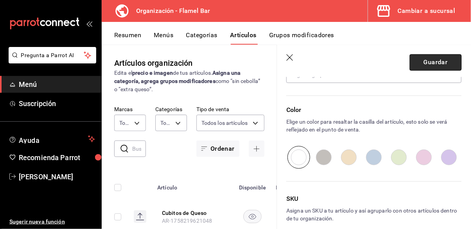
click at [432, 64] on button "Guardar" at bounding box center [436, 62] width 52 height 16
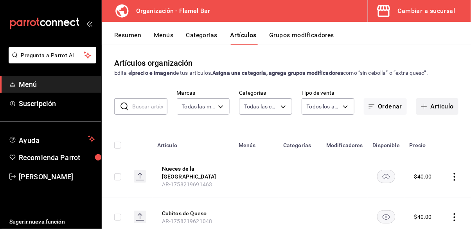
click at [434, 98] on button "Artículo" at bounding box center [438, 106] width 42 height 16
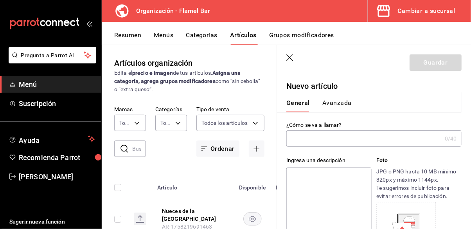
click at [339, 143] on input "text" at bounding box center [364, 139] width 155 height 16
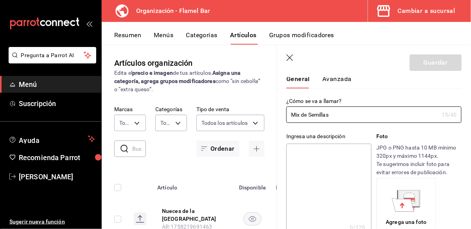
scroll to position [25, 0]
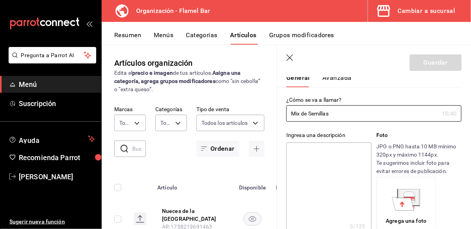
click at [336, 166] on textarea at bounding box center [329, 190] width 85 height 94
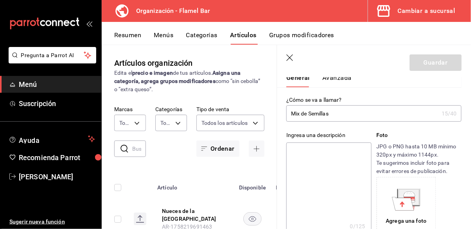
paste textarea "Snack de cubitos de queso manchego 50g."
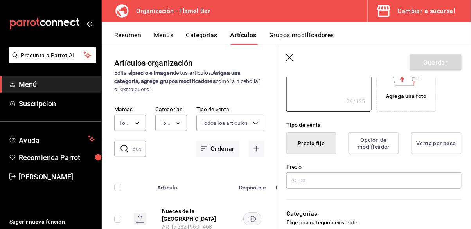
scroll to position [150, 0]
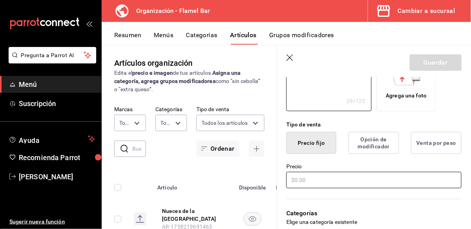
click at [299, 185] on input "text" at bounding box center [374, 180] width 175 height 16
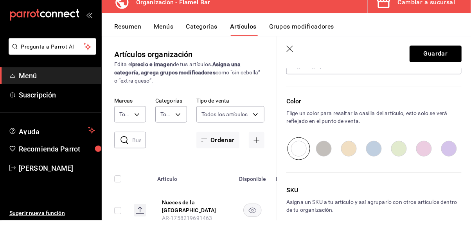
scroll to position [38, 0]
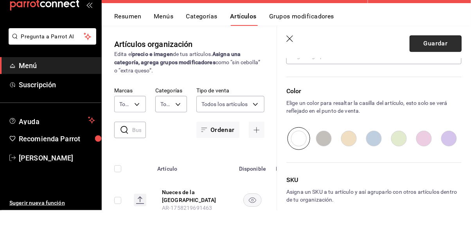
click at [440, 45] on main "Artículos organización Edita el precio e imagen de tus artículos. Asigna una ca…" at bounding box center [287, 137] width 370 height 184
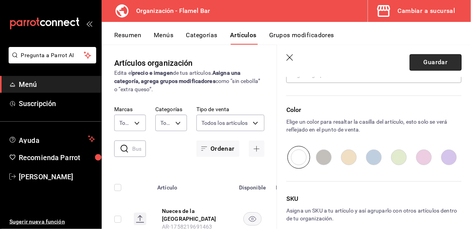
click at [433, 63] on button "Guardar" at bounding box center [436, 62] width 52 height 16
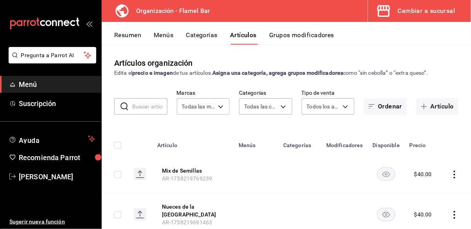
click at [206, 33] on button "Categorías" at bounding box center [202, 37] width 32 height 13
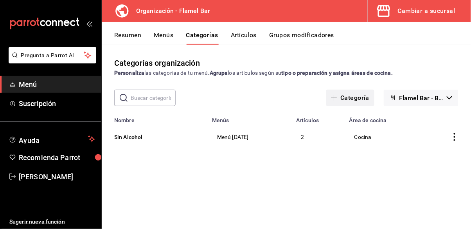
click at [355, 96] on button "Categoría" at bounding box center [351, 98] width 48 height 16
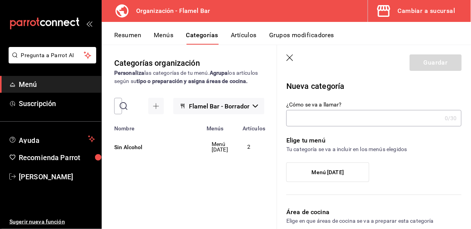
click at [349, 119] on input "¿Cómo se va a llamar?" at bounding box center [364, 118] width 155 height 16
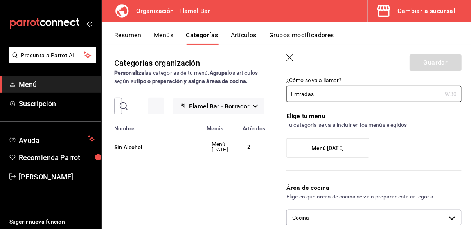
scroll to position [25, 0]
click at [338, 144] on span "Menú [DATE]" at bounding box center [328, 147] width 32 height 7
click at [0, 0] on input "Menú [DATE]" at bounding box center [0, 0] width 0 height 0
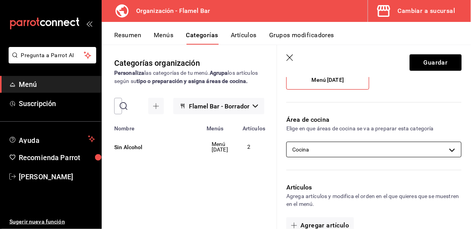
scroll to position [100, 0]
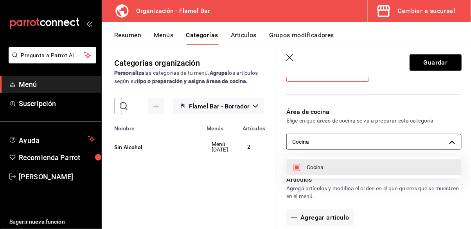
click at [368, 140] on body "Pregunta a Parrot AI Menú Suscripción Ayuda Recomienda Parrot [PERSON_NAME] Sug…" at bounding box center [235, 114] width 471 height 229
click at [368, 140] on div at bounding box center [235, 114] width 471 height 229
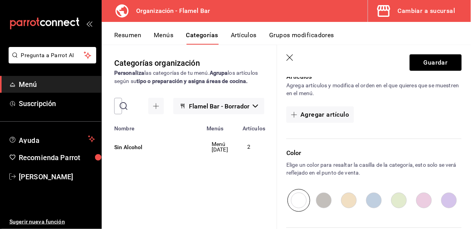
scroll to position [200, 0]
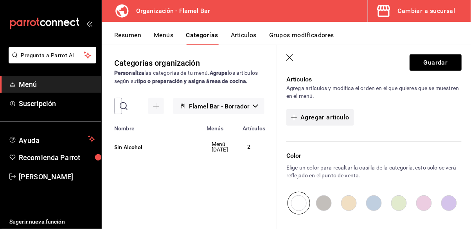
click at [329, 118] on button "Agregar artículo" at bounding box center [320, 117] width 67 height 16
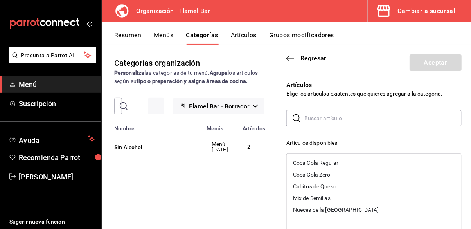
click at [320, 186] on div "Cubitos de Queso" at bounding box center [314, 186] width 43 height 5
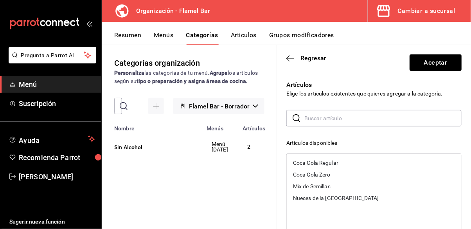
click at [320, 186] on div "Mix de Semillas" at bounding box center [312, 186] width 38 height 5
click at [325, 189] on div "Nueces de la [GEOGRAPHIC_DATA]" at bounding box center [336, 186] width 86 height 5
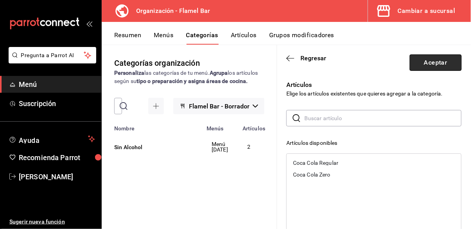
click at [432, 62] on button "Aceptar" at bounding box center [436, 62] width 52 height 16
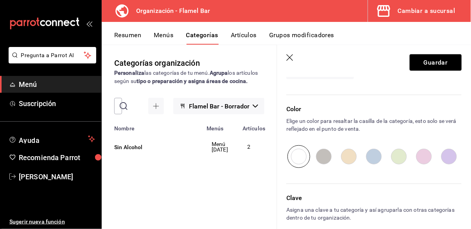
scroll to position [38, 0]
click at [435, 63] on button "Guardar" at bounding box center [436, 62] width 52 height 16
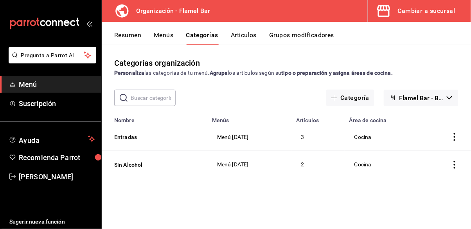
click at [164, 33] on button "Menús" at bounding box center [164, 37] width 20 height 13
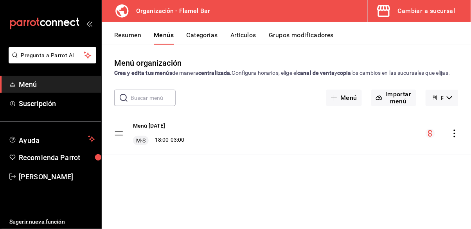
click at [243, 33] on button "Artículos" at bounding box center [244, 37] width 26 height 13
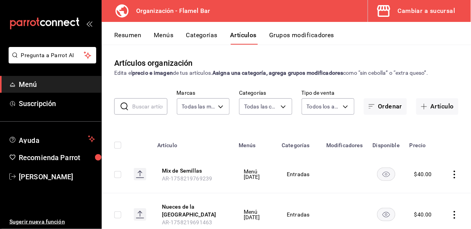
click at [302, 26] on div "Resumen Menús Categorías Artículos Grupos modificadores" at bounding box center [287, 33] width 370 height 23
click at [302, 33] on button "Grupos modificadores" at bounding box center [301, 37] width 65 height 13
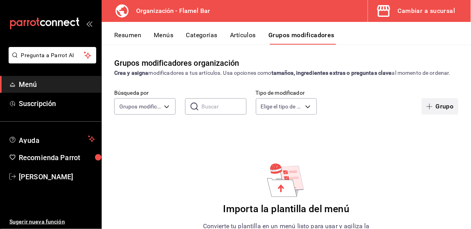
click at [444, 107] on button "Grupo" at bounding box center [440, 106] width 37 height 16
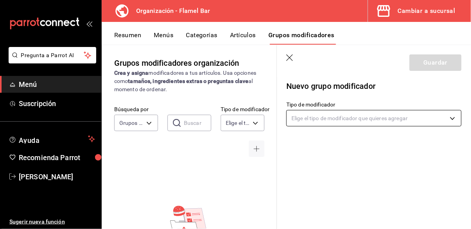
click at [367, 116] on body "Pregunta a Parrot AI Menú Suscripción Ayuda Recomienda Parrot [PERSON_NAME] Sug…" at bounding box center [235, 114] width 471 height 229
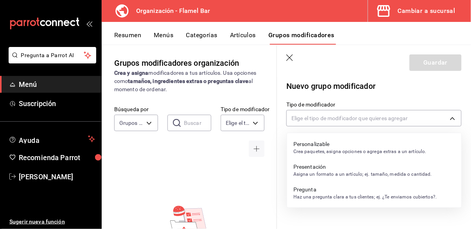
click at [360, 146] on p "Personalizable" at bounding box center [360, 144] width 133 height 8
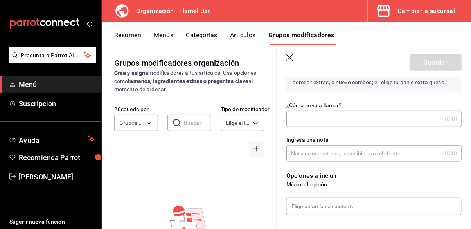
scroll to position [75, 0]
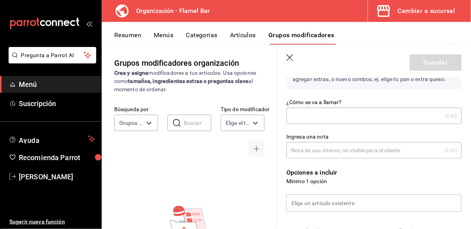
click at [348, 116] on input "¿Cómo se va a llamar?" at bounding box center [364, 116] width 155 height 16
click at [349, 151] on input "Ingresa una nota" at bounding box center [364, 151] width 155 height 16
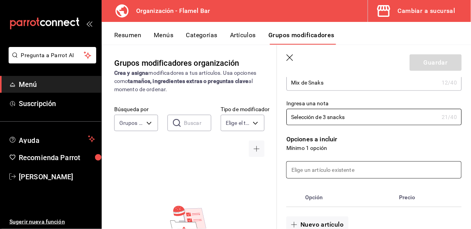
scroll to position [125, 0]
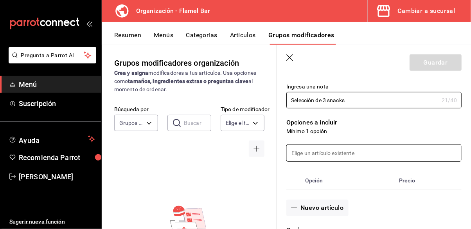
click at [347, 150] on input at bounding box center [374, 153] width 175 height 16
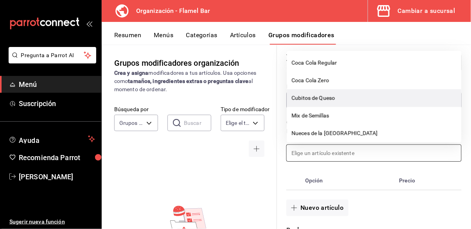
click at [330, 90] on li "Cubitos de Queso" at bounding box center [374, 98] width 175 height 18
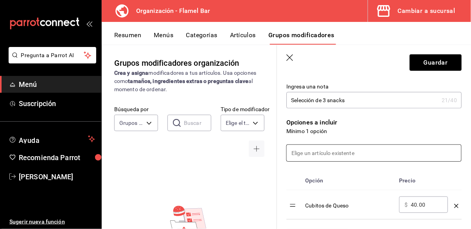
click at [327, 156] on input at bounding box center [374, 153] width 175 height 16
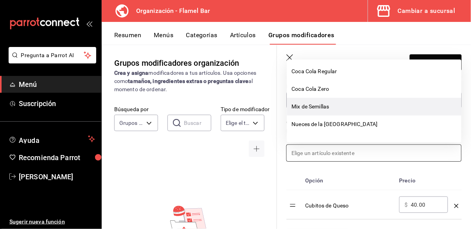
click at [321, 105] on li "Mix de Semillas" at bounding box center [374, 107] width 175 height 18
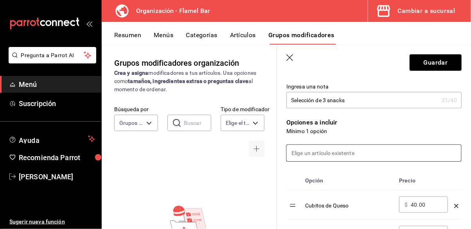
click at [323, 154] on input at bounding box center [374, 153] width 175 height 16
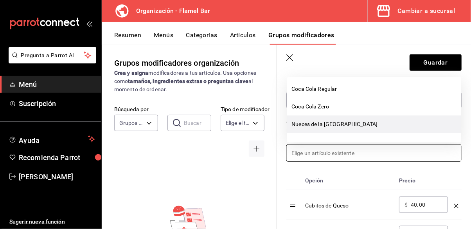
click at [324, 123] on li "Nueces de la [GEOGRAPHIC_DATA]" at bounding box center [374, 125] width 175 height 18
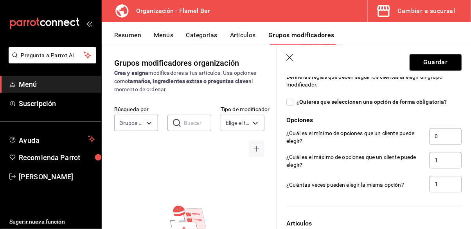
scroll to position [376, 0]
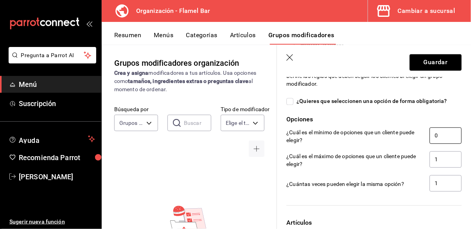
click at [441, 134] on input "0" at bounding box center [446, 136] width 32 height 16
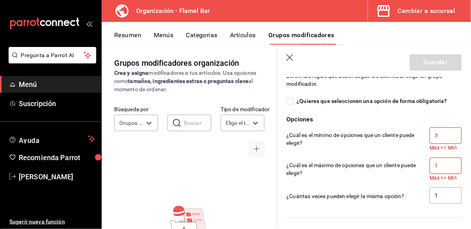
click at [441, 168] on input "1" at bounding box center [446, 166] width 32 height 16
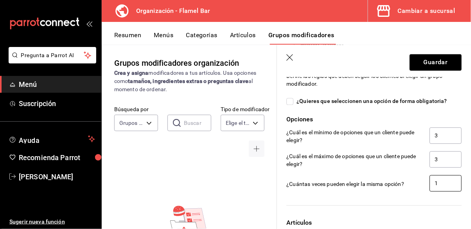
click at [446, 182] on input "1" at bounding box center [446, 183] width 32 height 16
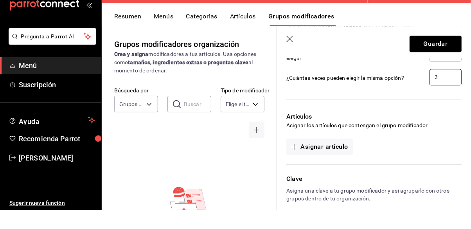
scroll to position [31, 0]
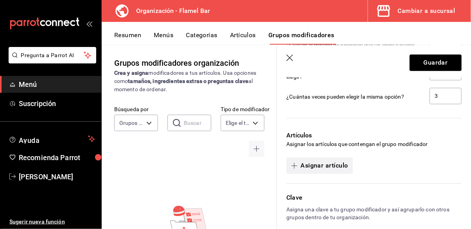
click at [335, 147] on div "Artículos Asignar los artículos que contengan el grupo modificador Asignar artí…" at bounding box center [369, 147] width 185 height 52
click at [328, 161] on button "Asignar artículo" at bounding box center [320, 165] width 66 height 16
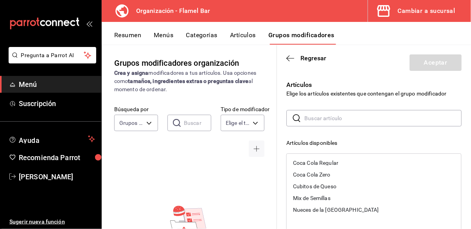
click at [319, 190] on div "Cubitos de Queso" at bounding box center [374, 187] width 175 height 12
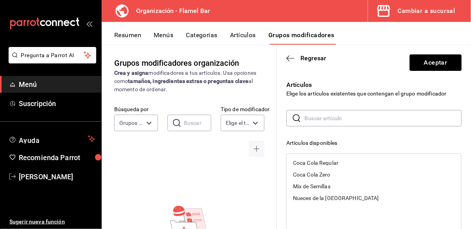
click at [323, 190] on div "Mix de Semillas" at bounding box center [374, 187] width 175 height 12
click at [327, 188] on div "Nueces de la [GEOGRAPHIC_DATA]" at bounding box center [336, 186] width 86 height 5
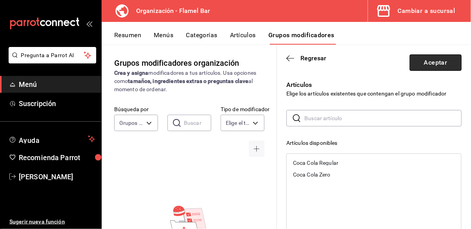
click at [440, 62] on button "Aceptar" at bounding box center [436, 62] width 52 height 16
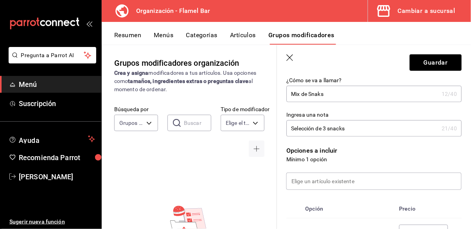
scroll to position [98, 0]
click at [372, 182] on input at bounding box center [374, 181] width 175 height 16
click at [352, 202] on th "Opción" at bounding box center [349, 208] width 94 height 19
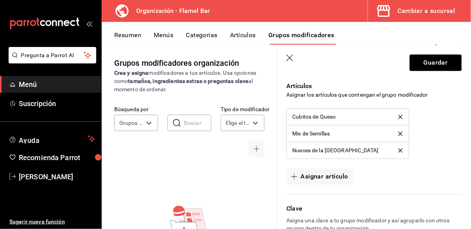
scroll to position [524, 0]
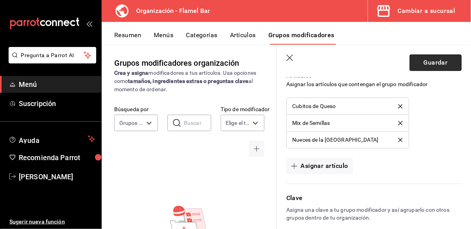
click at [426, 63] on button "Guardar" at bounding box center [436, 62] width 52 height 16
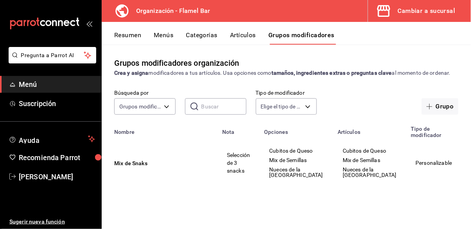
click at [233, 36] on button "Artículos" at bounding box center [243, 37] width 26 height 13
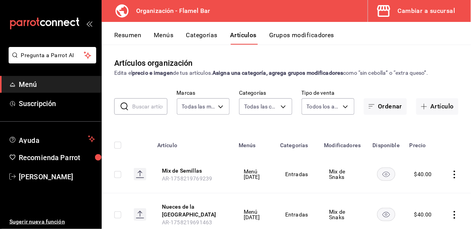
click at [300, 34] on button "Grupos modificadores" at bounding box center [301, 37] width 65 height 13
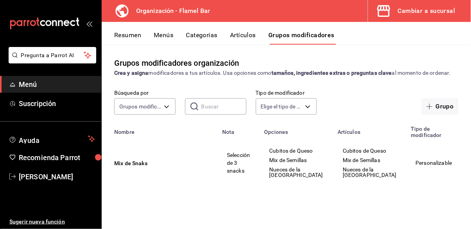
click at [471, 167] on icon "actions" at bounding box center [475, 163] width 8 height 8
click at [434, 176] on span "Editar" at bounding box center [432, 176] width 20 height 8
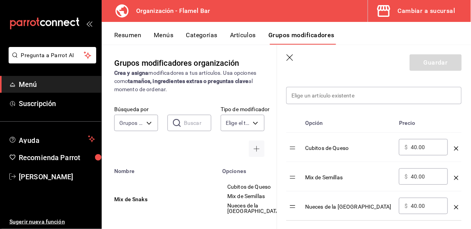
scroll to position [222, 0]
click at [414, 146] on input "40.00" at bounding box center [427, 147] width 32 height 8
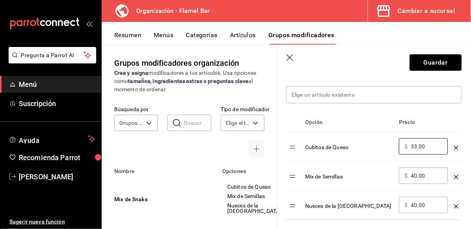
click at [414, 177] on input "40.00" at bounding box center [427, 176] width 32 height 8
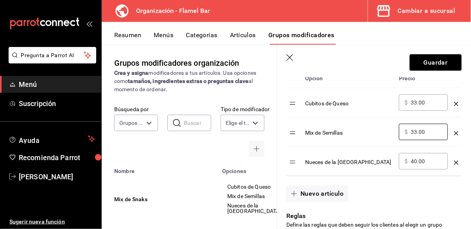
scroll to position [272, 0]
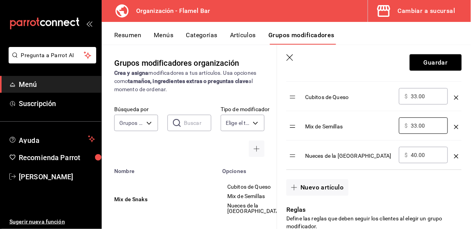
click at [416, 154] on input "40.00" at bounding box center [427, 155] width 32 height 8
click at [428, 62] on button "Guardar" at bounding box center [436, 62] width 52 height 16
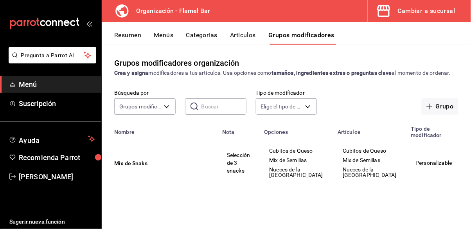
click at [240, 35] on button "Artículos" at bounding box center [243, 37] width 26 height 13
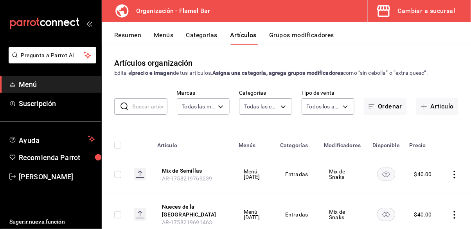
click at [297, 35] on button "Grupos modificadores" at bounding box center [301, 37] width 65 height 13
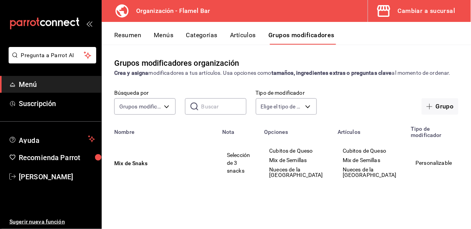
click at [151, 36] on div "Resumen Menús Categorías Artículos Grupos modificadores" at bounding box center [292, 37] width 357 height 13
click at [159, 37] on button "Menús" at bounding box center [164, 37] width 20 height 13
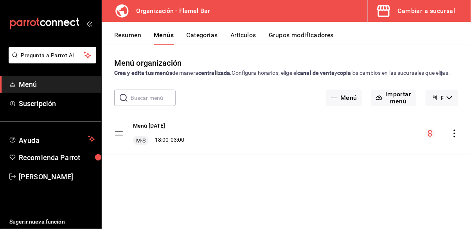
click at [432, 14] on div "Cambiar a sucursal" at bounding box center [427, 10] width 58 height 11
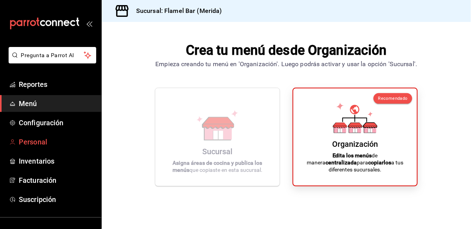
click at [50, 141] on span "Personal" at bounding box center [57, 142] width 76 height 11
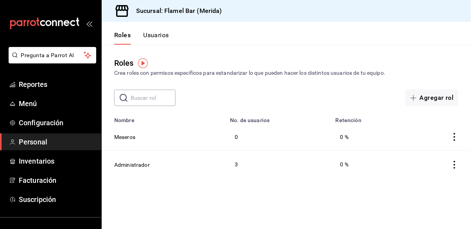
click at [149, 172] on td "Administrador" at bounding box center [164, 164] width 124 height 27
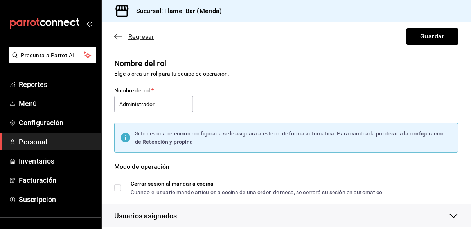
click at [116, 35] on icon "button" at bounding box center [115, 37] width 3 height 6
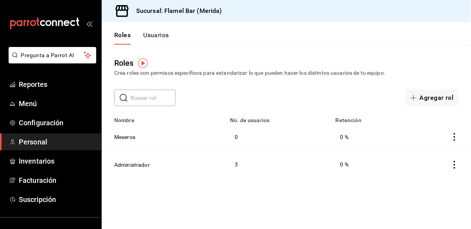
click at [158, 30] on div "Roles Usuarios" at bounding box center [135, 33] width 67 height 23
click at [151, 40] on button "Usuarios" at bounding box center [156, 37] width 26 height 13
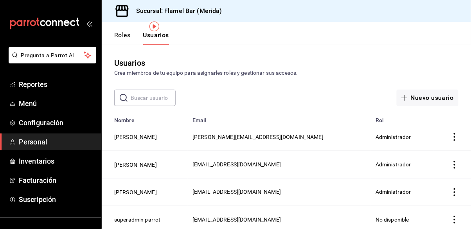
scroll to position [38, 0]
click at [141, 133] on button "[PERSON_NAME]" at bounding box center [135, 137] width 43 height 8
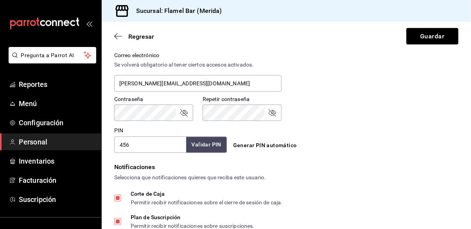
scroll to position [292, 0]
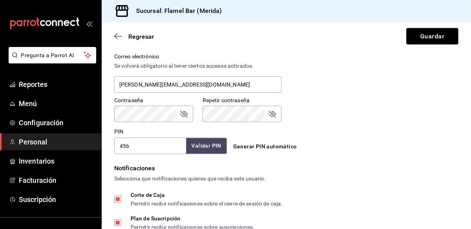
click at [139, 148] on input "456" at bounding box center [150, 146] width 72 height 16
click at [206, 142] on button "Validar PIN" at bounding box center [207, 146] width 42 height 17
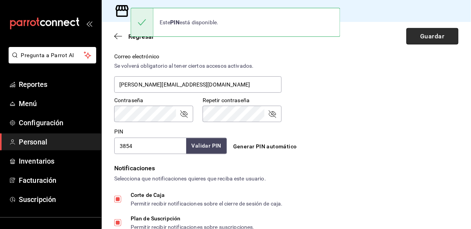
click at [437, 35] on button "Guardar" at bounding box center [433, 36] width 52 height 16
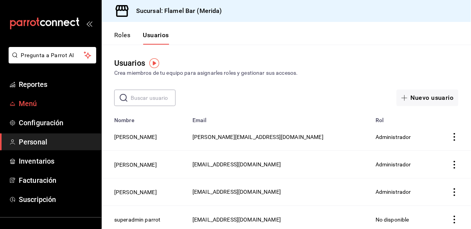
click at [41, 101] on span "Menú" at bounding box center [57, 103] width 76 height 11
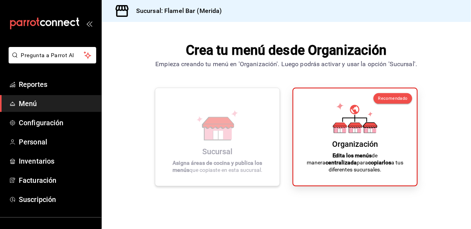
click at [258, 160] on div "Sucursal Asigna áreas de cocina y publica los menús que copiaste en esta sucurs…" at bounding box center [218, 136] width 106 height 85
click at [251, 165] on div "Sucursal Asigna áreas de cocina y publica los menús que copiaste en esta sucurs…" at bounding box center [218, 136] width 106 height 85
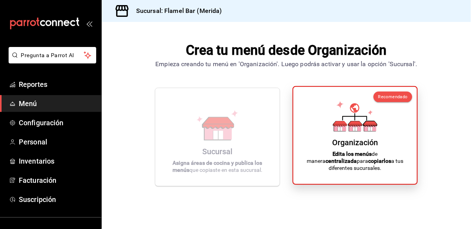
click at [350, 160] on div "Organización Edita los menús de manera centralizada para copiarlos a tus difere…" at bounding box center [355, 135] width 105 height 85
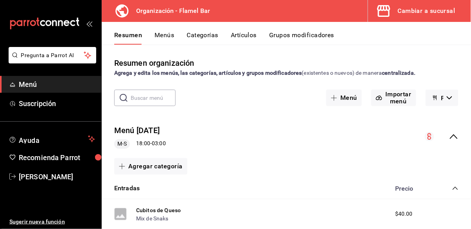
click at [441, 99] on button "Flamel Bar - Borrador" at bounding box center [442, 98] width 33 height 16
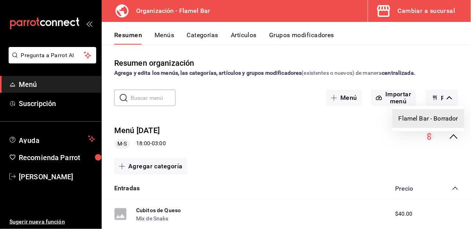
click at [435, 121] on li "Flamel Bar - Borrador" at bounding box center [429, 118] width 72 height 19
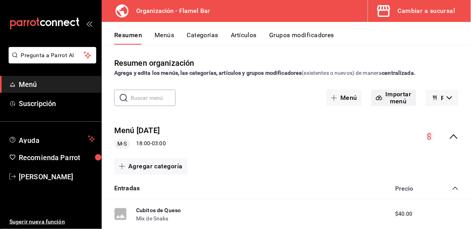
click at [392, 90] on button "Importar menú" at bounding box center [394, 98] width 45 height 16
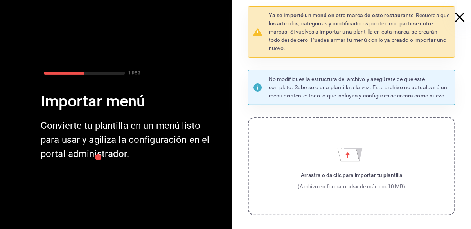
click at [463, 20] on icon "button" at bounding box center [460, 17] width 9 height 9
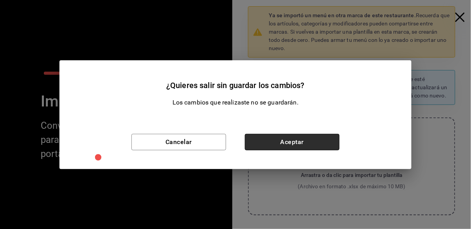
click at [268, 144] on button "Aceptar" at bounding box center [292, 142] width 95 height 16
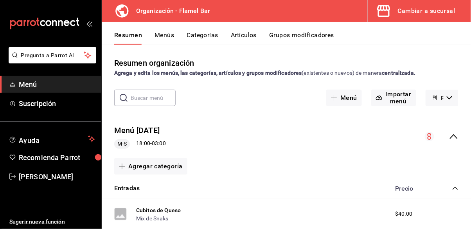
click at [168, 36] on button "Menús" at bounding box center [165, 37] width 20 height 13
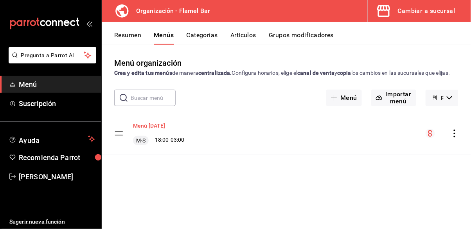
click at [154, 130] on button "Menú [DATE]" at bounding box center [149, 126] width 33 height 8
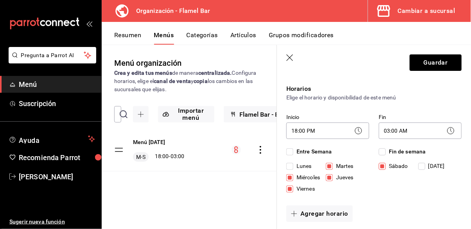
scroll to position [52, 0]
click at [315, 129] on body "Pregunta a Parrot AI Menú Suscripción Ayuda Recomienda Parrot Ernesto Arce Suge…" at bounding box center [235, 114] width 471 height 229
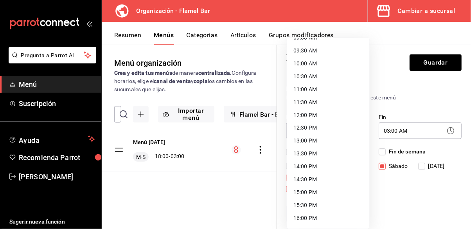
scroll to position [229, 0]
click at [315, 102] on li "11:00 AM" at bounding box center [328, 103] width 82 height 13
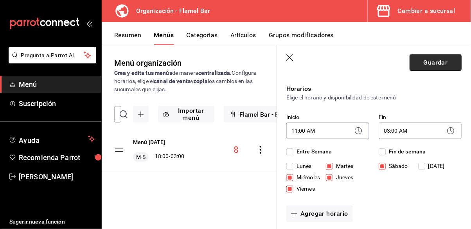
click at [429, 63] on button "Guardar" at bounding box center [436, 62] width 52 height 16
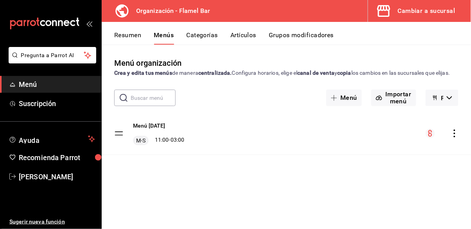
click at [423, 10] on div "Cambiar a sucursal" at bounding box center [427, 10] width 58 height 11
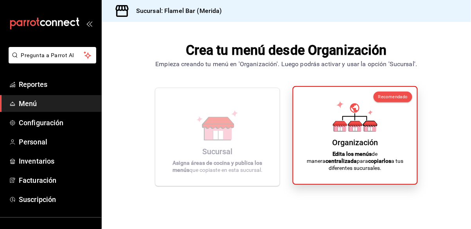
click at [324, 147] on div "Organización Edita los menús de manera centralizada para copiarlos a tus difere…" at bounding box center [355, 135] width 105 height 85
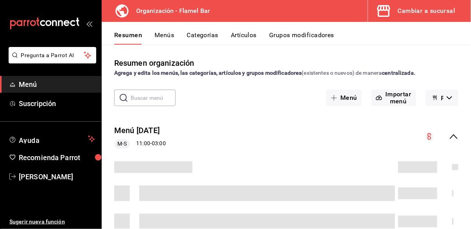
click at [410, 10] on div "Cambiar a sucursal" at bounding box center [427, 10] width 58 height 11
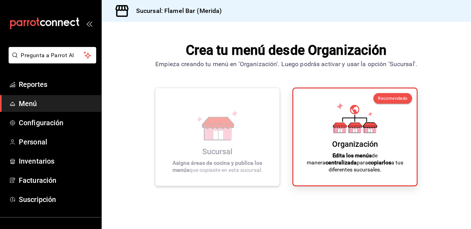
drag, startPoint x: 238, startPoint y: 139, endPoint x: 240, endPoint y: 134, distance: 6.2
click at [240, 134] on icon at bounding box center [217, 125] width 45 height 31
click at [232, 133] on icon at bounding box center [217, 125] width 45 height 31
click at [226, 128] on icon at bounding box center [218, 122] width 31 height 11
click at [228, 135] on icon at bounding box center [217, 125] width 45 height 31
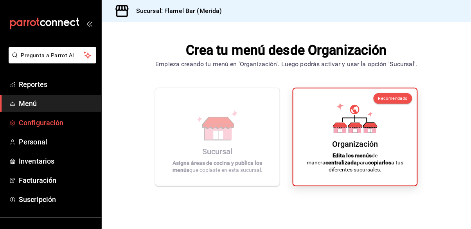
click at [56, 119] on span "Configuración" at bounding box center [57, 122] width 76 height 11
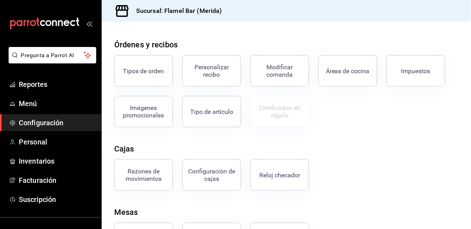
scroll to position [38, 0]
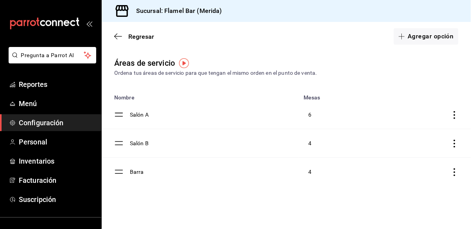
click at [112, 39] on div "Regresar Agregar opción" at bounding box center [287, 36] width 370 height 29
click at [133, 38] on span "Regresar" at bounding box center [141, 36] width 26 height 7
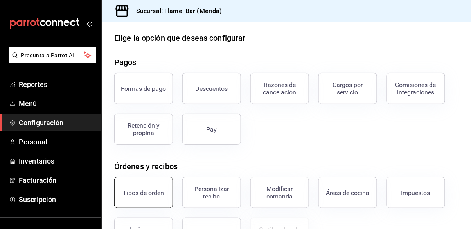
scroll to position [25, 0]
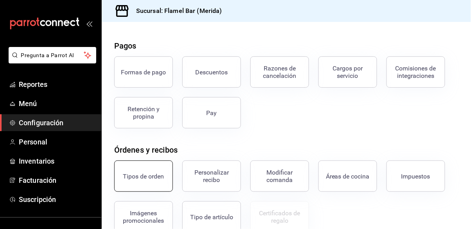
click at [143, 177] on div "Tipos de orden" at bounding box center [143, 176] width 41 height 7
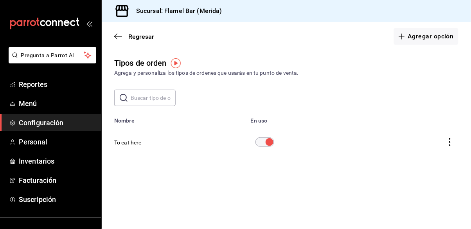
click at [448, 145] on icon "actions" at bounding box center [450, 142] width 8 height 8
click at [338, 185] on div at bounding box center [235, 114] width 471 height 229
click at [117, 36] on icon "button" at bounding box center [118, 36] width 8 height 7
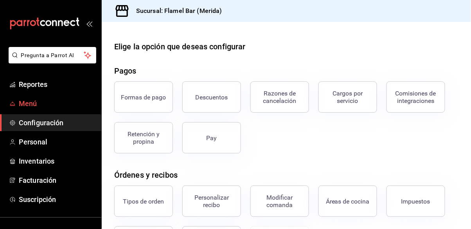
click at [49, 104] on span "Menú" at bounding box center [57, 103] width 76 height 11
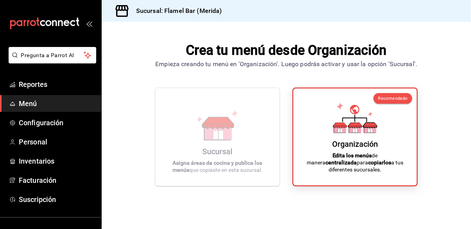
click at [238, 41] on h1 "Crea tu menú desde Organización" at bounding box center [286, 50] width 262 height 19
click at [280, 41] on h1 "Crea tu menú desde Organización" at bounding box center [286, 50] width 262 height 19
click at [38, 139] on span "Personal" at bounding box center [57, 142] width 76 height 11
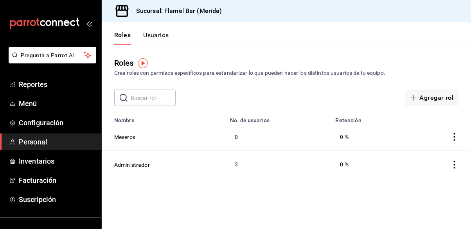
click at [161, 34] on button "Usuarios" at bounding box center [156, 37] width 26 height 13
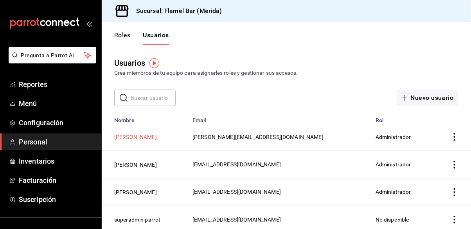
click at [137, 138] on button "[PERSON_NAME]" at bounding box center [135, 137] width 43 height 8
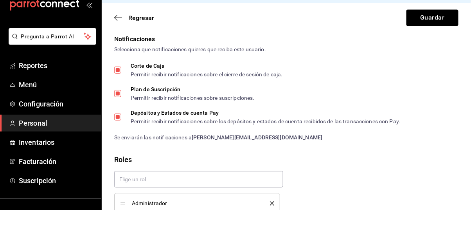
scroll to position [38, 0]
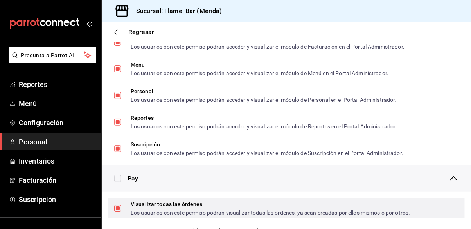
scroll to position [478, 0]
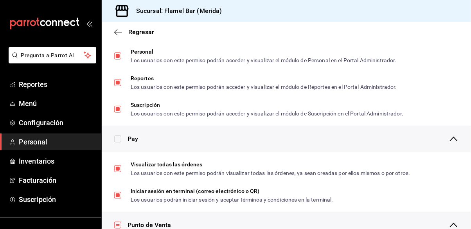
click at [114, 139] on input "checkbox" at bounding box center [117, 138] width 7 height 7
click at [121, 139] on input "checkbox" at bounding box center [117, 138] width 7 height 7
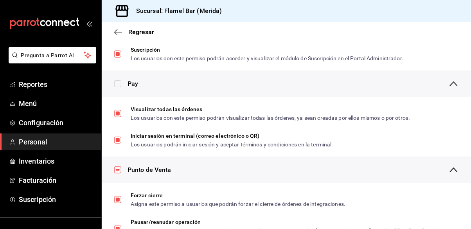
scroll to position [528, 0]
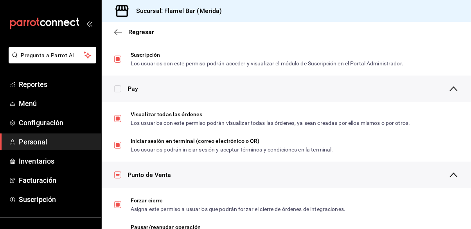
click at [115, 85] on input "checkbox" at bounding box center [117, 88] width 7 height 7
click at [117, 90] on input "checkbox" at bounding box center [117, 88] width 7 height 7
click at [455, 90] on icon "button" at bounding box center [454, 88] width 9 height 9
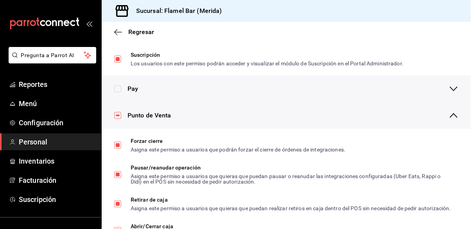
click at [455, 89] on icon "button" at bounding box center [454, 88] width 9 height 9
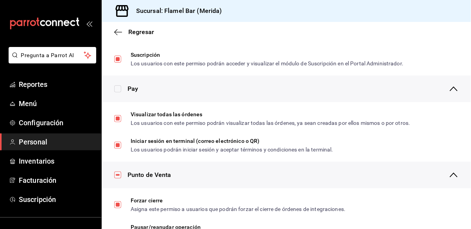
click at [120, 87] on input "checkbox" at bounding box center [117, 88] width 7 height 7
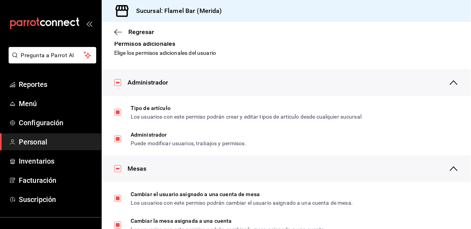
scroll to position [0, 0]
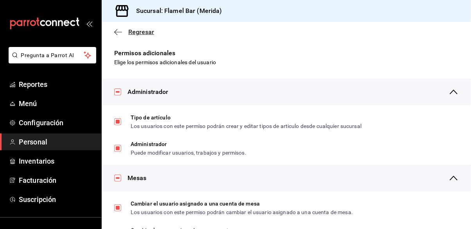
click at [120, 33] on icon "button" at bounding box center [118, 32] width 8 height 7
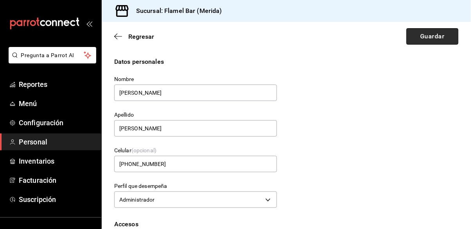
click at [440, 36] on button "Guardar" at bounding box center [433, 36] width 52 height 16
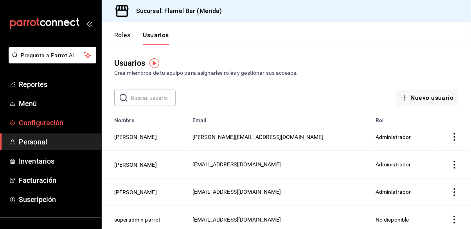
click at [51, 119] on span "Configuración" at bounding box center [57, 122] width 76 height 11
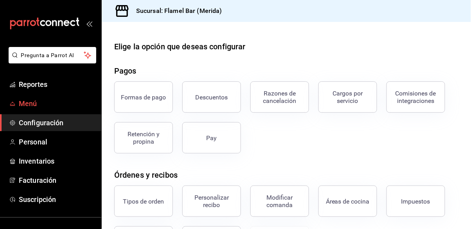
click at [51, 105] on span "Menú" at bounding box center [57, 103] width 76 height 11
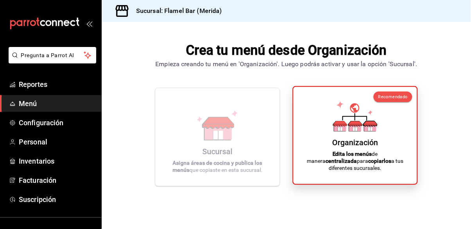
click at [374, 131] on icon at bounding box center [371, 127] width 12 height 7
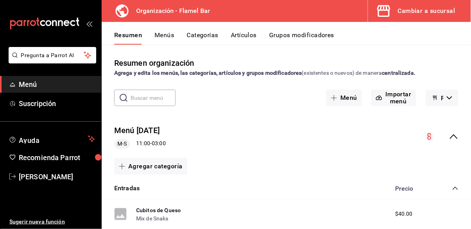
click at [445, 93] on button "Flamel Bar - Borrador" at bounding box center [442, 98] width 33 height 16
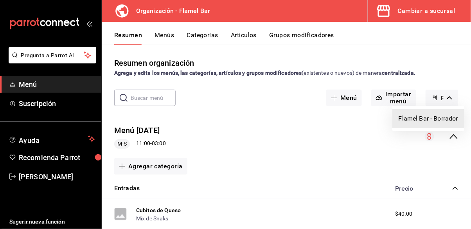
click at [443, 60] on div at bounding box center [235, 114] width 471 height 229
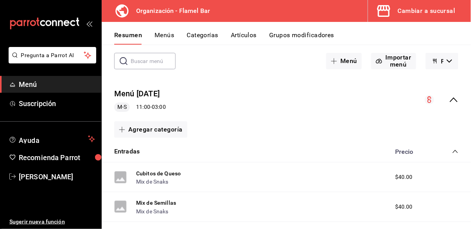
scroll to position [50, 0]
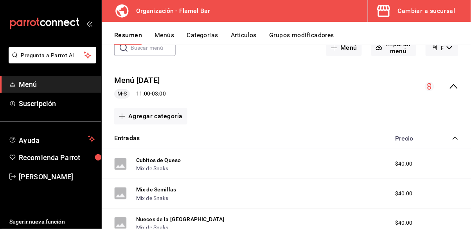
click at [428, 88] on icon "collapse-menu-row" at bounding box center [429, 86] width 9 height 9
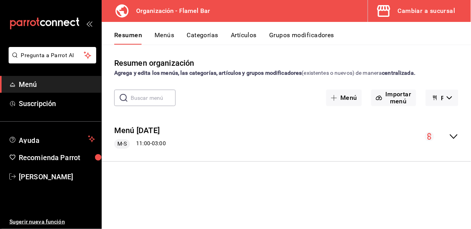
click at [439, 139] on div "collapse-menu-row" at bounding box center [442, 136] width 34 height 9
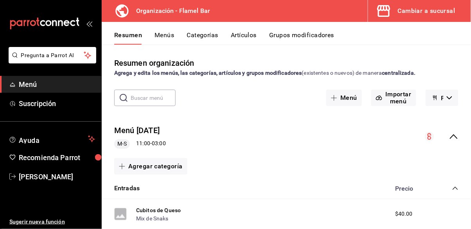
click at [442, 101] on span "Flamel Bar - Borrador" at bounding box center [443, 97] width 2 height 7
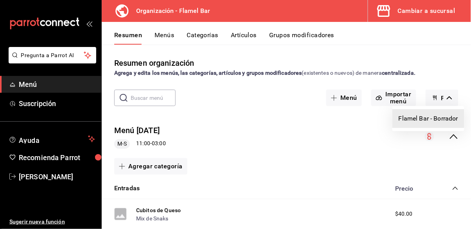
click at [339, 121] on div at bounding box center [235, 114] width 471 height 229
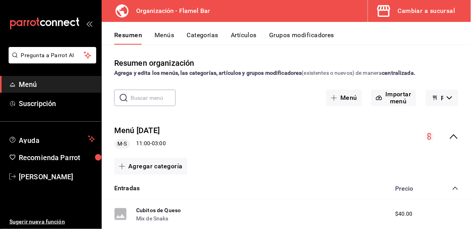
click at [394, 10] on span "button" at bounding box center [385, 11] width 19 height 16
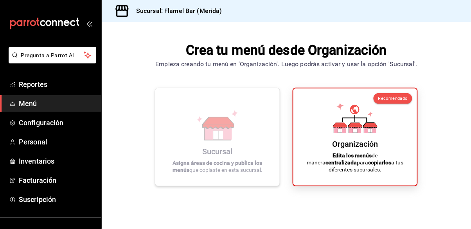
click at [226, 131] on icon at bounding box center [217, 125] width 45 height 31
click at [231, 129] on icon at bounding box center [217, 125] width 45 height 31
click at [191, 7] on h3 "Sucursal: Flamel Bar (Merida)" at bounding box center [176, 10] width 92 height 9
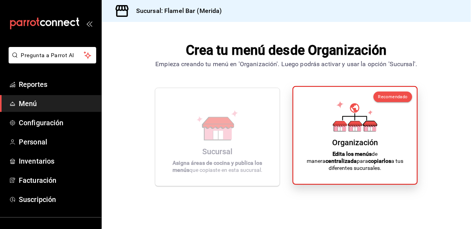
click at [384, 164] on div "Organización Edita los menús de manera centralizada para copiarlos a tus difere…" at bounding box center [355, 135] width 105 height 85
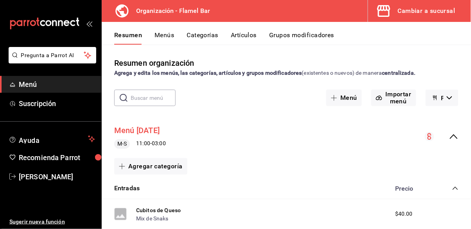
click at [130, 128] on button "Menú [DATE]" at bounding box center [136, 130] width 45 height 11
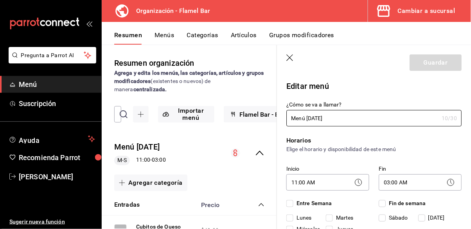
checkbox input "true"
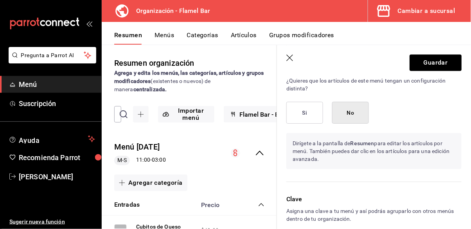
scroll to position [454, 0]
click at [421, 182] on div "Editar artículos por menú ¿Quieres que los artículos de este menú tengan un con…" at bounding box center [369, 120] width 185 height 127
click at [321, 210] on p "Asigna una clave a tu menú y así podrás agruparlo con otros menús dentro de tu …" at bounding box center [374, 214] width 175 height 16
click at [296, 196] on p "Clave" at bounding box center [374, 197] width 175 height 9
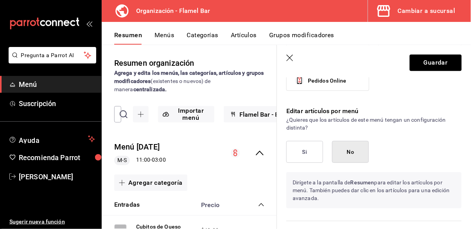
scroll to position [427, 0]
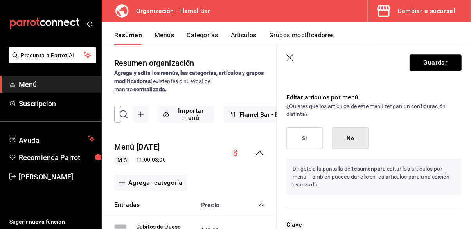
click at [307, 142] on button "Si" at bounding box center [305, 138] width 37 height 22
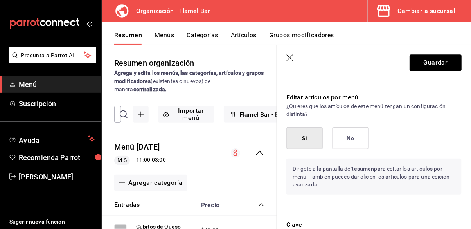
click at [350, 139] on button "No" at bounding box center [350, 138] width 37 height 22
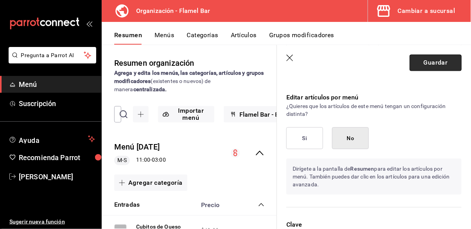
click at [418, 67] on button "Guardar" at bounding box center [436, 62] width 52 height 16
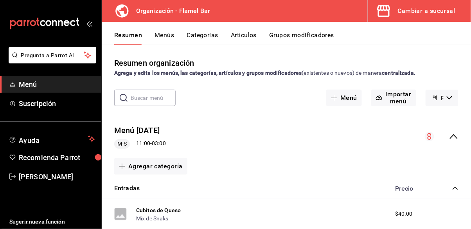
click at [437, 95] on icon "button" at bounding box center [435, 98] width 6 height 6
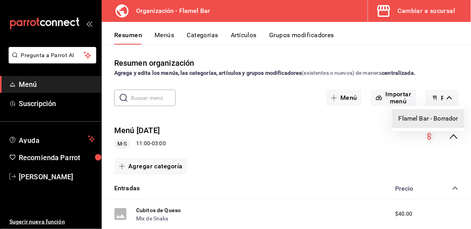
click at [438, 99] on div at bounding box center [235, 114] width 471 height 229
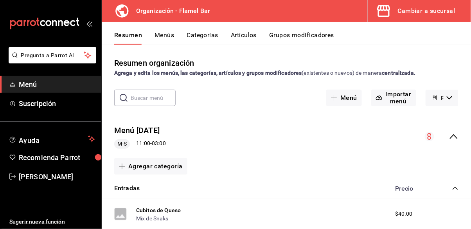
click at [409, 11] on div "Cambiar a sucursal" at bounding box center [427, 10] width 58 height 11
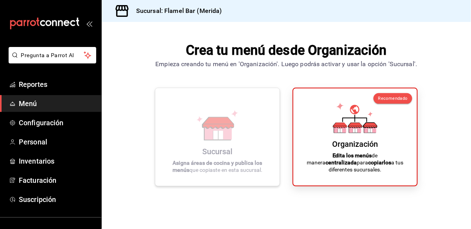
click at [247, 147] on div "Sucursal Asigna áreas de cocina y publica los menús que copiaste en esta sucurs…" at bounding box center [218, 136] width 106 height 85
click at [268, 134] on div "Sucursal Asigna áreas de cocina y publica los menús que copiaste en esta sucurs…" at bounding box center [218, 136] width 106 height 85
click at [238, 130] on icon at bounding box center [217, 125] width 45 height 31
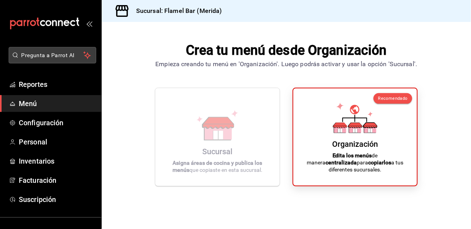
click at [65, 57] on span "Pregunta a Parrot AI" at bounding box center [53, 55] width 62 height 8
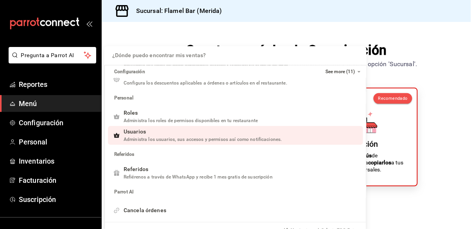
scroll to position [150, 0]
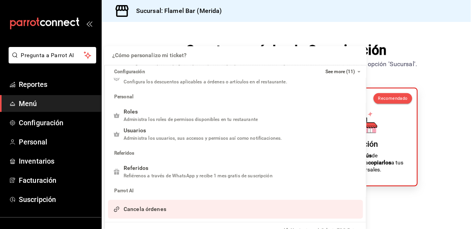
click at [446, 174] on div "¿Cómo personalizo mi ticket? ¿Cómo personalizo mi ticket? Configuración See mor…" at bounding box center [235, 114] width 471 height 229
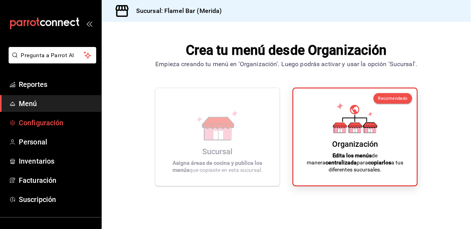
click at [48, 119] on span "Configuración" at bounding box center [57, 122] width 76 height 11
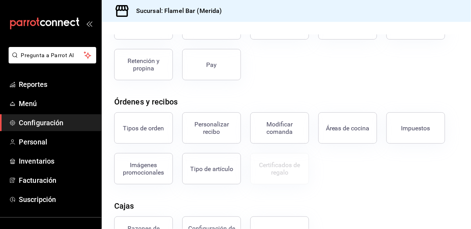
scroll to position [75, 0]
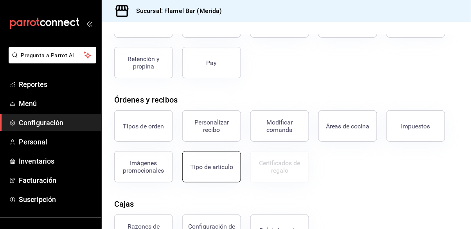
click at [223, 163] on button "Tipo de artículo" at bounding box center [211, 166] width 59 height 31
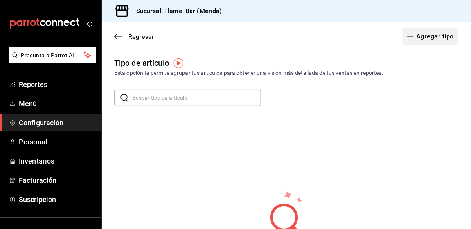
click at [430, 34] on button "Agregar tipo" at bounding box center [431, 36] width 56 height 16
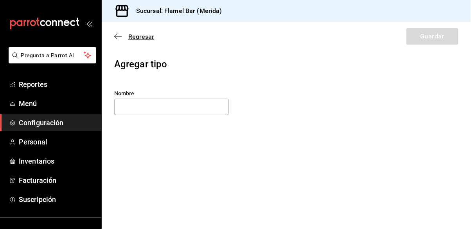
click at [121, 34] on icon "button" at bounding box center [118, 36] width 8 height 7
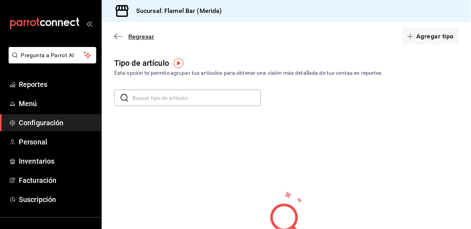
click at [116, 36] on icon "button" at bounding box center [118, 36] width 8 height 7
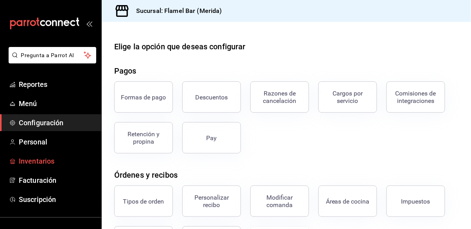
click at [44, 161] on span "Inventarios" at bounding box center [57, 161] width 76 height 11
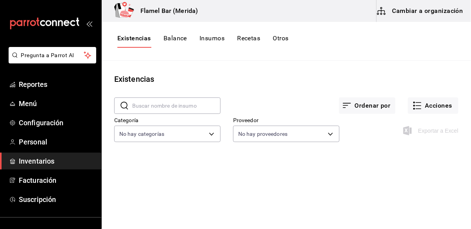
click at [157, 32] on div "Existencias Balance Insumos Recetas Otros" at bounding box center [287, 41] width 370 height 39
click at [169, 42] on button "Balance" at bounding box center [175, 40] width 23 height 13
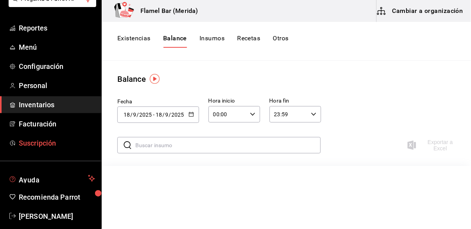
scroll to position [66, 0]
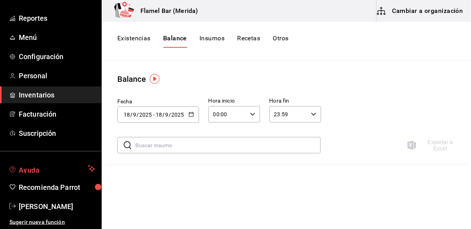
click at [67, 175] on button "Ayuda" at bounding box center [50, 169] width 101 height 16
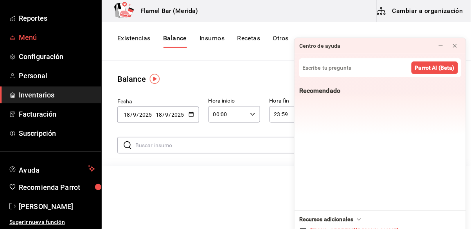
click at [42, 38] on span "Menú" at bounding box center [57, 37] width 76 height 11
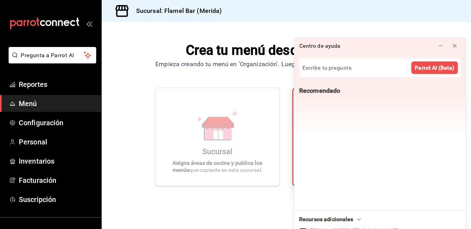
scroll to position [38, 0]
click at [374, 149] on div "Recomendado" at bounding box center [381, 146] width 172 height 128
click at [455, 43] on icon at bounding box center [455, 46] width 6 height 6
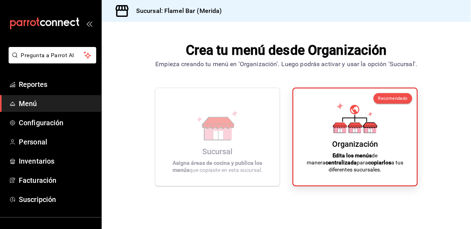
click at [65, 99] on span "Menú" at bounding box center [57, 103] width 76 height 11
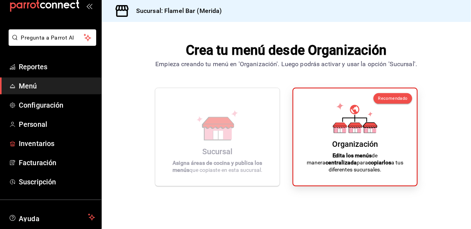
scroll to position [66, 0]
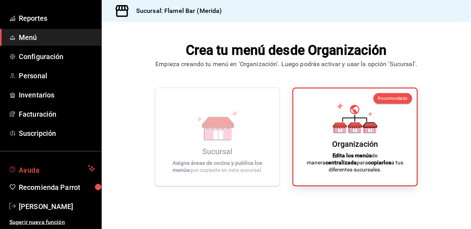
click at [59, 170] on span "Ayuda" at bounding box center [52, 168] width 66 height 9
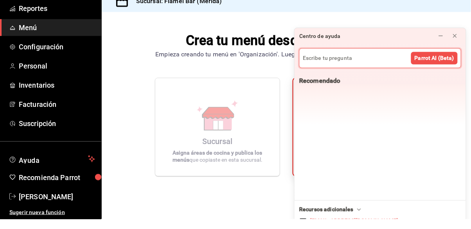
scroll to position [38, 0]
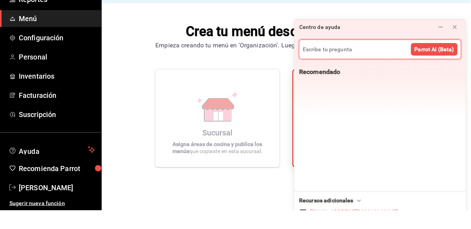
click at [428, 181] on div "Recomendado" at bounding box center [381, 146] width 172 height 128
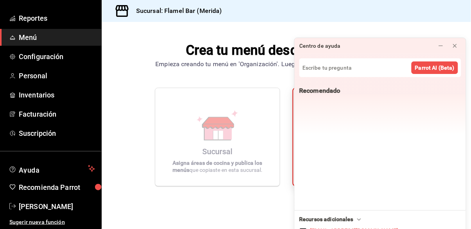
click at [354, 222] on div "Recursos adicionales" at bounding box center [332, 219] width 64 height 8
click at [401, 144] on div "Recomendado" at bounding box center [381, 152] width 172 height 140
click at [441, 43] on icon at bounding box center [441, 46] width 6 height 6
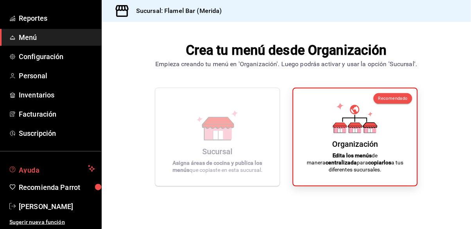
click at [40, 164] on span "Ayuda" at bounding box center [52, 168] width 66 height 9
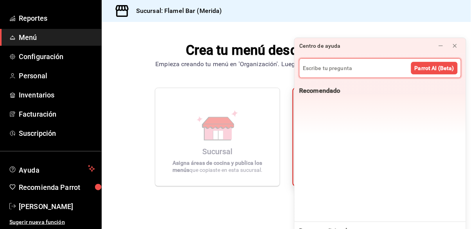
click at [436, 166] on div "Recomendado" at bounding box center [381, 152] width 172 height 140
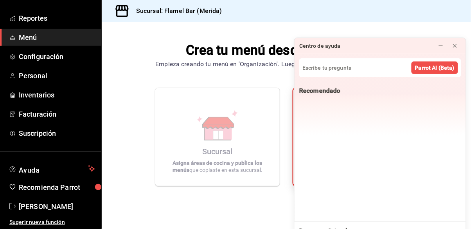
click at [352, 227] on div "Recursos adicionales" at bounding box center [332, 231] width 64 height 8
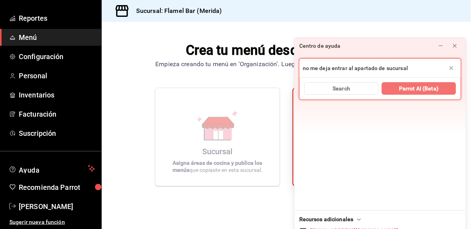
type input "no me deja entrar al apartado de sucursal"
click at [438, 85] on span "Parrot AI (Beta)" at bounding box center [419, 89] width 40 height 8
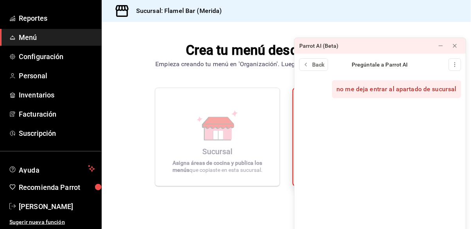
scroll to position [38, 0]
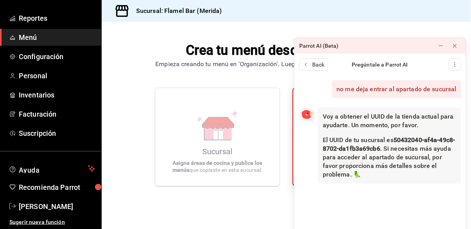
click at [392, 189] on div "no me deja entrar al apartado de sucursal Now Voy a obtener el UUID de la tiend…" at bounding box center [381, 151] width 172 height 155
click at [455, 43] on icon at bounding box center [455, 46] width 6 height 6
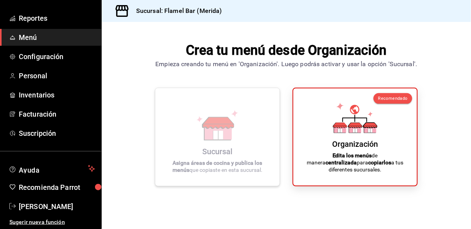
click at [233, 112] on icon at bounding box center [217, 125] width 45 height 31
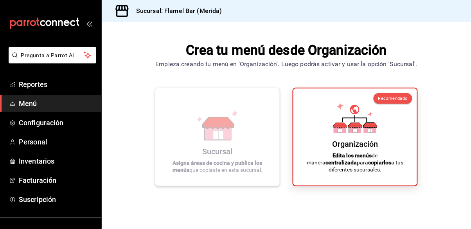
click at [213, 132] on icon at bounding box center [217, 125] width 45 height 31
click at [262, 152] on div "Sucursal Asigna áreas de cocina y publica los menús que copiaste en esta sucurs…" at bounding box center [218, 136] width 106 height 85
drag, startPoint x: 265, startPoint y: 149, endPoint x: 271, endPoint y: 152, distance: 6.7
click at [267, 150] on div "Sucursal Asigna áreas de cocina y publica los menús que copiaste en esta sucurs…" at bounding box center [218, 136] width 106 height 85
click at [264, 139] on div "Sucursal Asigna áreas de cocina y publica los menús que copiaste en esta sucurs…" at bounding box center [218, 136] width 106 height 85
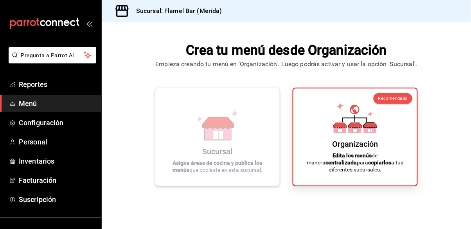
click at [258, 111] on div "Sucursal Asigna áreas de cocina y publica los menús que copiaste en esta sucurs…" at bounding box center [217, 137] width 125 height 99
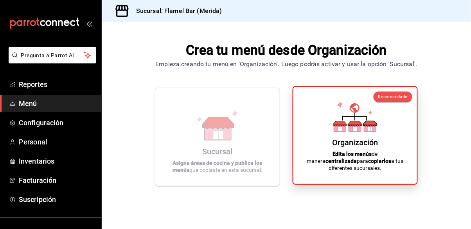
click at [364, 126] on div "Organización Edita los menús de manera centralizada para copiarlos a tus difere…" at bounding box center [355, 135] width 105 height 85
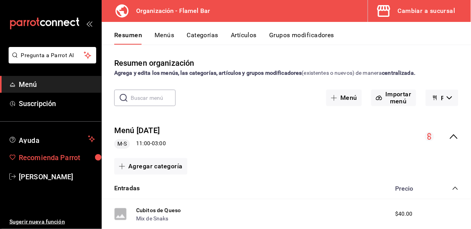
click at [80, 157] on span "Recomienda Parrot" at bounding box center [57, 157] width 76 height 11
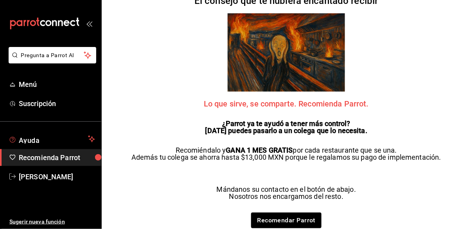
drag, startPoint x: 39, startPoint y: 137, endPoint x: 47, endPoint y: 129, distance: 11.6
click at [43, 133] on button "Ayuda" at bounding box center [50, 139] width 101 height 16
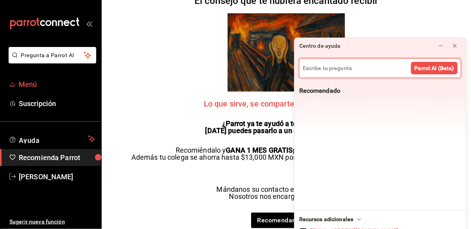
click at [39, 80] on span "Menú" at bounding box center [57, 84] width 76 height 11
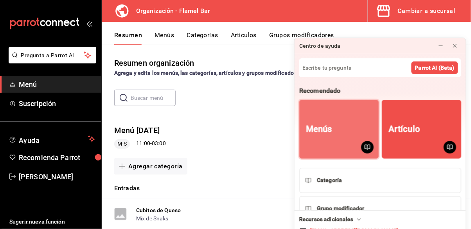
click at [350, 100] on button "Menús" at bounding box center [339, 129] width 79 height 59
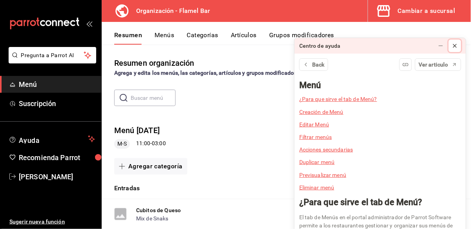
click at [452, 40] on button at bounding box center [455, 46] width 13 height 13
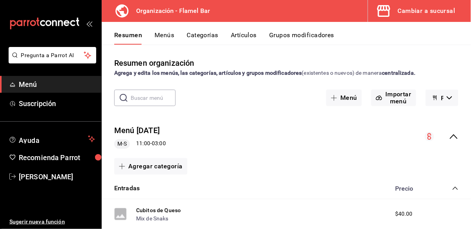
click at [449, 99] on icon "button" at bounding box center [449, 97] width 5 height 3
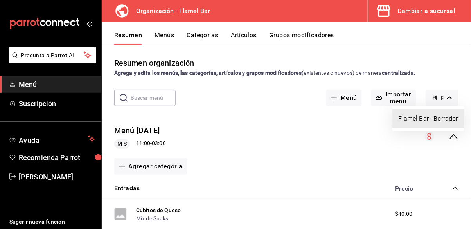
click at [449, 99] on div at bounding box center [235, 114] width 471 height 229
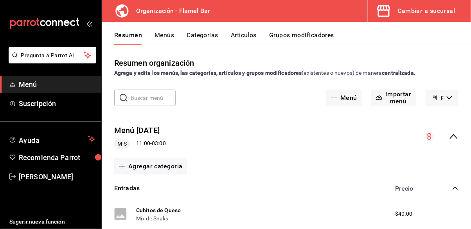
click at [417, 7] on div "Cambiar a sucursal" at bounding box center [427, 10] width 58 height 11
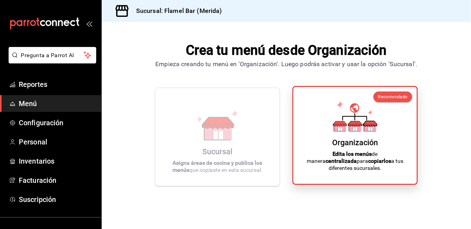
scroll to position [25, 0]
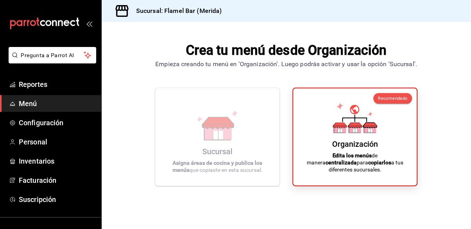
click at [35, 105] on span "Menú" at bounding box center [57, 103] width 76 height 11
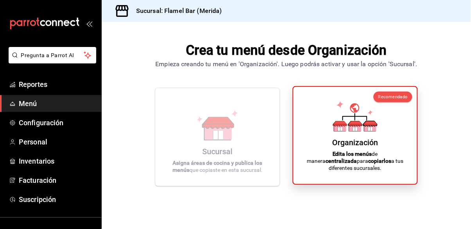
click at [359, 117] on icon at bounding box center [355, 116] width 45 height 31
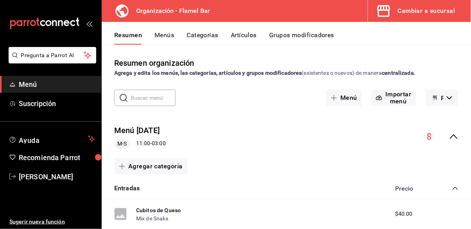
click at [161, 34] on button "Menús" at bounding box center [165, 37] width 20 height 13
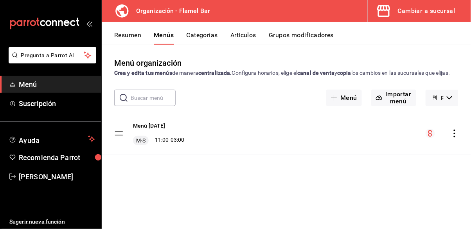
click at [463, 139] on div "Menú [DATE] M-S 11:00 - 03:00" at bounding box center [287, 133] width 370 height 42
click at [455, 137] on icon "actions" at bounding box center [455, 134] width 2 height 8
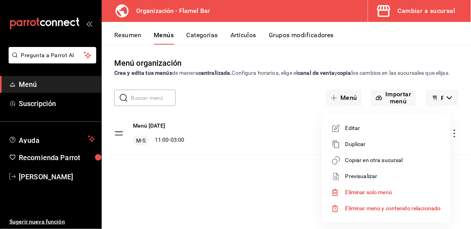
click at [392, 162] on span "Copiar en otra sucursal" at bounding box center [394, 160] width 96 height 8
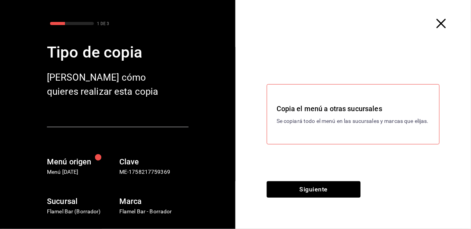
click at [367, 125] on p "Se copiará todo el menú en las sucursales y marcas que elijas." at bounding box center [353, 121] width 153 height 8
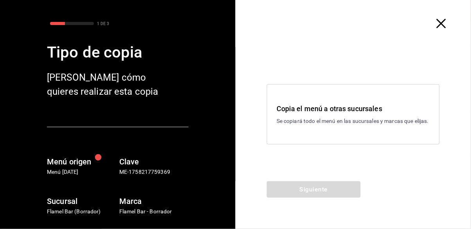
click at [309, 121] on p "Se copiará todo el menú en las sucursales y marcas que elijas." at bounding box center [353, 121] width 153 height 8
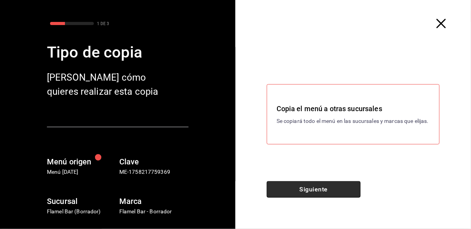
click at [349, 193] on button "Siguiente" at bounding box center [314, 189] width 94 height 16
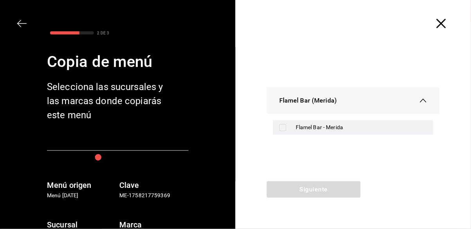
click at [282, 126] on input "checkbox" at bounding box center [283, 127] width 7 height 7
checkbox input "true"
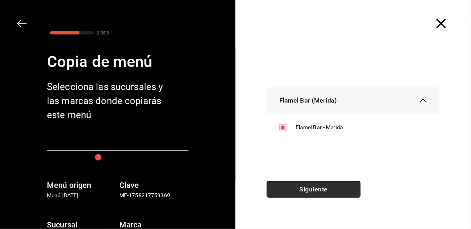
click at [338, 193] on button "Siguiente" at bounding box center [314, 189] width 94 height 16
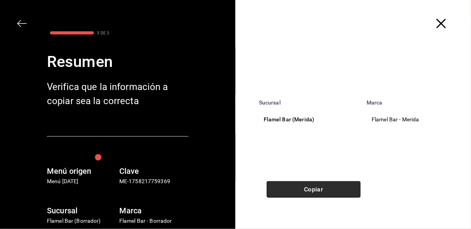
click at [338, 193] on button "Copiar" at bounding box center [314, 189] width 94 height 16
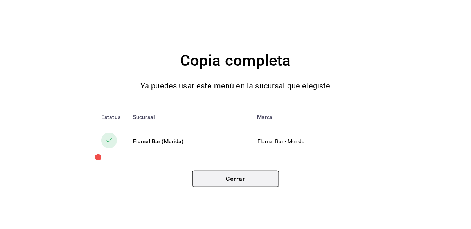
click at [258, 179] on button "Cerrar" at bounding box center [236, 179] width 87 height 16
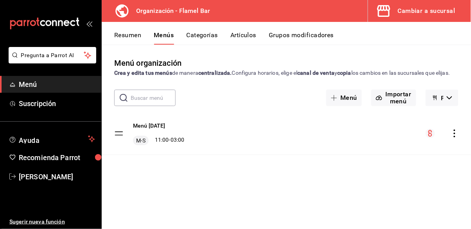
click at [135, 42] on button "Resumen" at bounding box center [127, 37] width 27 height 13
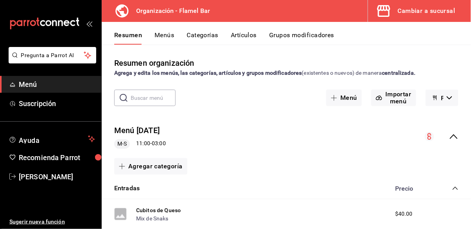
click at [437, 14] on div "Cambiar a sucursal" at bounding box center [427, 10] width 58 height 11
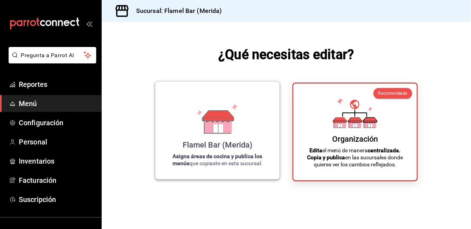
click at [242, 129] on div "Flamel Bar (Merida) Asigna áreas de cocina y publica los menús que copiaste en …" at bounding box center [218, 130] width 106 height 85
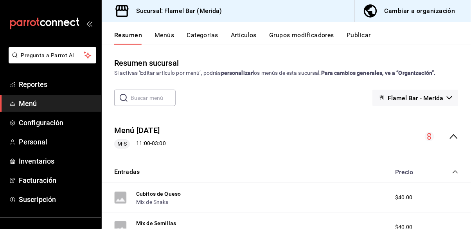
click at [165, 34] on button "Menús" at bounding box center [165, 37] width 20 height 13
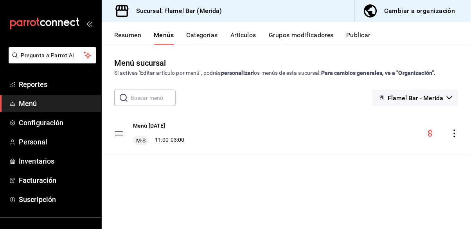
click at [212, 36] on button "Categorías" at bounding box center [203, 37] width 32 height 13
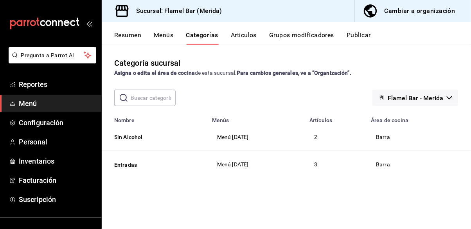
click at [252, 36] on button "Artículos" at bounding box center [244, 37] width 26 height 13
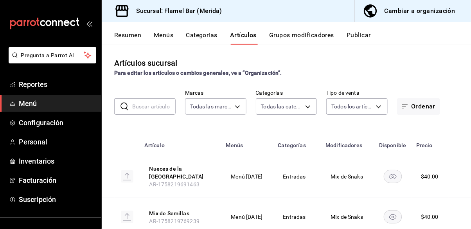
type input "cb6b2c3d-d8e0-40bf-a537-023e6a52f462"
type input "ff5e7c62-490b-4a99-b72c-855cdbb074c1,0ddebc0e-2369-4e98-a3be-edb9da67721f"
click at [289, 37] on button "Grupos modificadores" at bounding box center [301, 37] width 65 height 13
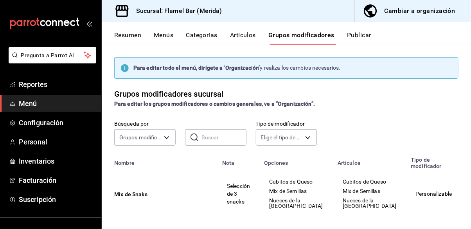
click at [354, 35] on button "Publicar" at bounding box center [359, 37] width 24 height 13
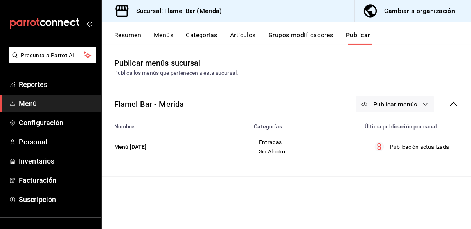
click at [133, 42] on button "Resumen" at bounding box center [127, 37] width 27 height 13
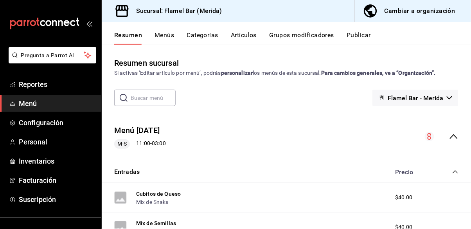
click at [67, 105] on span "Menú" at bounding box center [57, 103] width 76 height 11
click at [394, 11] on div "Cambiar a organización" at bounding box center [420, 10] width 71 height 11
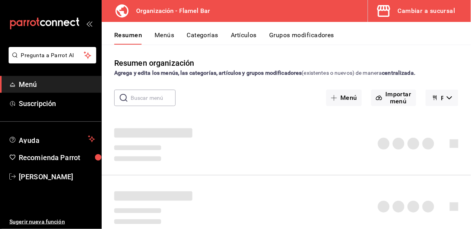
click at [74, 85] on span "Menú" at bounding box center [57, 84] width 76 height 11
click at [428, 16] on button "Cambiar a sucursal" at bounding box center [416, 11] width 97 height 22
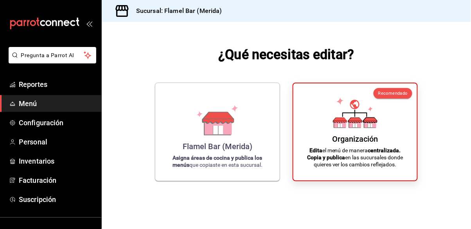
click at [179, 76] on div "¿Qué necesitas editar? Flamel Bar (Merida) Asigna áreas de cocina y publica los…" at bounding box center [287, 113] width 370 height 182
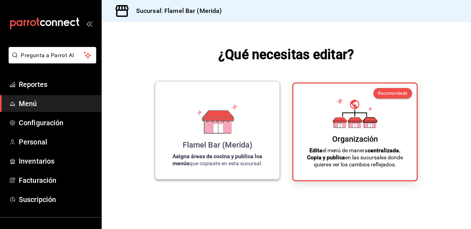
click at [211, 134] on icon at bounding box center [217, 118] width 45 height 31
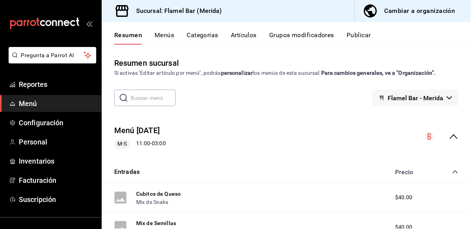
click at [157, 143] on div "M-S 11:00 - 03:00" at bounding box center [140, 143] width 52 height 9
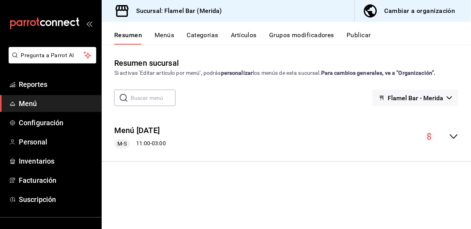
click at [122, 144] on span "M-S" at bounding box center [122, 144] width 16 height 8
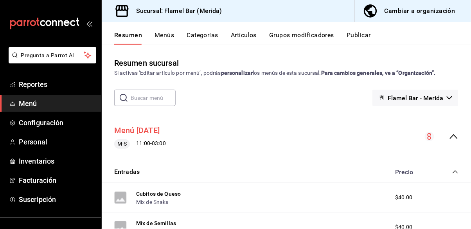
click at [134, 132] on button "Menú [DATE]" at bounding box center [136, 130] width 45 height 11
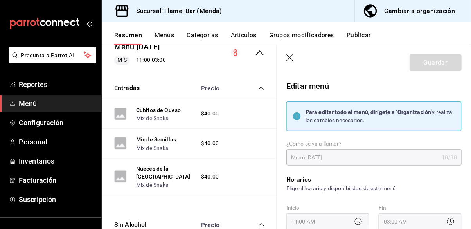
drag, startPoint x: 292, startPoint y: 58, endPoint x: 173, endPoint y: 70, distance: 119.7
click at [292, 57] on icon "button" at bounding box center [291, 58] width 8 height 8
checkbox input "false"
type input "1758221581296"
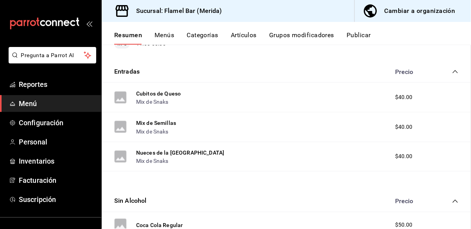
checkbox input "false"
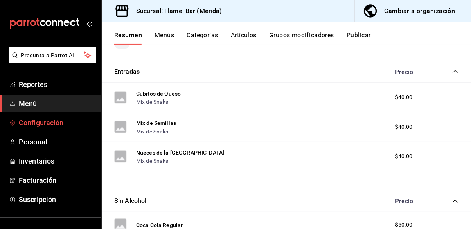
click at [58, 121] on span "Configuración" at bounding box center [57, 122] width 76 height 11
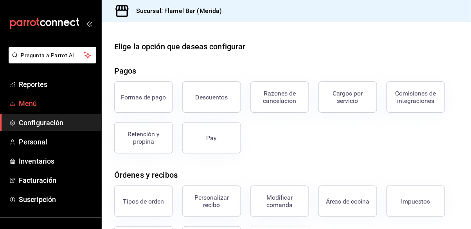
click at [38, 107] on span "Menú" at bounding box center [57, 103] width 76 height 11
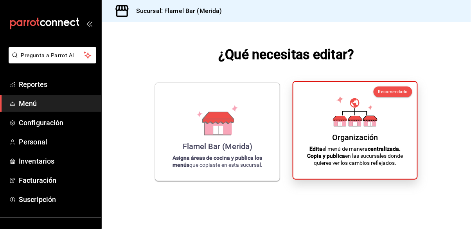
click at [386, 140] on div "Organización Edita el menú de manera centralizada. Copia y publica en las sucur…" at bounding box center [355, 130] width 105 height 85
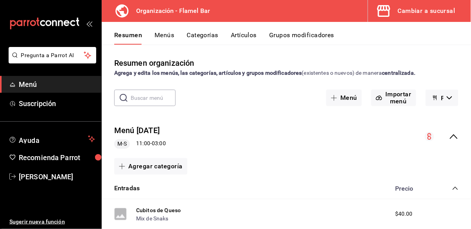
click at [163, 37] on button "Menús" at bounding box center [165, 37] width 20 height 13
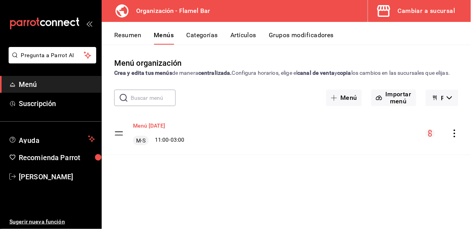
click at [159, 130] on button "Menú [DATE]" at bounding box center [149, 126] width 33 height 8
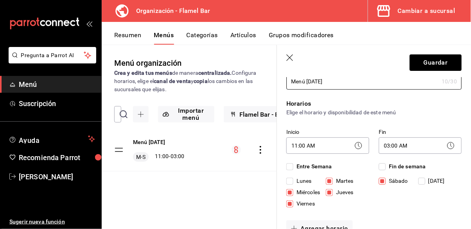
scroll to position [50, 0]
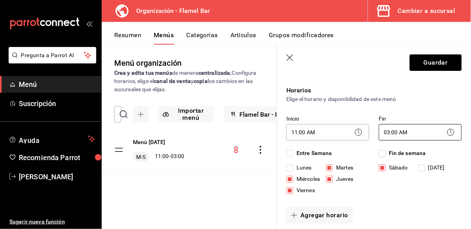
click at [397, 137] on body "Pregunta a Parrot AI Menú Suscripción Ayuda Recomienda Parrot [PERSON_NAME] Sug…" at bounding box center [235, 114] width 471 height 229
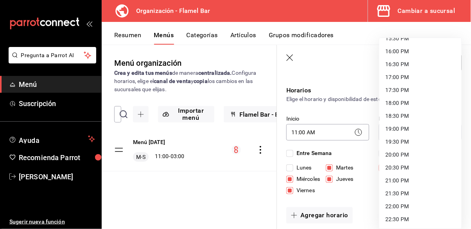
scroll to position [448, 0]
click at [408, 218] on li "23:59 PM" at bounding box center [421, 219] width 82 height 13
type input "23:59"
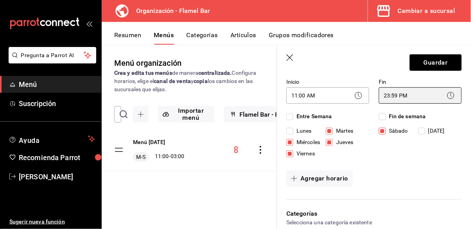
scroll to position [100, 0]
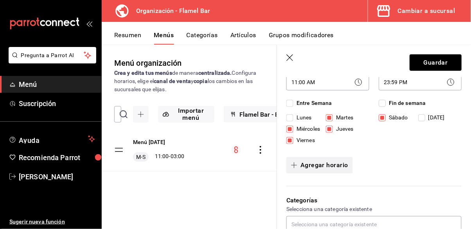
click at [333, 165] on button "Agregar horario" at bounding box center [320, 165] width 67 height 16
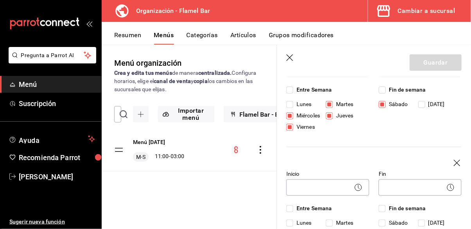
scroll to position [150, 0]
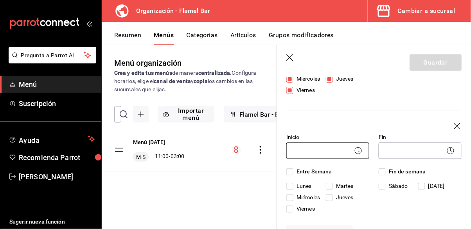
click at [331, 153] on body "Pregunta a Parrot AI Menú Suscripción Ayuda Recomienda Parrot [PERSON_NAME] Sug…" at bounding box center [235, 114] width 471 height 229
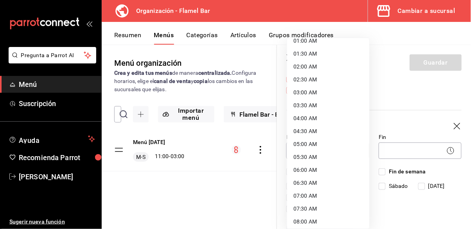
scroll to position [0, 0]
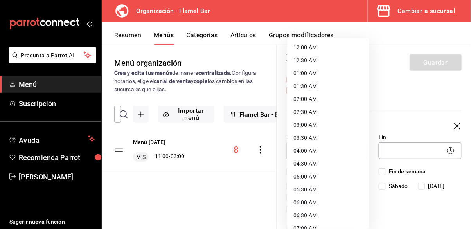
click at [323, 49] on li "12:00 AM" at bounding box center [328, 47] width 82 height 13
type input "00:00"
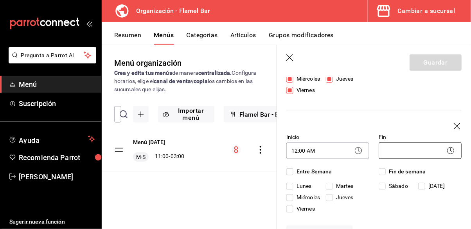
click at [401, 151] on body "Pregunta a Parrot AI Menú Suscripción Ayuda Recomienda Parrot [PERSON_NAME] Sug…" at bounding box center [235, 114] width 471 height 229
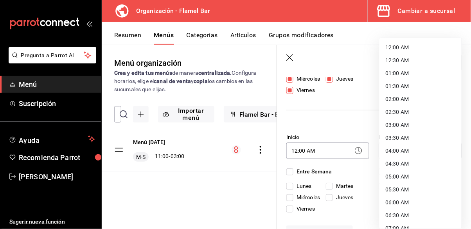
click at [404, 122] on li "03:00 AM" at bounding box center [421, 125] width 82 height 13
type input "03:00"
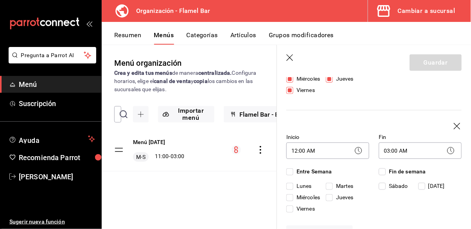
click at [291, 197] on input "Miércoles" at bounding box center [290, 197] width 7 height 7
checkbox input "true"
click at [291, 208] on input "Viernes" at bounding box center [290, 209] width 7 height 7
checkbox input "true"
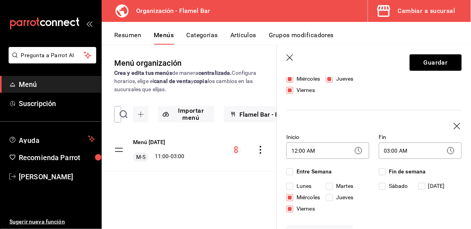
click at [328, 198] on input "Jueves" at bounding box center [329, 197] width 7 height 7
checkbox input "true"
click at [332, 183] on input "Martes" at bounding box center [329, 186] width 7 height 7
checkbox input "true"
click at [380, 184] on input "Sábado" at bounding box center [382, 186] width 7 height 7
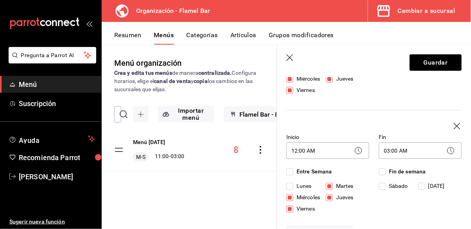
checkbox input "true"
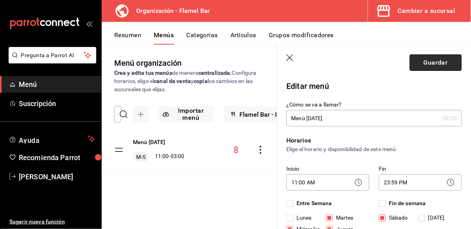
click at [436, 63] on button "Guardar" at bounding box center [436, 62] width 52 height 16
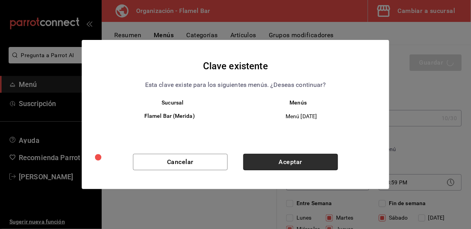
click at [310, 161] on button "Aceptar" at bounding box center [291, 162] width 95 height 16
checkbox input "false"
type input "1758221635789"
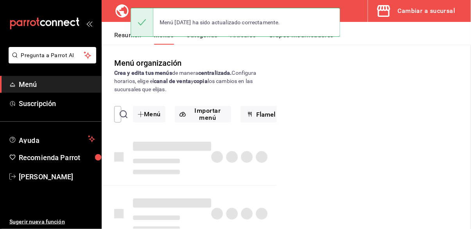
checkbox input "false"
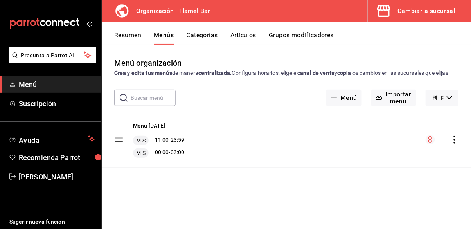
click at [457, 144] on icon "actions" at bounding box center [455, 140] width 8 height 8
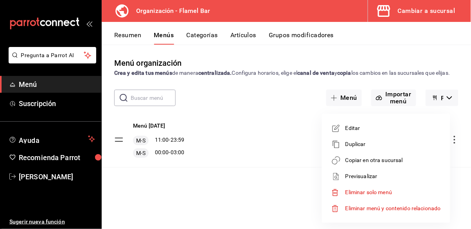
click at [131, 29] on div at bounding box center [235, 114] width 471 height 229
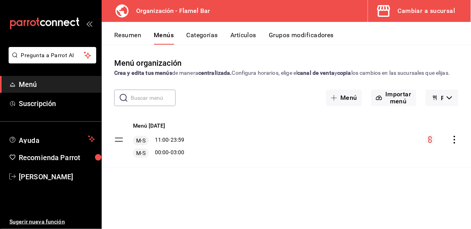
click at [131, 34] on button "Resumen" at bounding box center [127, 37] width 27 height 13
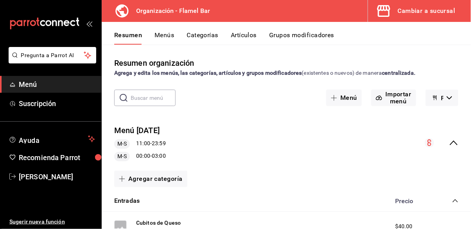
click at [412, 16] on button "Cambiar a sucursal" at bounding box center [416, 11] width 97 height 22
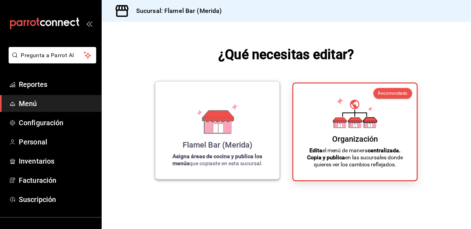
click at [259, 133] on div "Flamel Bar (Merida) Asigna áreas de cocina y publica los menús que copiaste en …" at bounding box center [218, 130] width 106 height 85
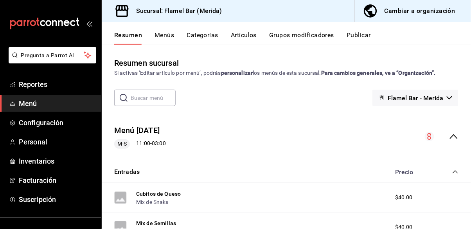
click at [356, 37] on button "Publicar" at bounding box center [359, 37] width 24 height 13
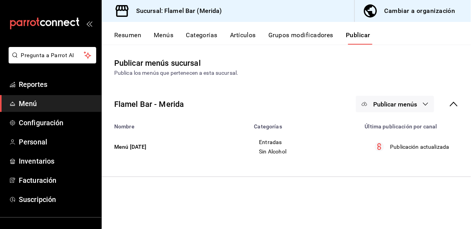
click at [419, 103] on button "Publicar menús" at bounding box center [395, 104] width 78 height 16
click at [403, 128] on span "Punto de venta" at bounding box center [407, 130] width 38 height 8
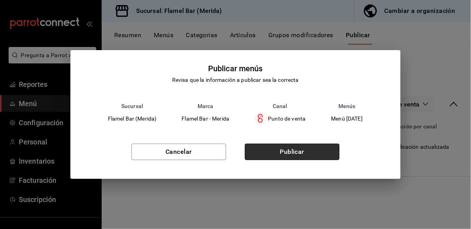
click at [300, 153] on button "Publicar" at bounding box center [292, 152] width 95 height 16
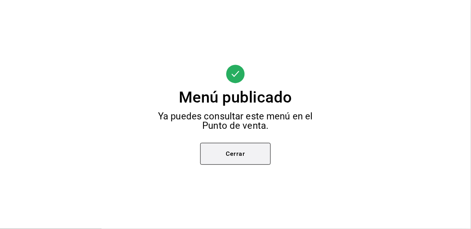
click at [249, 154] on button "Cerrar" at bounding box center [235, 154] width 70 height 22
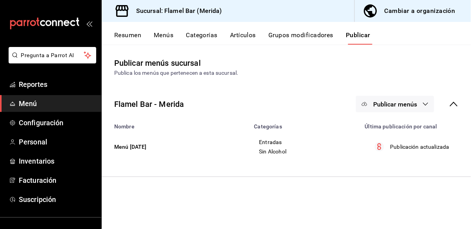
click at [168, 36] on button "Menús" at bounding box center [164, 37] width 20 height 13
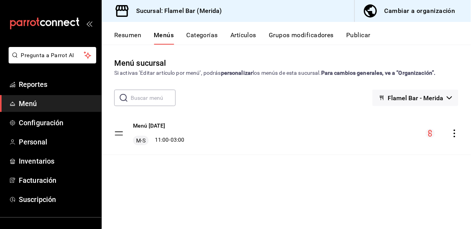
click at [424, 12] on div "Cambiar a organización" at bounding box center [420, 10] width 71 height 11
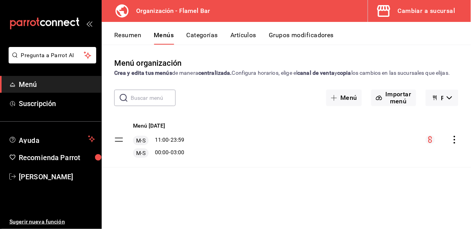
click at [459, 144] on icon "actions" at bounding box center [455, 140] width 8 height 8
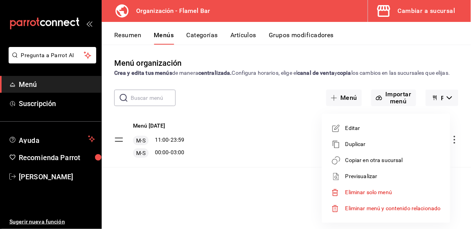
click at [395, 158] on span "Copiar en otra sucursal" at bounding box center [394, 160] width 96 height 8
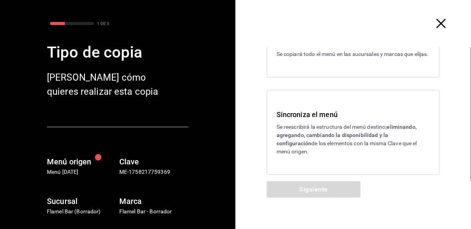
scroll to position [42, 0]
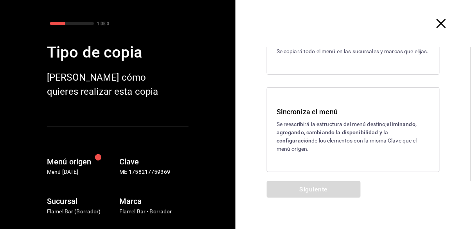
click at [359, 117] on h3 "Sincroniza el menú" at bounding box center [353, 112] width 153 height 11
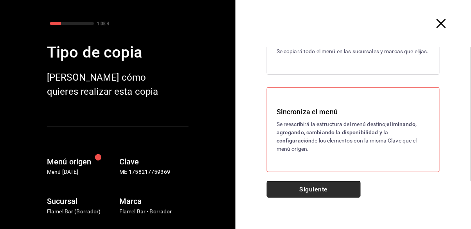
click at [338, 192] on button "Siguiente" at bounding box center [314, 189] width 94 height 16
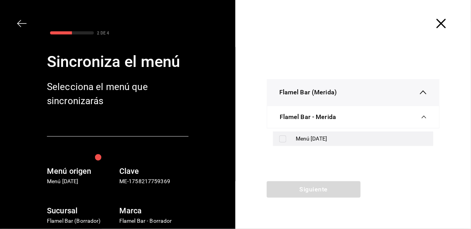
click at [282, 142] on input "checkbox" at bounding box center [283, 138] width 7 height 7
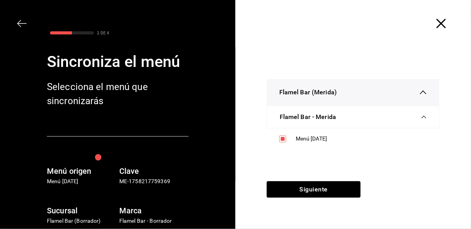
click at [311, 114] on span "Flamel Bar - Merida" at bounding box center [308, 116] width 57 height 9
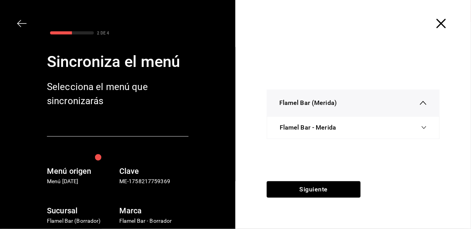
click at [303, 126] on span "Flamel Bar - Merida" at bounding box center [308, 127] width 57 height 9
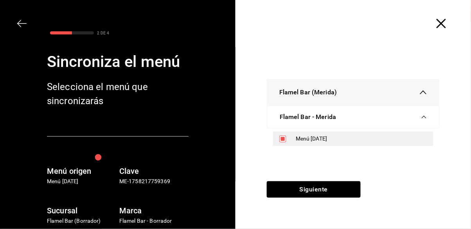
click at [281, 142] on input "checkbox" at bounding box center [283, 138] width 7 height 7
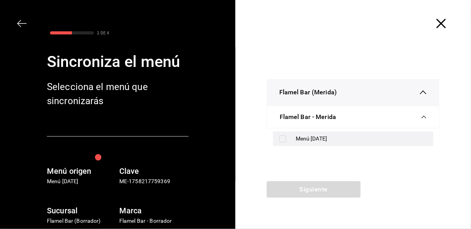
click at [283, 141] on input "checkbox" at bounding box center [283, 138] width 7 height 7
checkbox input "true"
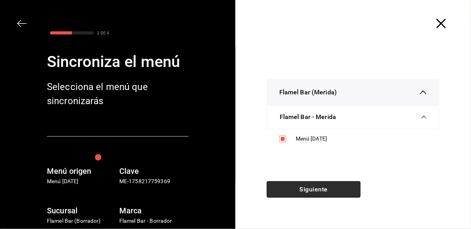
click at [334, 193] on button "Siguiente" at bounding box center [314, 189] width 94 height 16
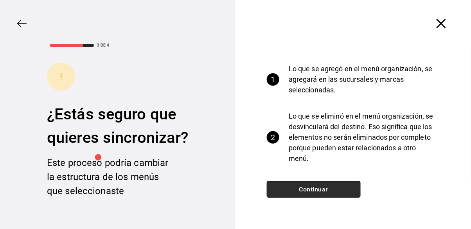
click at [334, 187] on button "Continuar" at bounding box center [314, 189] width 94 height 16
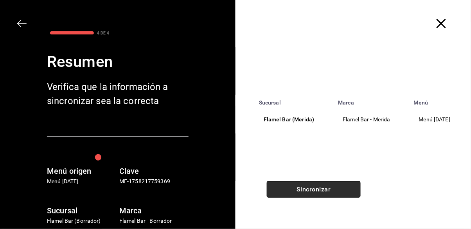
click at [334, 187] on button "Sincronizar" at bounding box center [314, 189] width 94 height 16
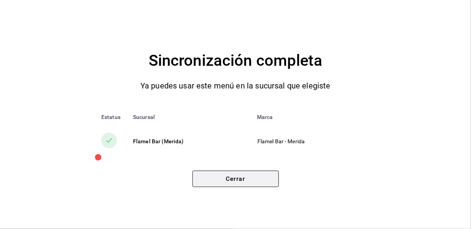
click at [261, 174] on button "Cerrar" at bounding box center [236, 179] width 87 height 16
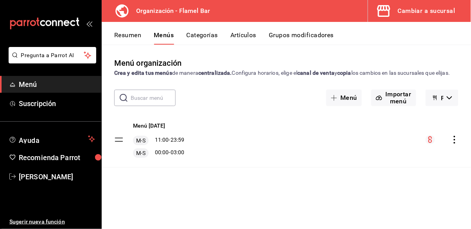
click at [405, 12] on div "Cambiar a sucursal" at bounding box center [427, 10] width 58 height 11
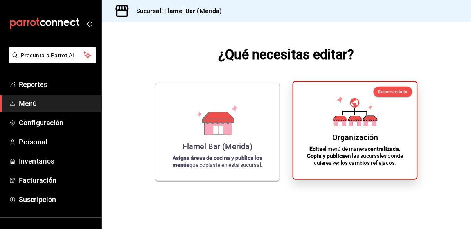
click at [357, 126] on icon at bounding box center [355, 111] width 45 height 31
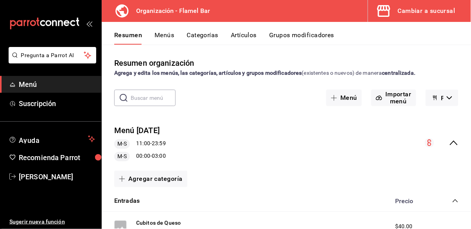
click at [294, 36] on button "Grupos modificadores" at bounding box center [301, 37] width 65 height 13
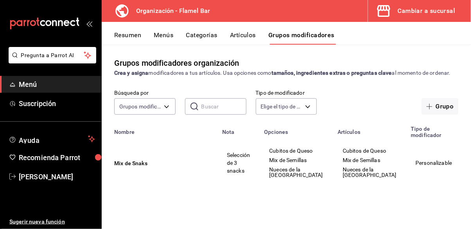
scroll to position [25, 0]
click at [471, 159] on icon "actions" at bounding box center [475, 163] width 8 height 8
click at [432, 164] on span "Editar" at bounding box center [432, 162] width 20 height 8
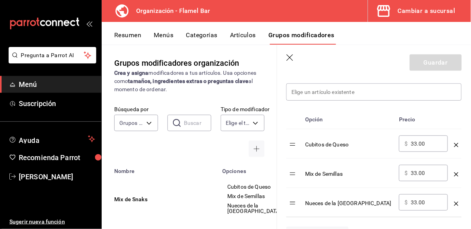
scroll to position [225, 0]
click at [425, 144] on input "33.00" at bounding box center [427, 143] width 32 height 8
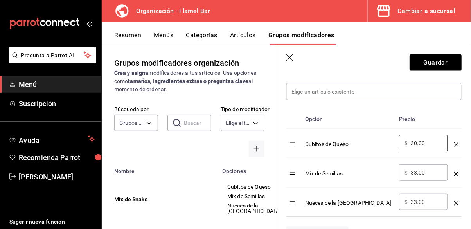
type input "30.00"
click at [418, 175] on input "33.00" at bounding box center [427, 173] width 32 height 8
type input "30.00"
click at [418, 203] on input "33.00" at bounding box center [427, 202] width 32 height 8
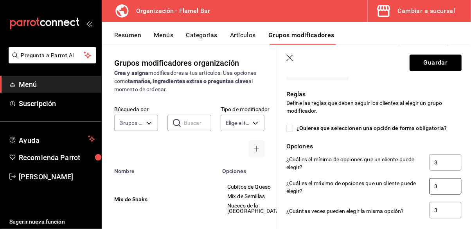
scroll to position [401, 0]
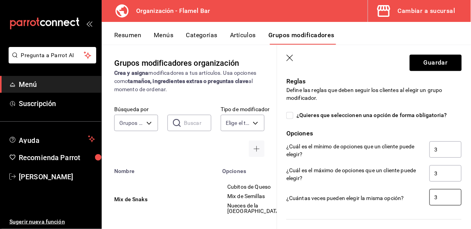
type input "30.00"
click at [441, 200] on input "3" at bounding box center [446, 197] width 32 height 16
type input "2"
click at [448, 60] on button "Guardar" at bounding box center [436, 62] width 52 height 16
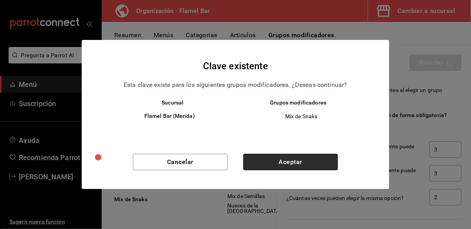
click at [287, 166] on button "Aceptar" at bounding box center [291, 162] width 95 height 16
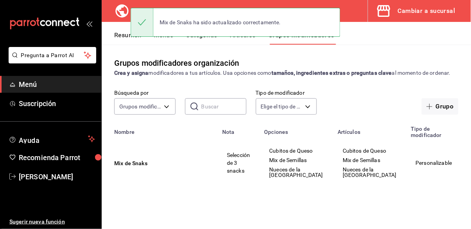
click at [369, 57] on div "Grupos modificadores organización Crea y asigna modificadores a tus artículos. …" at bounding box center [287, 67] width 370 height 20
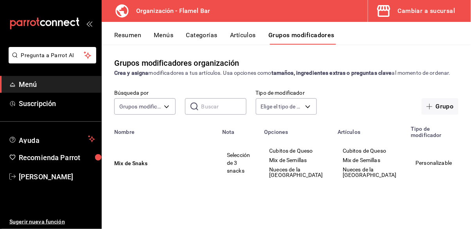
click at [162, 34] on button "Menús" at bounding box center [164, 37] width 20 height 13
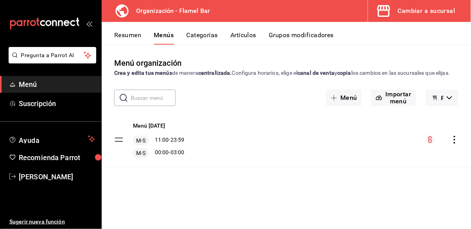
click at [455, 144] on icon "actions" at bounding box center [455, 140] width 2 height 8
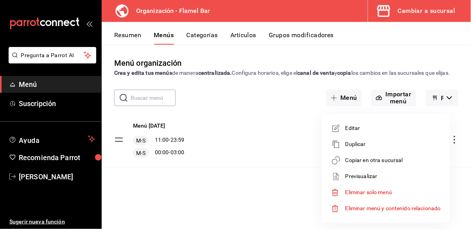
click at [394, 162] on span "Copiar en otra sucursal" at bounding box center [394, 160] width 96 height 8
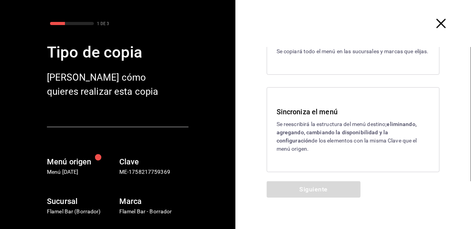
click at [348, 146] on p "Se reescribirá la estructura del menú destino; eliminando, agregando, cambiando…" at bounding box center [353, 136] width 153 height 33
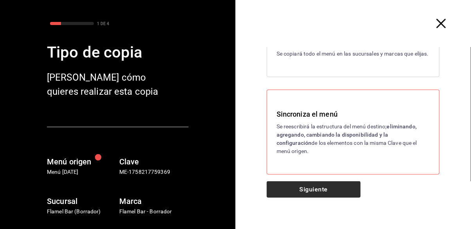
scroll to position [42, 0]
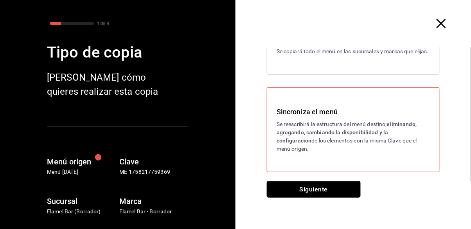
click at [334, 197] on button "Siguiente" at bounding box center [314, 189] width 94 height 16
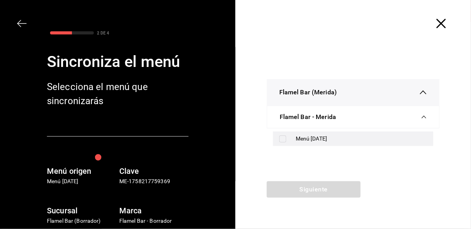
click at [283, 141] on input "checkbox" at bounding box center [283, 138] width 7 height 7
checkbox input "true"
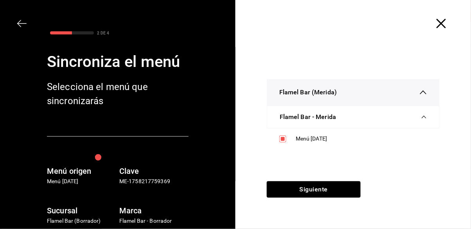
click at [324, 200] on div "Siguiente" at bounding box center [314, 205] width 157 height 48
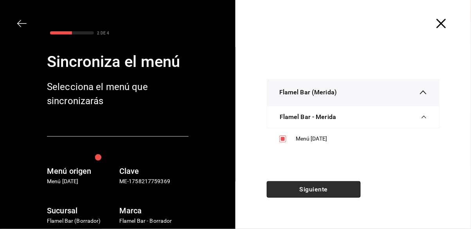
click at [324, 193] on button "Siguiente" at bounding box center [314, 189] width 94 height 16
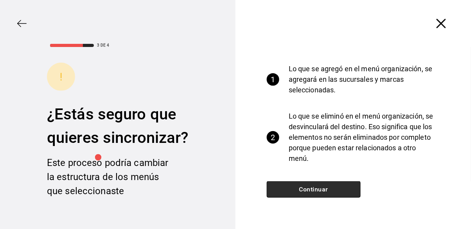
click at [323, 193] on button "Continuar" at bounding box center [314, 189] width 94 height 16
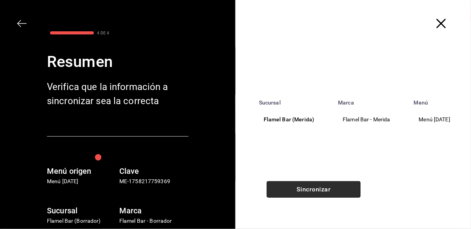
click at [321, 188] on button "Sincronizar" at bounding box center [314, 189] width 94 height 16
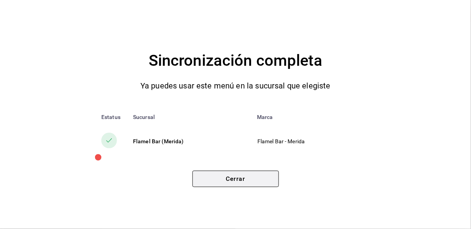
click at [256, 184] on button "Cerrar" at bounding box center [236, 179] width 87 height 16
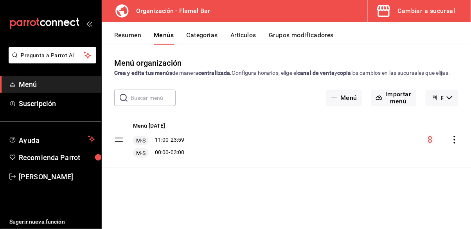
click at [303, 32] on button "Grupos modificadores" at bounding box center [301, 37] width 65 height 13
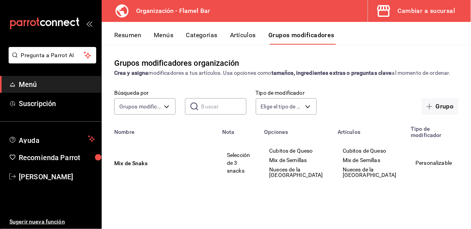
click at [471, 167] on icon "actions" at bounding box center [475, 163] width 8 height 8
click at [437, 180] on span "Editar" at bounding box center [432, 176] width 20 height 8
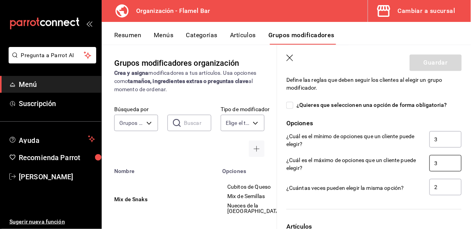
scroll to position [411, 0]
click at [444, 142] on input "3" at bounding box center [446, 139] width 32 height 16
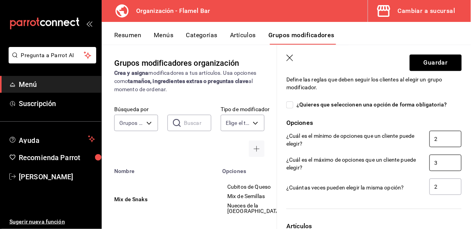
type input "2"
click at [440, 160] on input "3" at bounding box center [446, 163] width 32 height 16
type input "2"
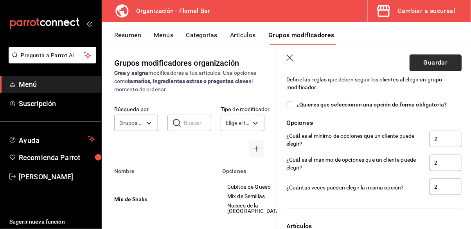
click at [433, 61] on button "Guardar" at bounding box center [436, 62] width 52 height 16
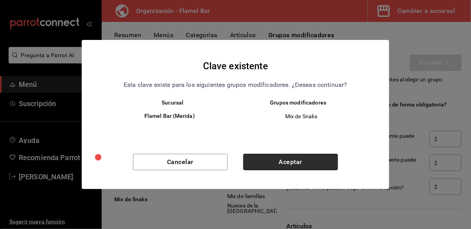
click at [286, 157] on button "Aceptar" at bounding box center [291, 162] width 95 height 16
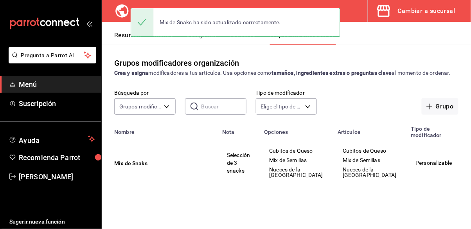
click at [170, 39] on button "Menús" at bounding box center [164, 37] width 20 height 13
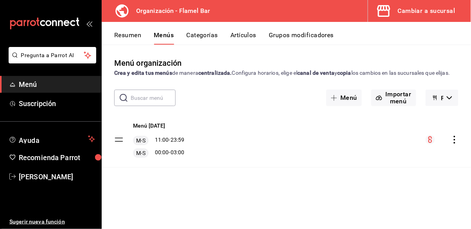
click at [454, 144] on icon "actions" at bounding box center [455, 140] width 8 height 8
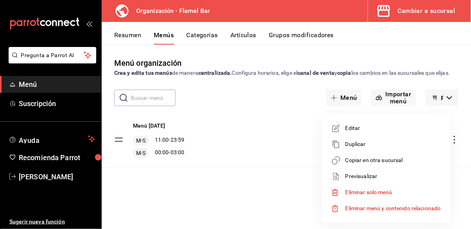
click at [379, 161] on span "Copiar en otra sucursal" at bounding box center [394, 160] width 96 height 8
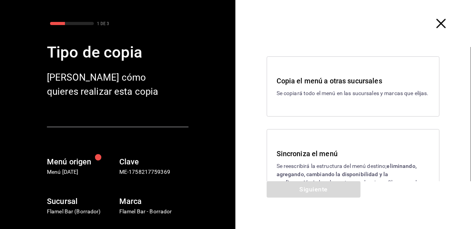
click at [337, 159] on h3 "Sincroniza el menú" at bounding box center [353, 153] width 153 height 11
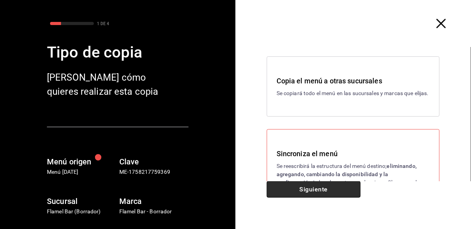
click at [336, 190] on button "Siguiente" at bounding box center [314, 189] width 94 height 16
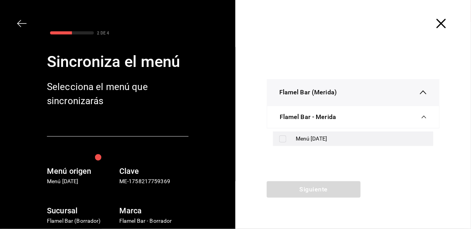
click at [329, 141] on div "Menú [DATE]" at bounding box center [362, 139] width 132 height 8
checkbox input "true"
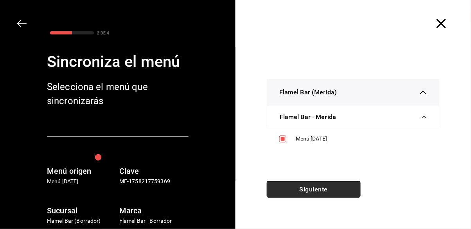
click at [325, 189] on button "Siguiente" at bounding box center [314, 189] width 94 height 16
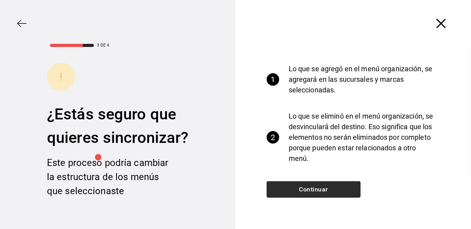
click at [325, 189] on button "Continuar" at bounding box center [314, 189] width 94 height 16
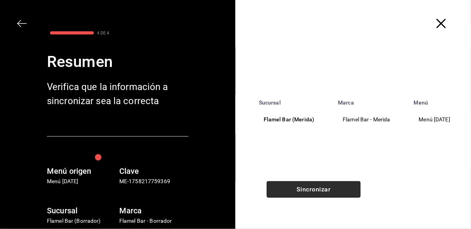
click at [326, 189] on button "Sincronizar" at bounding box center [314, 189] width 94 height 16
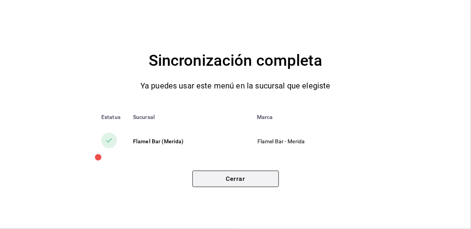
click at [256, 184] on button "Cerrar" at bounding box center [236, 179] width 87 height 16
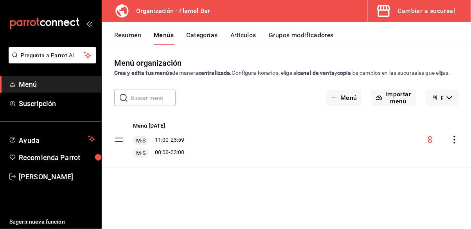
click at [52, 82] on span "Menú" at bounding box center [57, 84] width 76 height 11
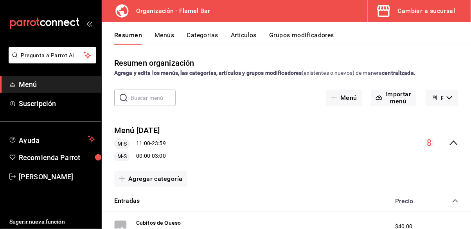
click at [433, 13] on div "Cambiar a sucursal" at bounding box center [427, 10] width 58 height 11
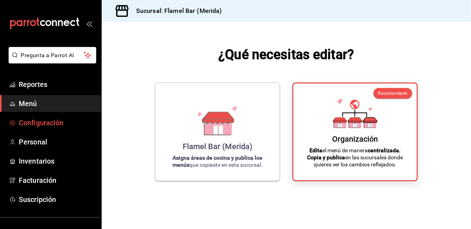
click at [48, 121] on span "Configuración" at bounding box center [57, 122] width 76 height 11
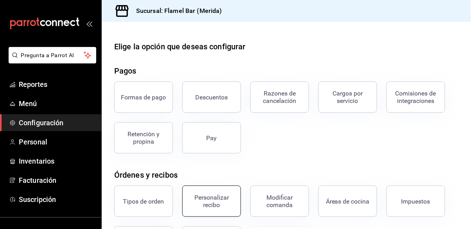
click at [204, 186] on button "Personalizar recibo" at bounding box center [211, 201] width 59 height 31
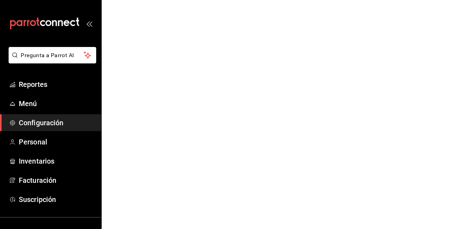
click at [57, 120] on span "Configuración" at bounding box center [57, 122] width 76 height 11
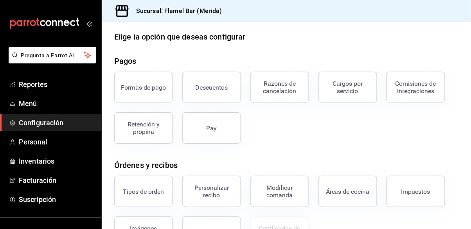
scroll to position [25, 0]
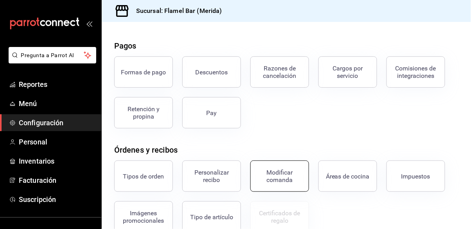
click at [277, 185] on button "Modificar comanda" at bounding box center [280, 176] width 59 height 31
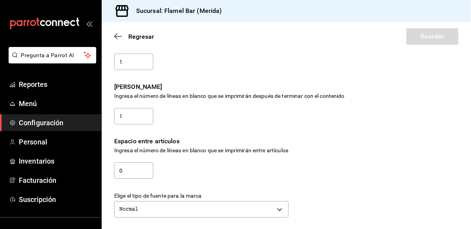
scroll to position [100, 0]
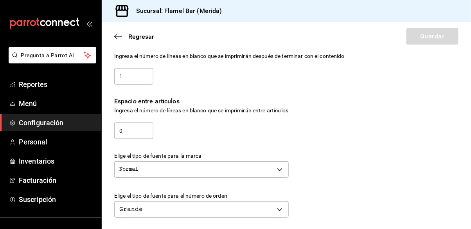
click at [43, 123] on span "Configuración" at bounding box center [57, 122] width 76 height 11
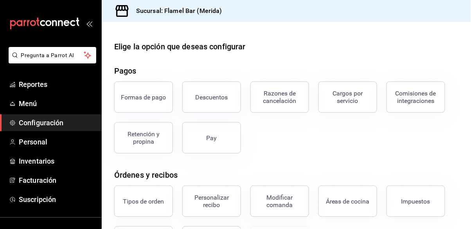
click at [62, 125] on span "Configuración" at bounding box center [57, 122] width 76 height 11
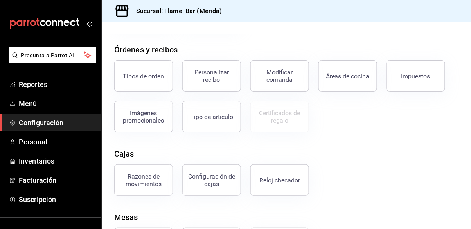
scroll to position [130, 0]
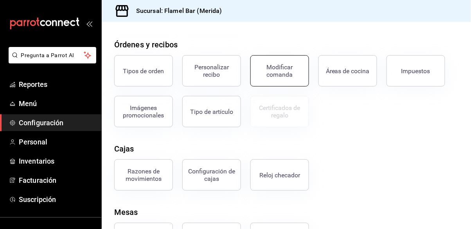
click at [277, 78] on button "Modificar comanda" at bounding box center [280, 70] width 59 height 31
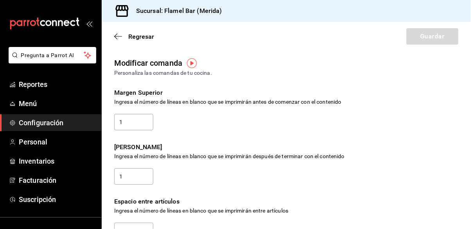
click at [113, 36] on div "Regresar Guardar" at bounding box center [287, 36] width 370 height 29
click at [132, 36] on span "Regresar" at bounding box center [141, 36] width 26 height 7
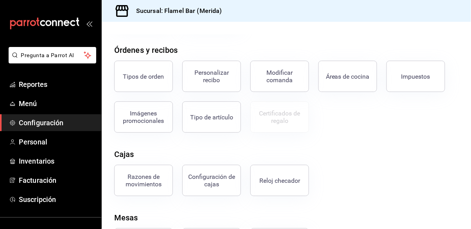
scroll to position [125, 0]
click at [353, 79] on button "Áreas de cocina" at bounding box center [348, 75] width 59 height 31
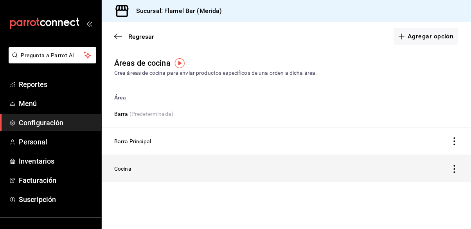
click at [456, 168] on icon "discountsTable" at bounding box center [455, 169] width 8 height 8
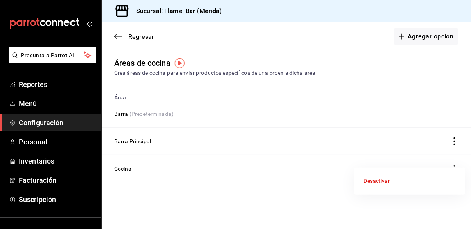
click at [335, 126] on div at bounding box center [235, 114] width 471 height 229
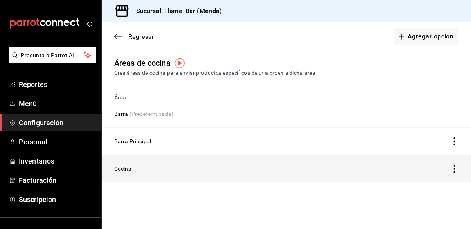
click at [126, 172] on td "Cocina" at bounding box center [237, 168] width 271 height 27
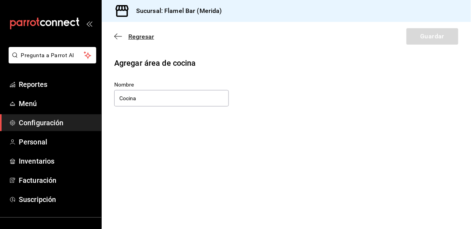
click at [116, 38] on icon "button" at bounding box center [115, 37] width 3 height 6
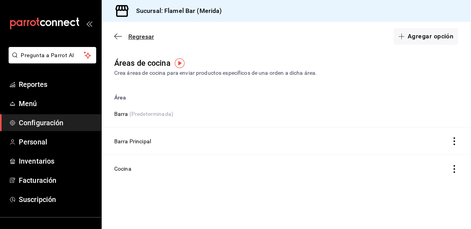
click at [119, 37] on icon "button" at bounding box center [118, 36] width 8 height 7
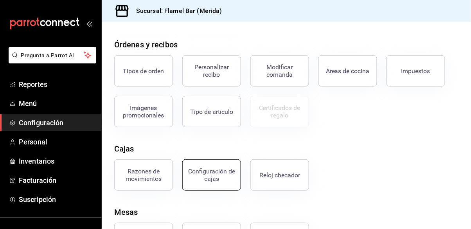
scroll to position [38, 0]
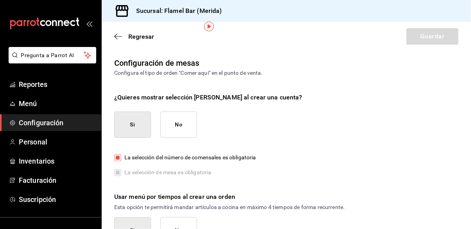
scroll to position [38, 0]
click at [171, 217] on button "No" at bounding box center [179, 230] width 37 height 26
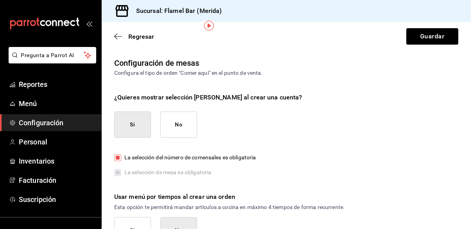
scroll to position [0, 0]
click at [430, 40] on button "Guardar" at bounding box center [433, 36] width 52 height 16
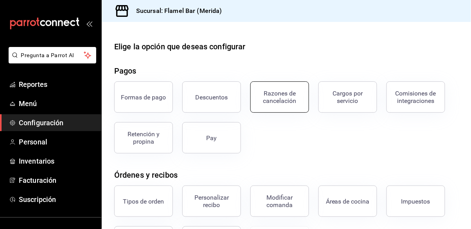
click at [297, 104] on button "Razones de cancelación" at bounding box center [280, 96] width 59 height 31
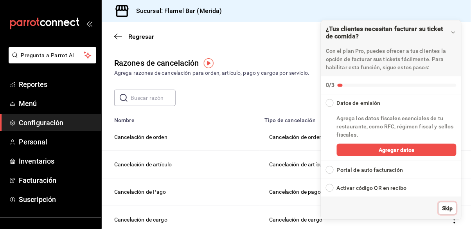
click at [451, 212] on button "Skip" at bounding box center [448, 208] width 18 height 13
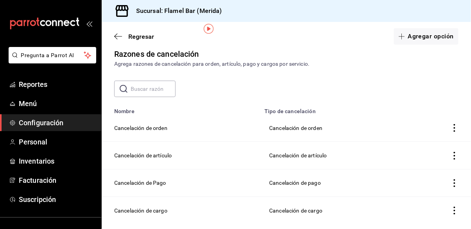
scroll to position [38, 0]
click at [453, 207] on icon "actions" at bounding box center [455, 211] width 8 height 8
click at [417, 199] on div at bounding box center [235, 114] width 471 height 229
click at [162, 169] on td "Cancelación de Pago" at bounding box center [181, 182] width 158 height 27
click at [157, 169] on td "Cancelación de Pago" at bounding box center [181, 182] width 158 height 27
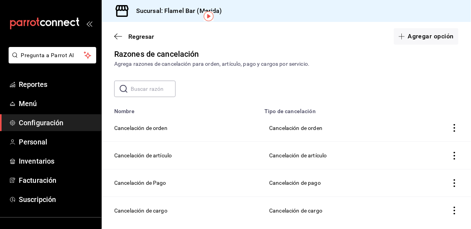
click at [291, 169] on td "Cancelación de pago" at bounding box center [336, 182] width 152 height 27
click at [300, 169] on td "Cancelación de pago" at bounding box center [336, 182] width 152 height 27
click at [449, 169] on td "voidReasonsTable" at bounding box center [441, 182] width 59 height 27
click at [457, 179] on icon "actions" at bounding box center [455, 183] width 8 height 8
click at [421, 182] on div at bounding box center [235, 114] width 471 height 229
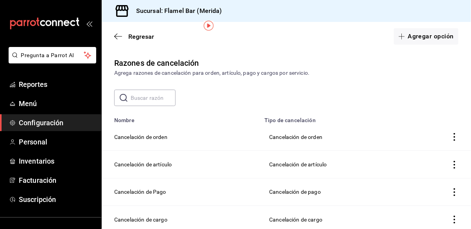
scroll to position [0, 0]
click at [166, 151] on td "Cancelación de artículo" at bounding box center [181, 164] width 158 height 27
click at [157, 178] on td "Cancelación de Pago" at bounding box center [181, 191] width 158 height 27
click at [154, 178] on td "Cancelación de Pago" at bounding box center [181, 191] width 158 height 27
click at [123, 178] on td "Cancelación de Pago" at bounding box center [181, 191] width 158 height 27
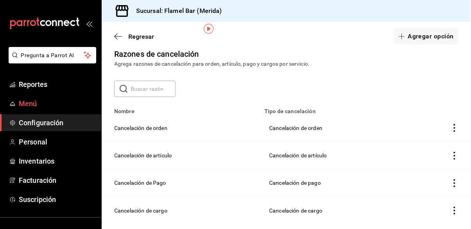
scroll to position [25, 0]
click at [52, 125] on span "Configuración" at bounding box center [57, 122] width 76 height 11
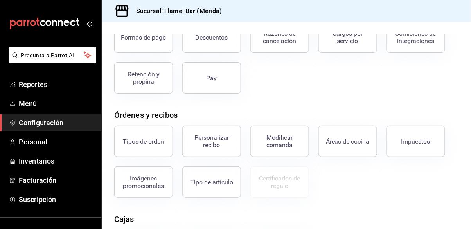
scroll to position [75, 0]
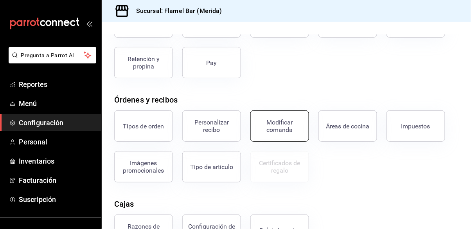
click at [290, 119] on div "Modificar comanda" at bounding box center [280, 126] width 49 height 15
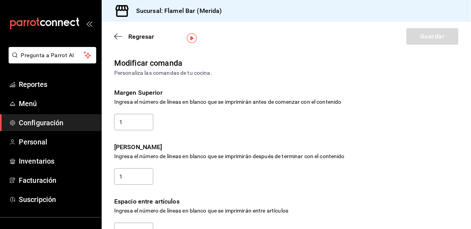
click at [191, 37] on img "button" at bounding box center [192, 38] width 10 height 10
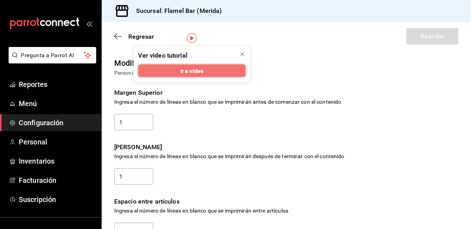
click at [210, 73] on button "Ir a video" at bounding box center [192, 71] width 107 height 13
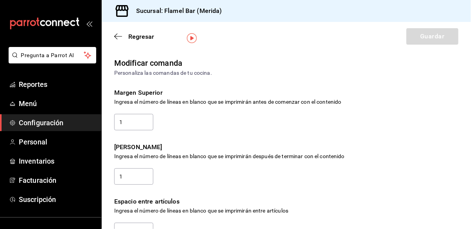
click at [52, 122] on span "Configuración" at bounding box center [57, 122] width 76 height 11
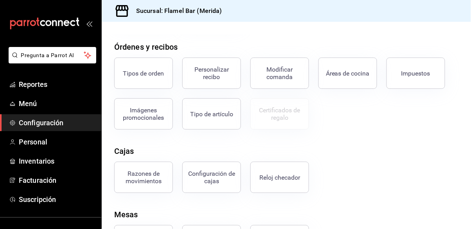
scroll to position [130, 0]
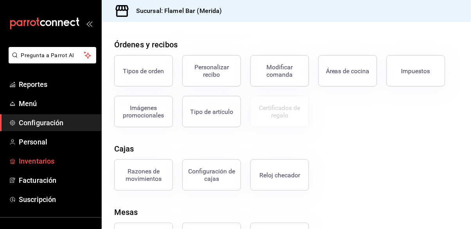
click at [49, 159] on span "Inventarios" at bounding box center [57, 161] width 76 height 11
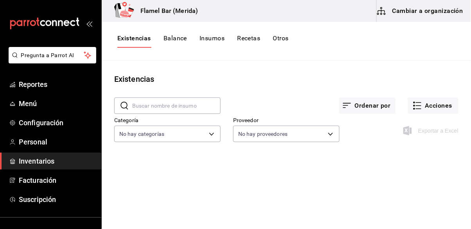
click at [421, 133] on div "Exportar a Excel" at bounding box center [432, 130] width 54 height 9
click at [58, 179] on span "Facturación" at bounding box center [57, 180] width 76 height 11
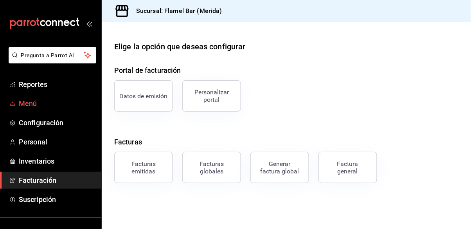
click at [36, 104] on span "Menú" at bounding box center [57, 103] width 76 height 11
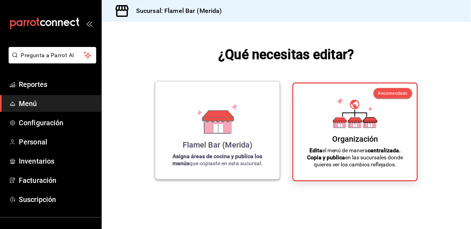
click at [191, 112] on div "Flamel Bar (Merida) Asigna áreas de cocina y publica los menús que copiaste en …" at bounding box center [218, 130] width 106 height 85
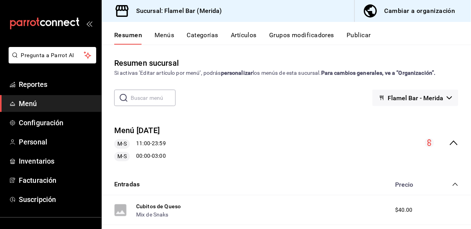
click at [163, 35] on button "Menús" at bounding box center [165, 37] width 20 height 13
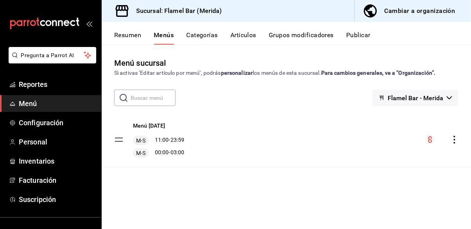
click at [360, 43] on button "Publicar" at bounding box center [359, 37] width 24 height 13
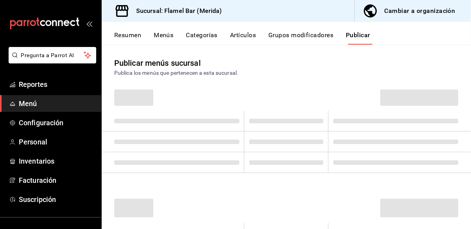
click at [363, 37] on button "Publicar" at bounding box center [358, 37] width 25 height 13
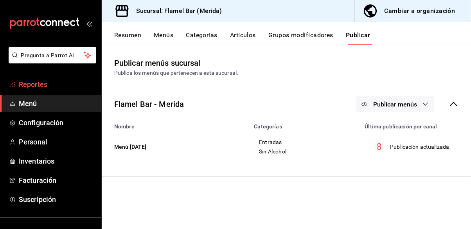
click at [39, 82] on span "Reportes" at bounding box center [57, 84] width 76 height 11
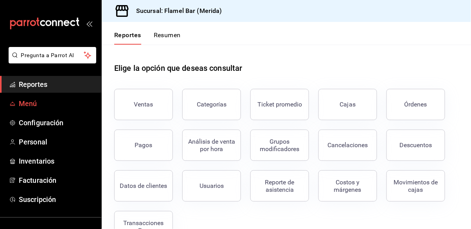
click at [53, 103] on span "Menú" at bounding box center [57, 103] width 76 height 11
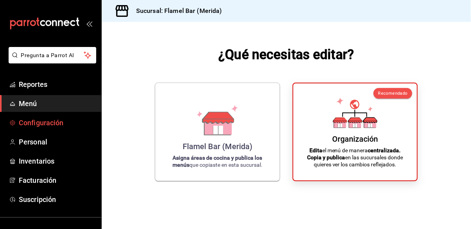
click at [55, 124] on span "Configuración" at bounding box center [57, 122] width 76 height 11
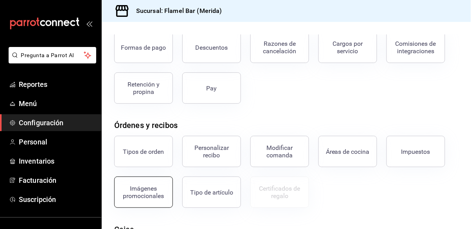
scroll to position [50, 0]
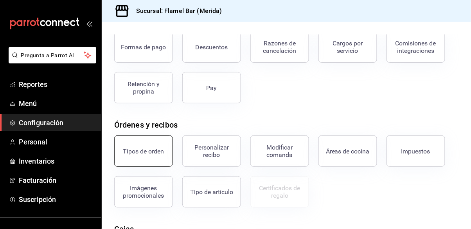
click at [163, 135] on button "Tipos de orden" at bounding box center [143, 150] width 59 height 31
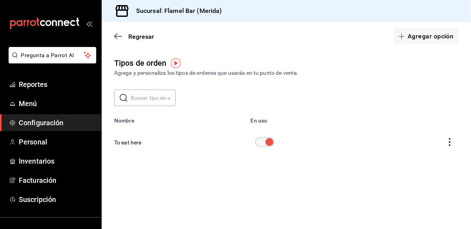
click at [446, 141] on button "actions" at bounding box center [450, 142] width 17 height 17
click at [354, 186] on div at bounding box center [235, 114] width 471 height 229
click at [133, 141] on button "To eat here" at bounding box center [127, 143] width 27 height 8
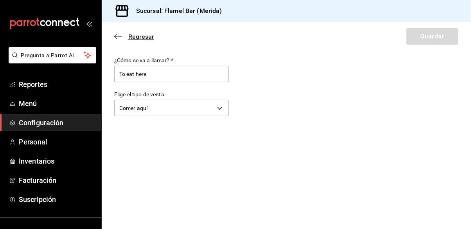
click at [119, 37] on icon "button" at bounding box center [118, 36] width 8 height 7
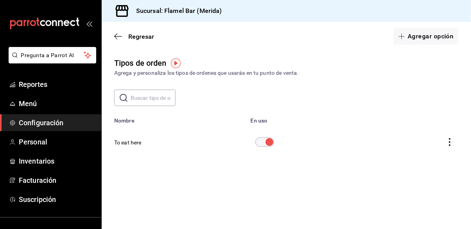
click at [119, 37] on icon "button" at bounding box center [118, 36] width 8 height 7
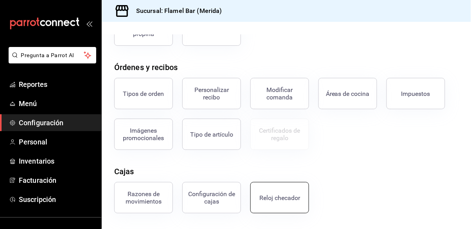
scroll to position [125, 0]
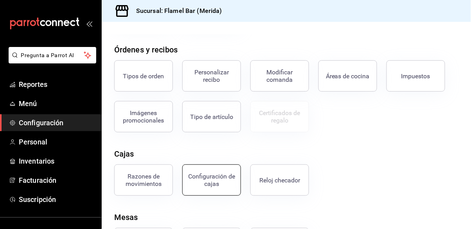
click at [236, 172] on button "Configuración de cajas" at bounding box center [211, 179] width 59 height 31
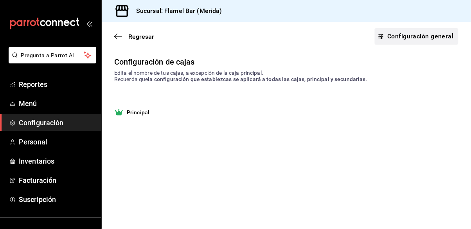
click at [416, 42] on link "Configuración general" at bounding box center [417, 36] width 84 height 16
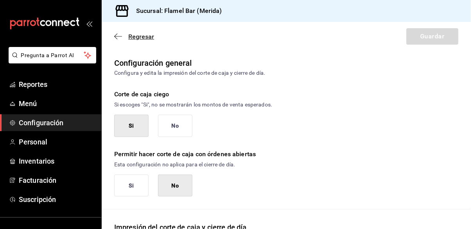
click at [118, 37] on icon "button" at bounding box center [118, 36] width 8 height 7
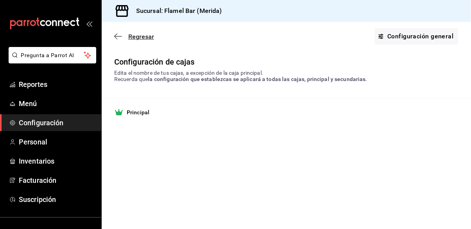
click at [115, 35] on icon "button" at bounding box center [115, 37] width 3 height 6
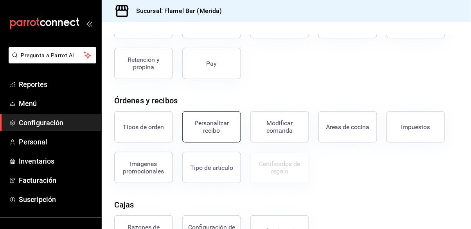
scroll to position [75, 0]
click at [216, 122] on div "Personalizar recibo" at bounding box center [212, 126] width 49 height 15
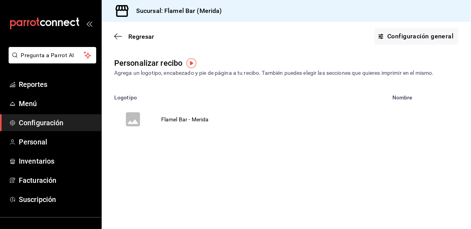
click at [193, 119] on td "Flamel Bar - Merida" at bounding box center [185, 120] width 67 height 38
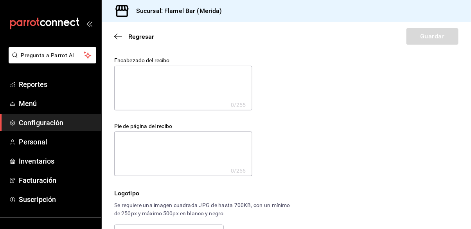
click at [204, 88] on textarea at bounding box center [183, 88] width 138 height 45
type textarea "F"
type textarea "x"
type textarea "FL"
type textarea "x"
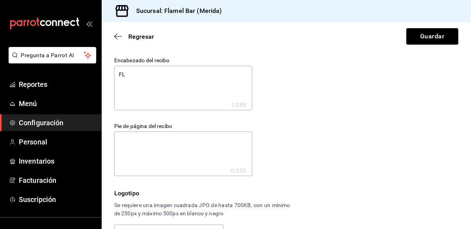
type textarea "FLA"
type textarea "x"
type textarea "FLAM"
type textarea "x"
type textarea "FLAME"
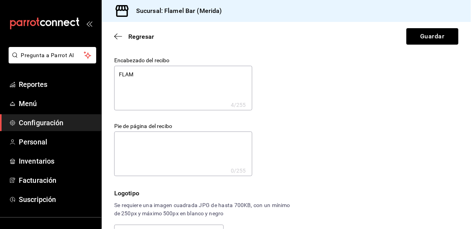
type textarea "x"
type textarea "FLAMEL"
type textarea "x"
type textarea "FLAMEL"
type textarea "x"
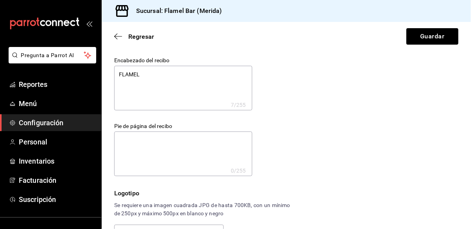
type textarea "FLAMEL S"
type textarea "x"
type textarea "FLAMEL SP"
type textarea "x"
type textarea "FLAMEL SPE"
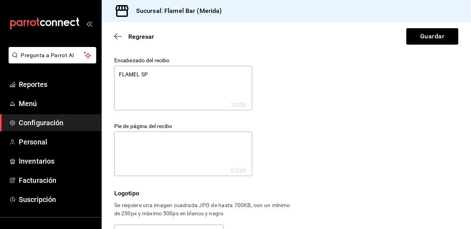
type textarea "x"
type textarea "FLAMEL SPEA"
type textarea "x"
type textarea "FLAMEL SPEAK"
type textarea "x"
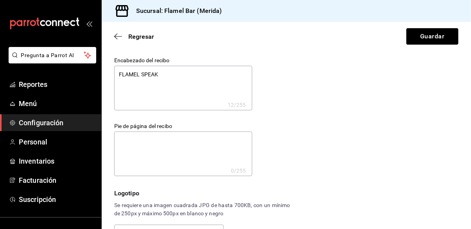
type textarea "FLAMEL SPEAKE"
type textarea "x"
type textarea "FLAMEL SPEAKEA"
type textarea "x"
type textarea "FLAMEL SPEAKEAS"
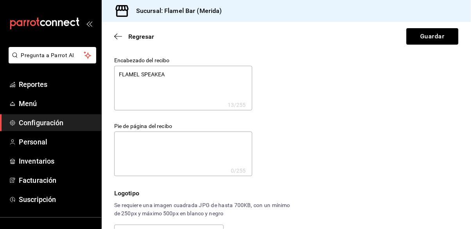
type textarea "x"
type textarea "FLAMEL SPEAKEASY"
type textarea "x"
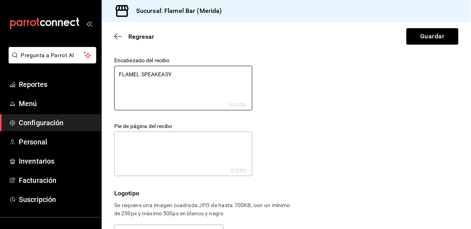
type textarea "FLAMEL SPEAKEASY"
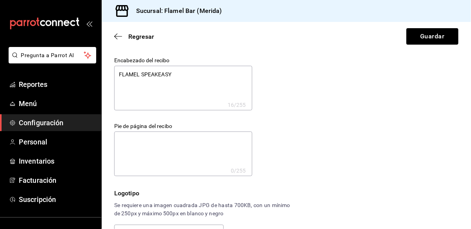
click at [185, 150] on textarea at bounding box center [183, 154] width 138 height 45
type textarea "x"
type textarea "¡"
type textarea "x"
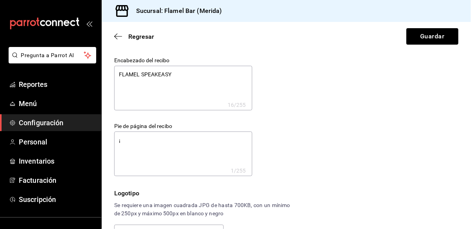
type textarea "¡G"
type textarea "x"
type textarea "¡GR"
type textarea "x"
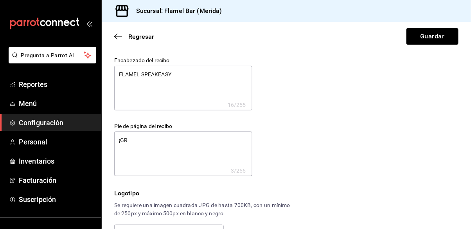
type textarea "x"
type textarea "¡G"
type textarea "x"
type textarea "¡Gr"
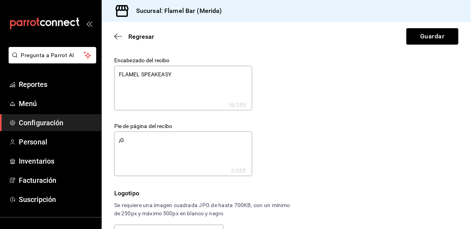
type textarea "x"
type textarea "¡Gra"
type textarea "x"
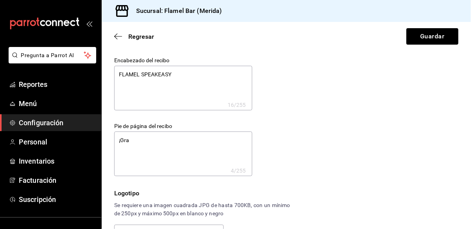
type textarea "¡Grac"
type textarea "x"
type textarea "¡Graci"
type textarea "x"
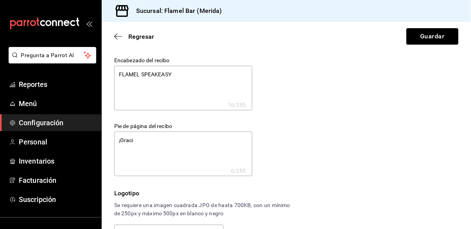
type textarea "x"
type textarea "¡Gracia"
type textarea "x"
type textarea "¡Gracias"
type textarea "x"
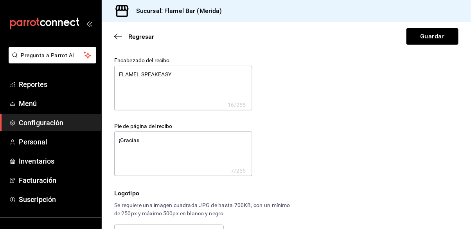
type textarea "x"
type textarea "¡Gracias"
type textarea "x"
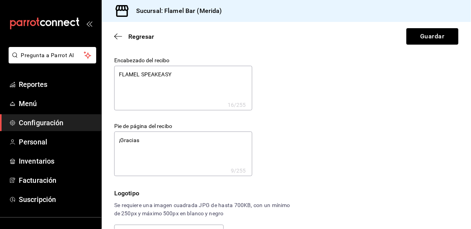
type textarea "¡Gracias"
type textarea "x"
type textarea "¡Graciasd"
type textarea "x"
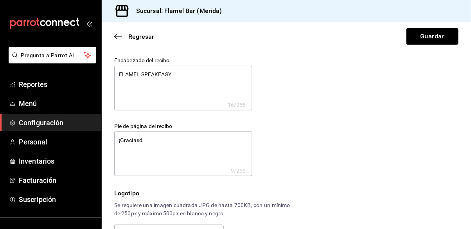
type textarea "x"
type textarea "¡Gracias"
type textarea "x"
type textarea "¡Gracias"
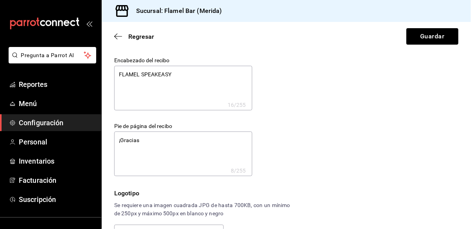
type textarea "x"
type textarea "¡Gracias p"
type textarea "x"
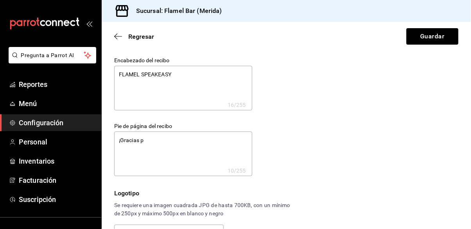
type textarea "¡Gracias po"
type textarea "x"
type textarea "¡Gracias por"
type textarea "x"
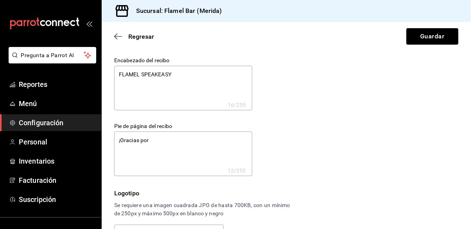
type textarea "x"
type textarea "¡Gracias por"
type textarea "x"
type textarea "¡Gracias por a"
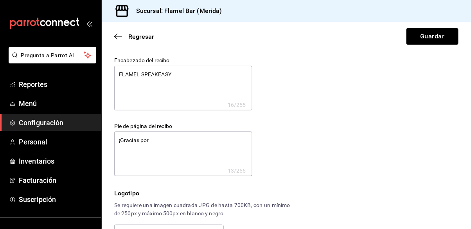
type textarea "x"
type textarea "¡Gracias por ac"
type textarea "x"
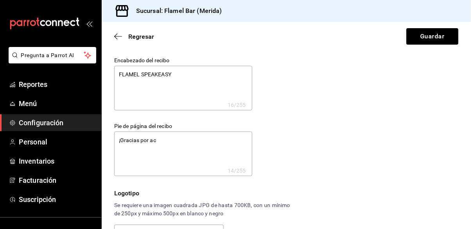
type textarea "¡Gracias por aco"
type textarea "x"
type textarea "¡Gracias por acom"
type textarea "x"
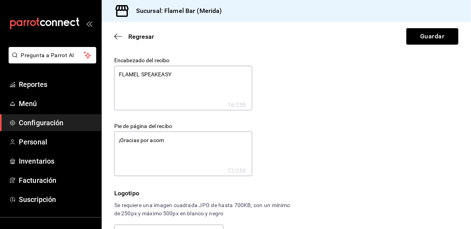
type textarea "x"
type textarea "¡Gracias por acomp"
type textarea "x"
type textarea "¡Gracias por acompa"
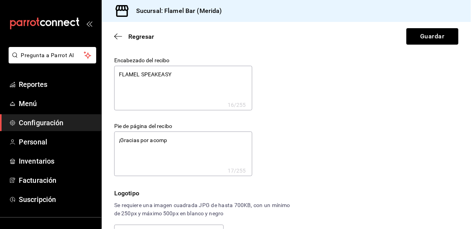
type textarea "x"
type textarea "¡Gracias por acompañ"
type textarea "x"
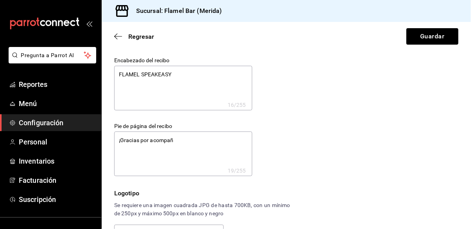
type textarea "¡Gracias por acompaña"
type textarea "x"
type textarea "¡Gracias por acompañar"
type textarea "x"
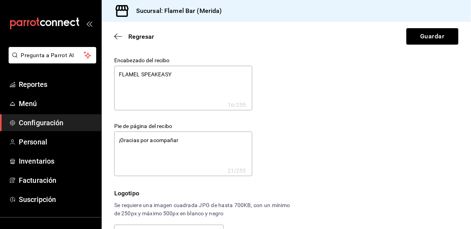
type textarea "x"
type textarea "¡Gracias por acompañarn"
type textarea "x"
type textarea "¡Gracias por acompañarno"
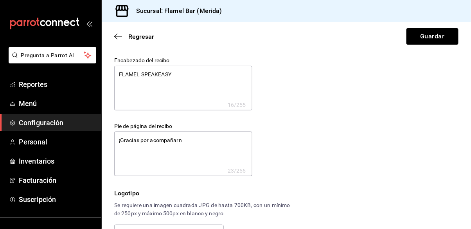
type textarea "x"
type textarea "¡Gracias por acompañarnos"
type textarea "x"
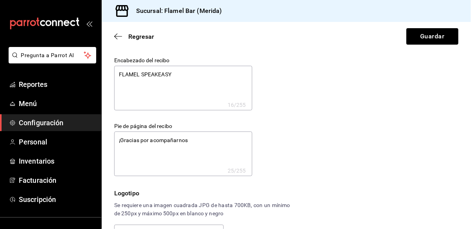
type textarea "¡Gracias por acompañarnos"
type textarea "x"
type textarea "¡Gracias por acompañarnos e"
type textarea "x"
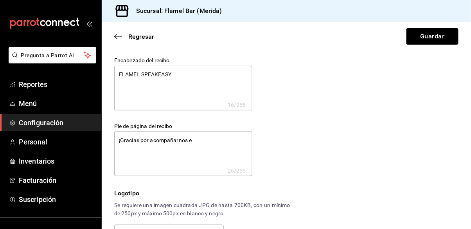
type textarea "x"
type textarea "¡Gracias por acompañarnos en"
type textarea "x"
type textarea "¡Gracias por acompañarnos en"
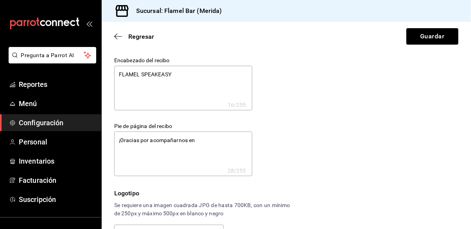
type textarea "x"
type textarea "¡Gracias por acompañarnos en e"
type textarea "x"
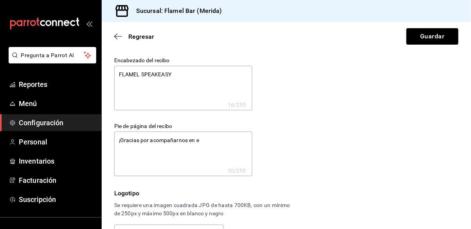
type textarea "¡Gracias por acompañarnos en es"
type textarea "x"
type textarea "¡Gracias por acompañarnos en est"
type textarea "x"
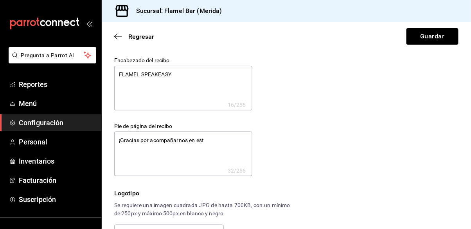
type textarea "x"
type textarea "¡Gracias por acompañarnos en esta"
type textarea "x"
type textarea "¡Gracias por acompañarnos en esta"
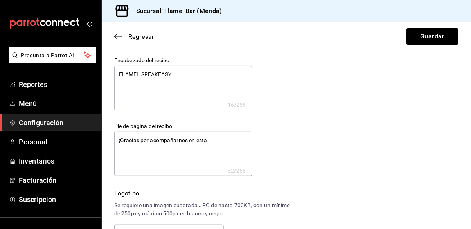
type textarea "x"
type textarea "¡Gracias por acompañarnos en esta a"
type textarea "x"
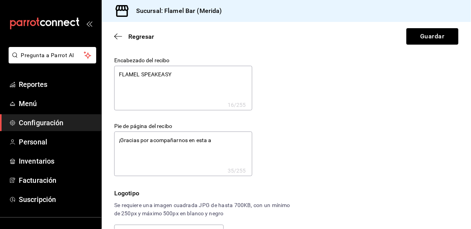
type textarea "¡Gracias por acompañarnos en esta al"
type textarea "x"
type textarea "¡Gracias por acompañarnos en esta alq"
type textarea "x"
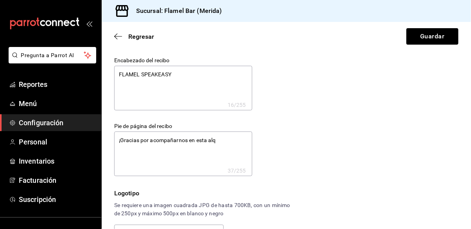
type textarea "x"
type textarea "¡Gracias por acompañarnos en esta alqu"
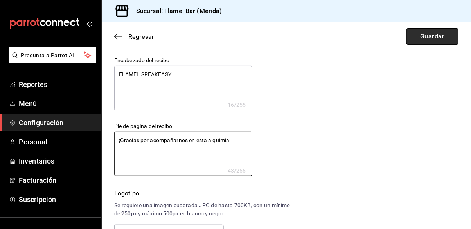
click at [444, 31] on button "Guardar" at bounding box center [433, 36] width 52 height 16
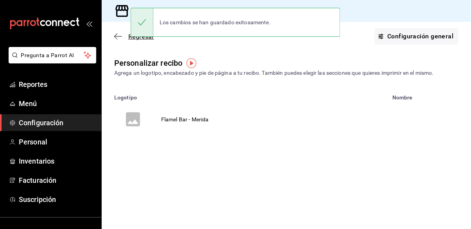
click at [119, 37] on icon "button" at bounding box center [118, 36] width 8 height 7
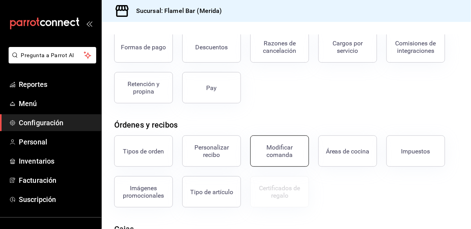
scroll to position [50, 0]
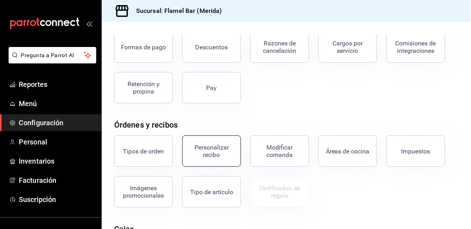
click at [222, 154] on div "Personalizar recibo" at bounding box center [212, 151] width 49 height 15
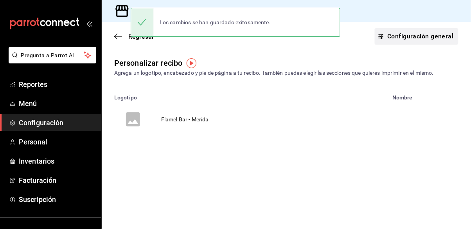
click at [411, 35] on link "Configuración general" at bounding box center [417, 36] width 84 height 16
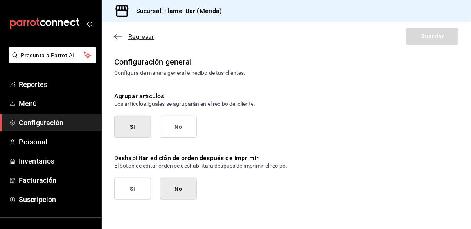
click at [115, 38] on icon "button" at bounding box center [118, 36] width 8 height 7
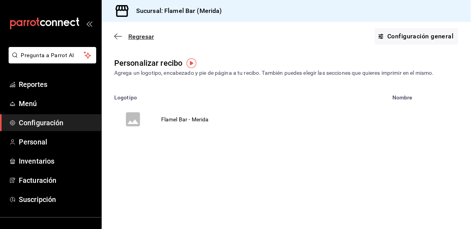
click at [114, 35] on icon "button" at bounding box center [118, 36] width 8 height 7
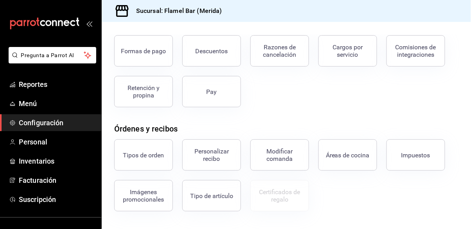
scroll to position [50, 0]
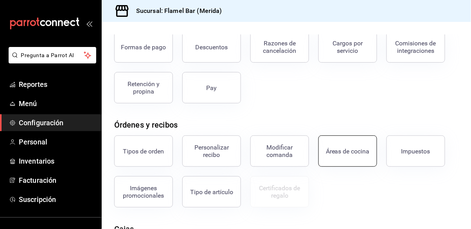
click at [352, 152] on div "Áreas de cocina" at bounding box center [348, 151] width 44 height 7
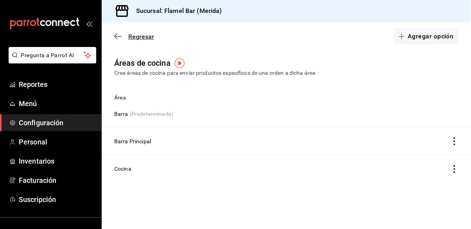
click at [117, 36] on icon "button" at bounding box center [118, 36] width 8 height 7
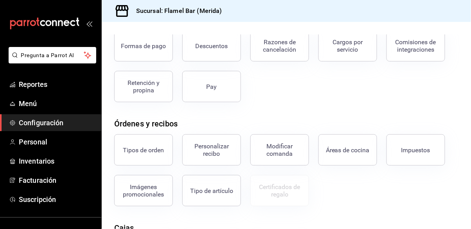
scroll to position [75, 0]
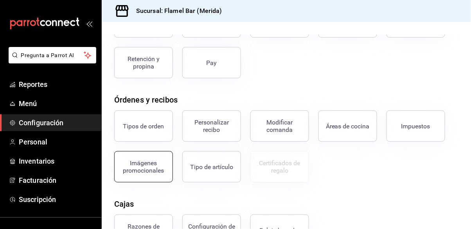
click at [159, 165] on div "Imágenes promocionales" at bounding box center [143, 166] width 49 height 15
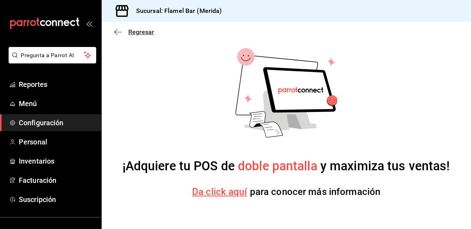
click at [121, 33] on icon "button" at bounding box center [118, 32] width 8 height 7
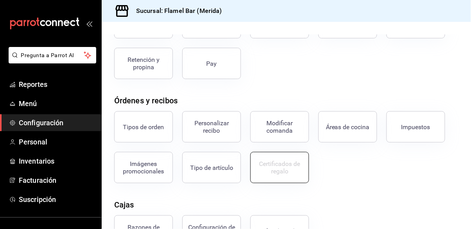
scroll to position [75, 0]
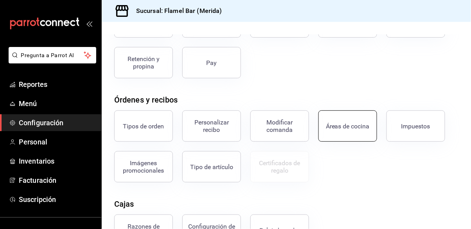
click at [349, 131] on button "Áreas de cocina" at bounding box center [348, 125] width 59 height 31
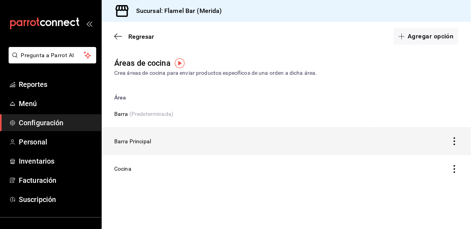
click at [454, 139] on icon "discountsTable" at bounding box center [455, 141] width 8 height 8
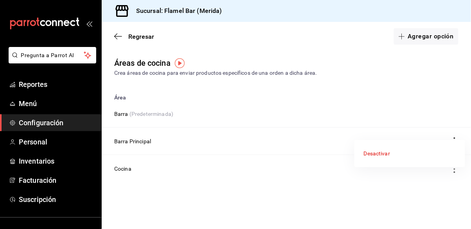
click at [405, 190] on div at bounding box center [235, 114] width 471 height 229
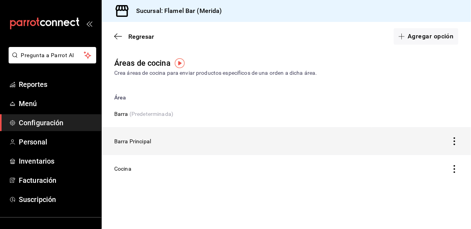
click at [126, 139] on td "Barra Principal" at bounding box center [237, 141] width 271 height 27
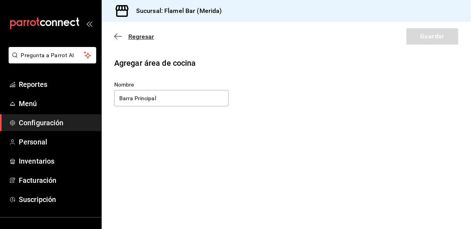
click at [119, 36] on icon "button" at bounding box center [118, 36] width 8 height 7
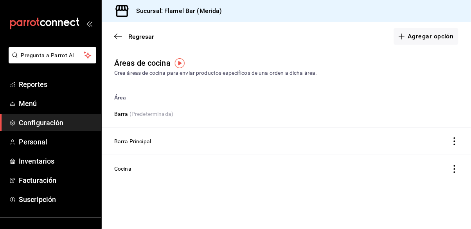
click at [180, 63] on img "button" at bounding box center [180, 63] width 10 height 10
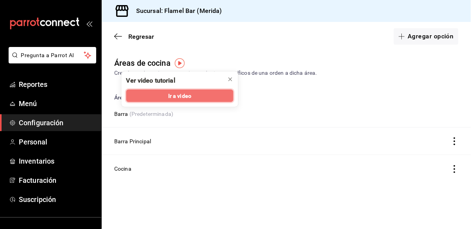
click at [194, 95] on button "Ir a video" at bounding box center [179, 96] width 107 height 13
